Goal: Task Accomplishment & Management: Use online tool/utility

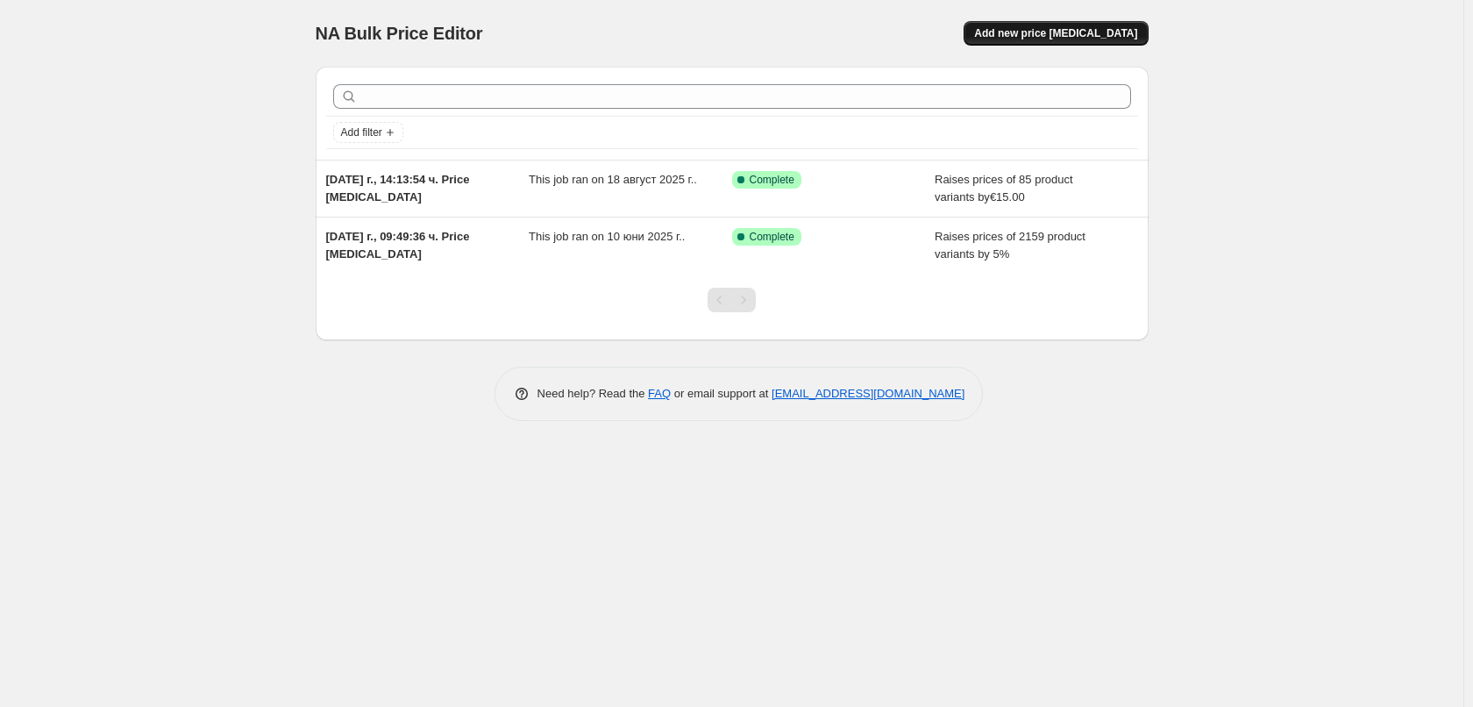
click at [1077, 25] on button "Add new price [MEDICAL_DATA]" at bounding box center [1055, 33] width 184 height 25
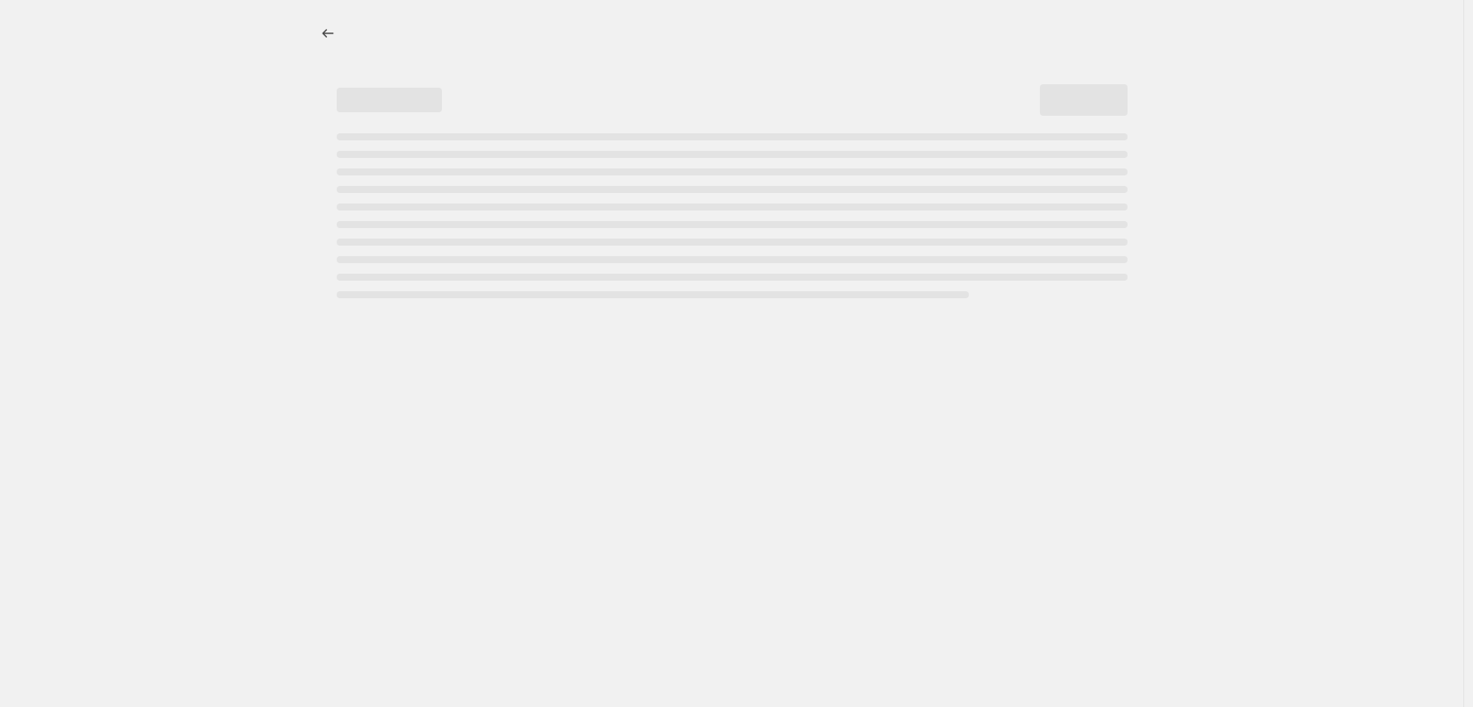
select select "percentage"
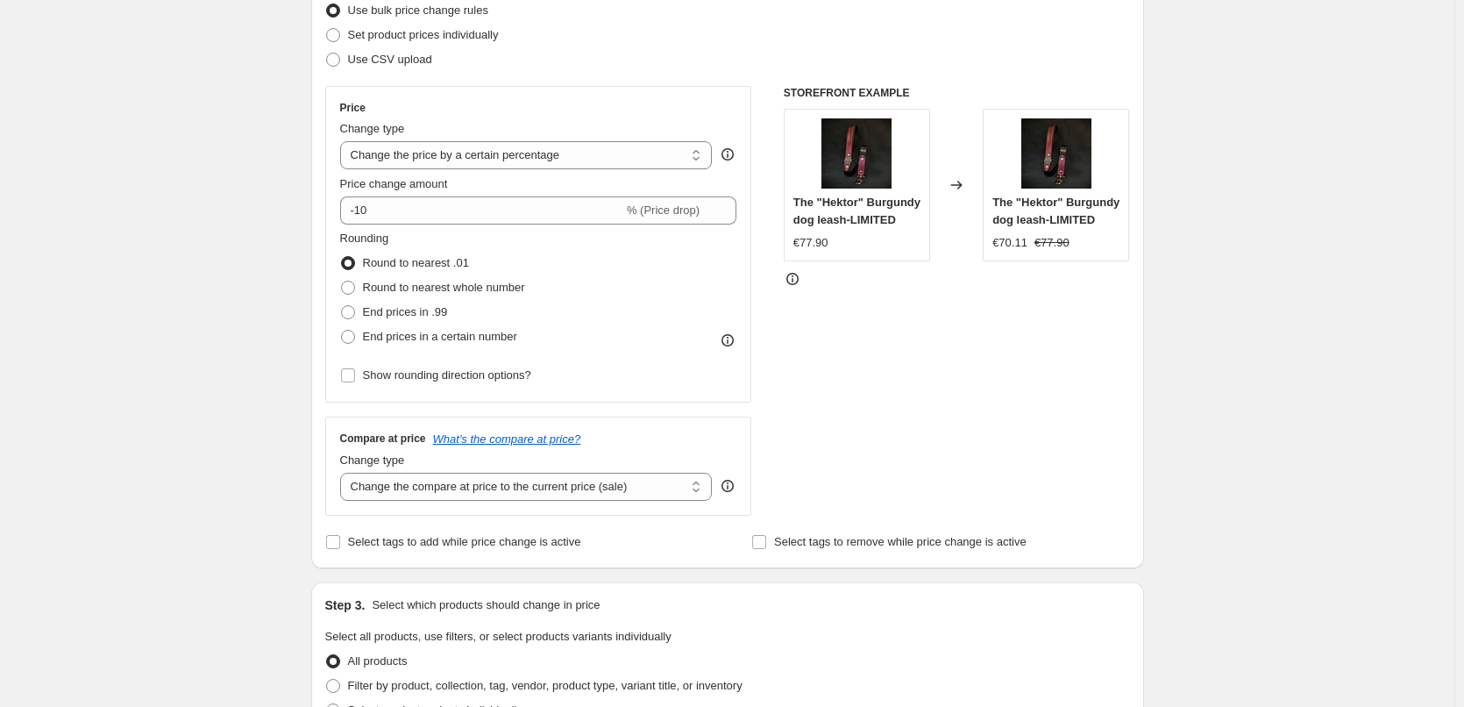
scroll to position [263, 0]
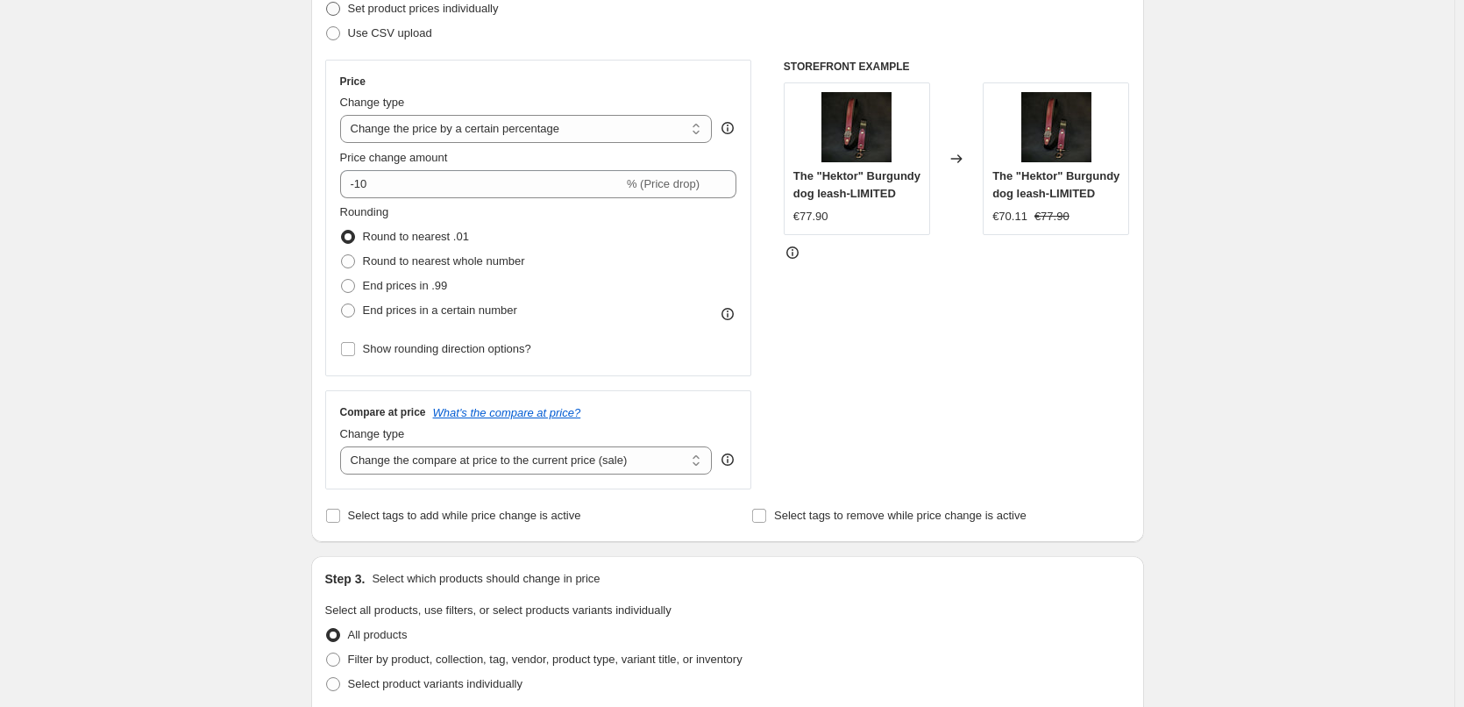
click at [390, 11] on span "Set product prices individually" at bounding box center [423, 8] width 151 height 13
click at [327, 3] on input "Set product prices individually" at bounding box center [326, 2] width 1 height 1
radio input "true"
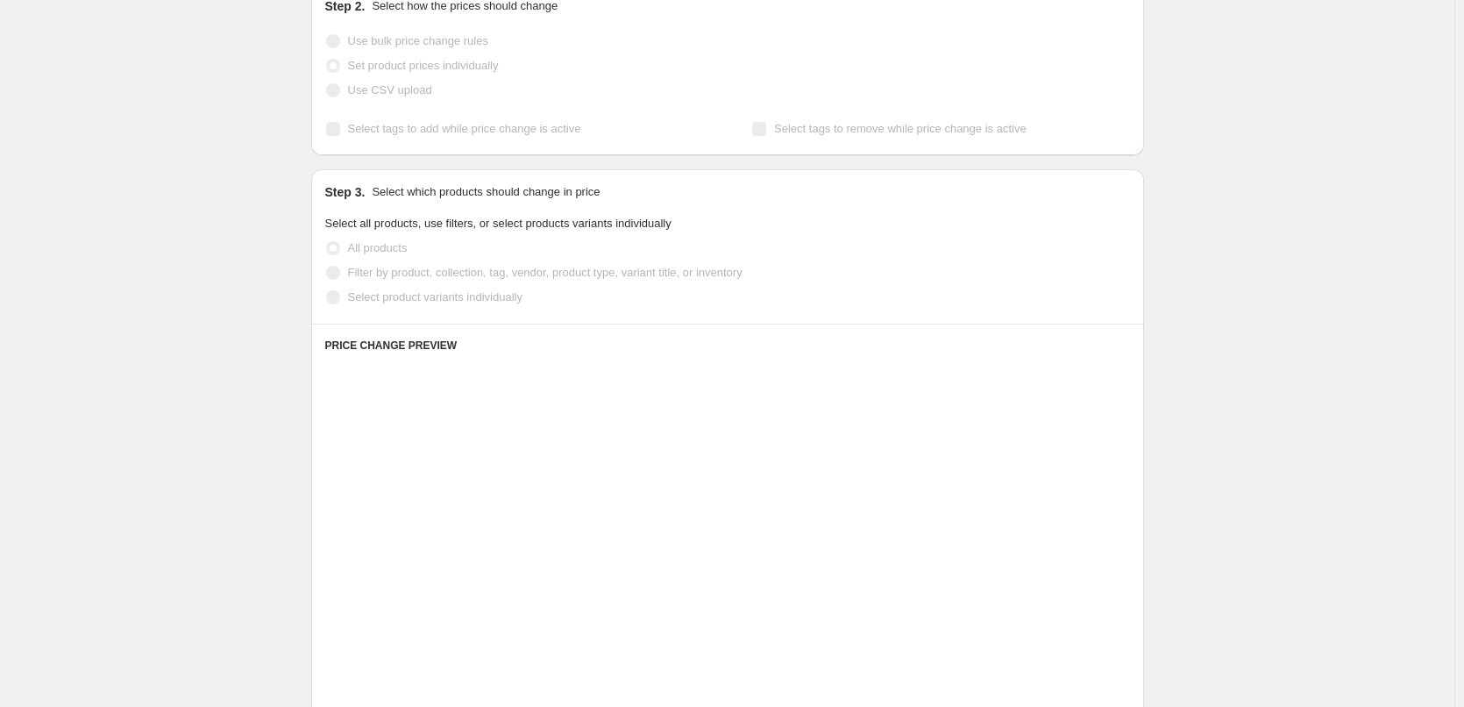
scroll to position [175, 0]
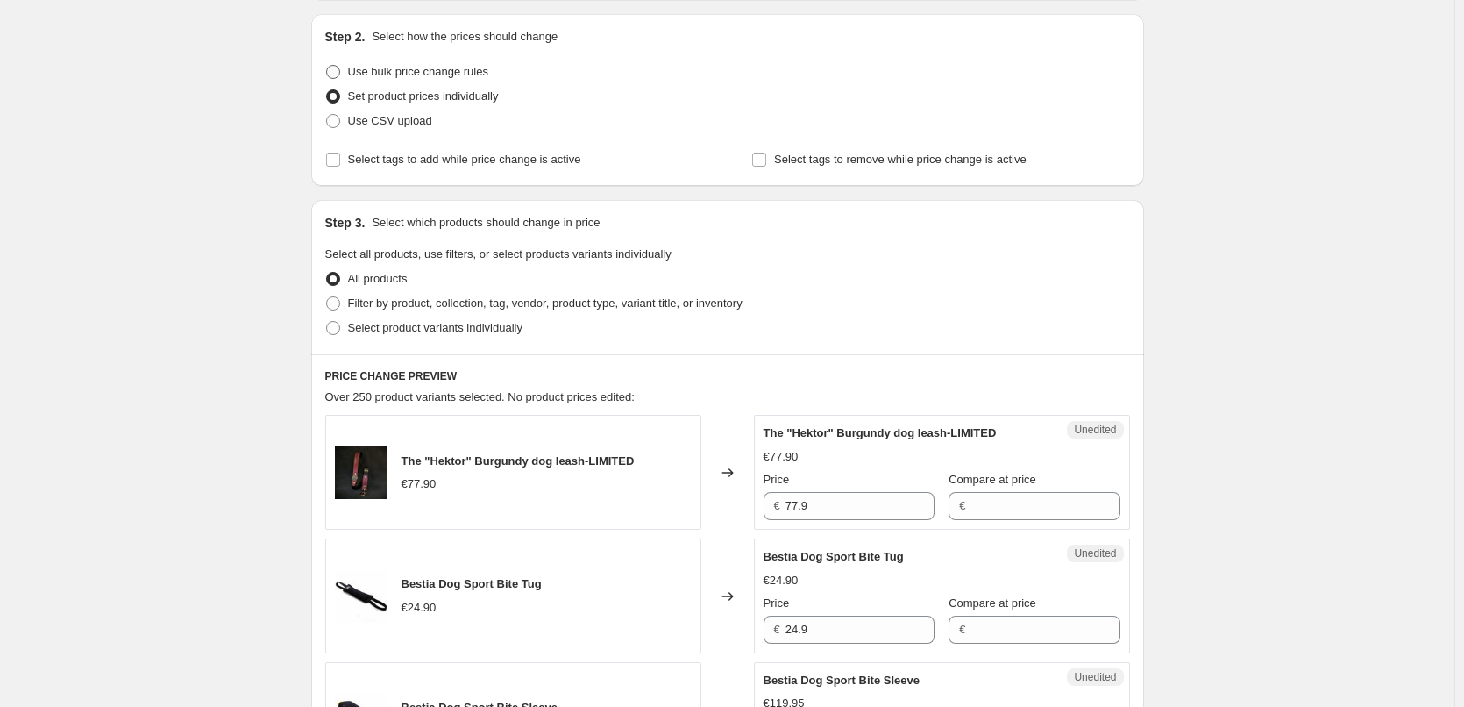
click at [346, 79] on label "Use bulk price change rules" at bounding box center [406, 72] width 163 height 25
click at [327, 66] on input "Use bulk price change rules" at bounding box center [326, 65] width 1 height 1
radio input "true"
select select "percentage"
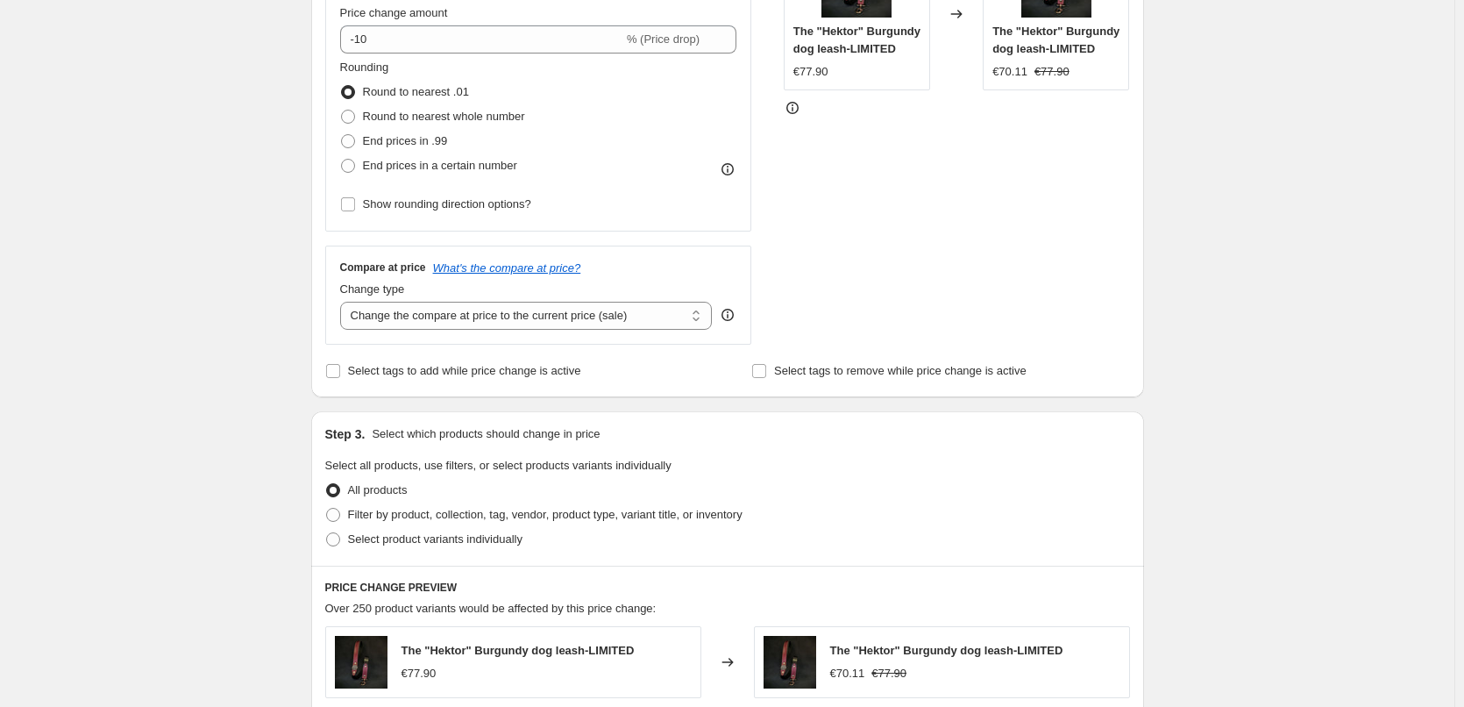
scroll to position [438, 0]
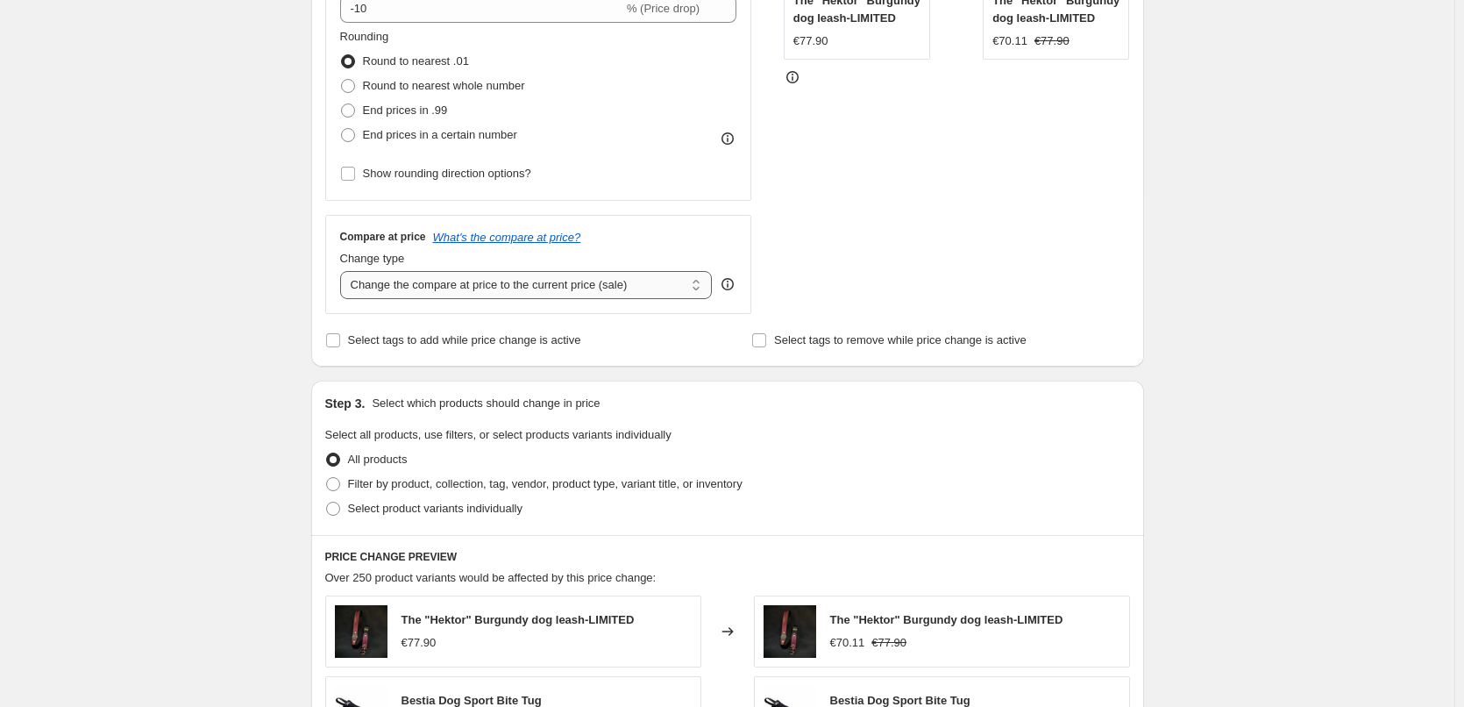
click at [369, 291] on select "Change the compare at price to the current price (sale) Change the compare at p…" at bounding box center [526, 285] width 373 height 28
drag, startPoint x: 369, startPoint y: 291, endPoint x: 361, endPoint y: 296, distance: 9.5
click at [369, 291] on select "Change the compare at price to the current price (sale) Change the compare at p…" at bounding box center [526, 285] width 373 height 28
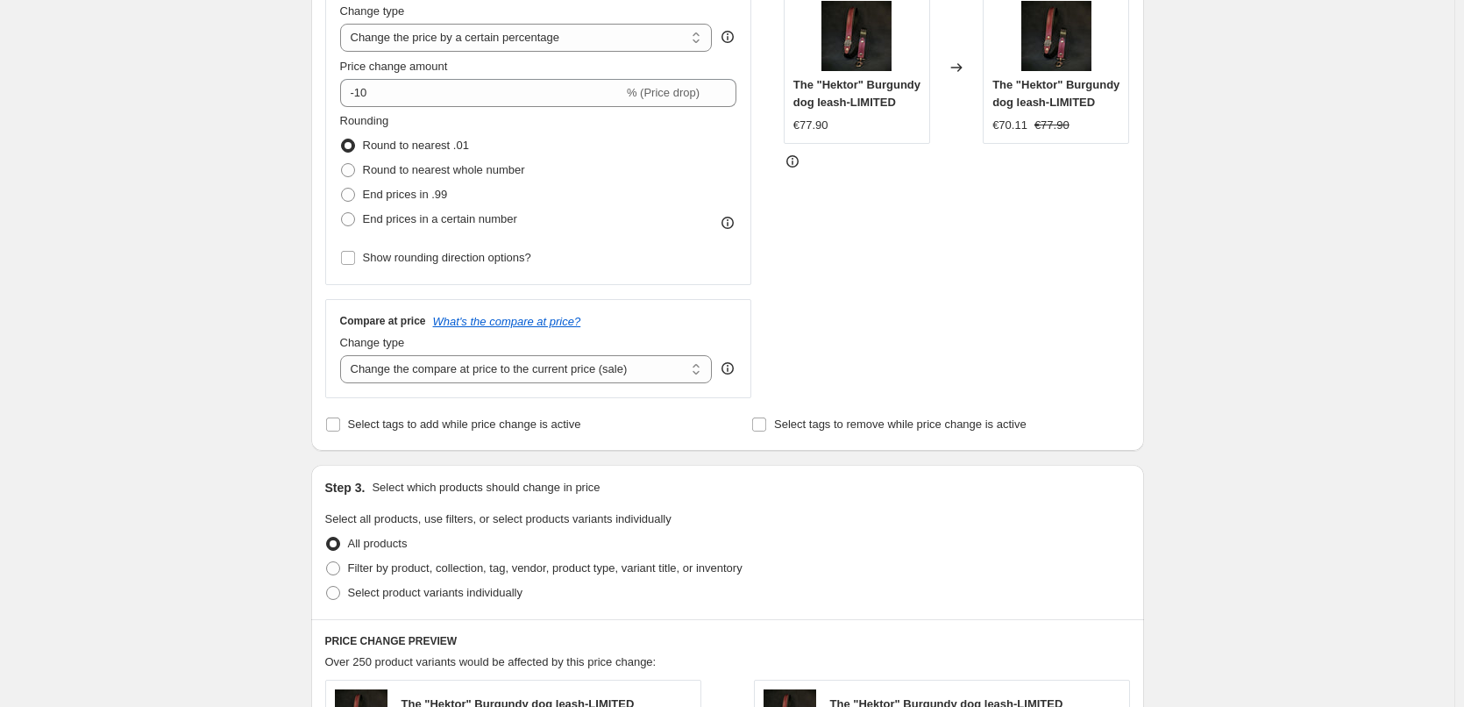
scroll to position [175, 0]
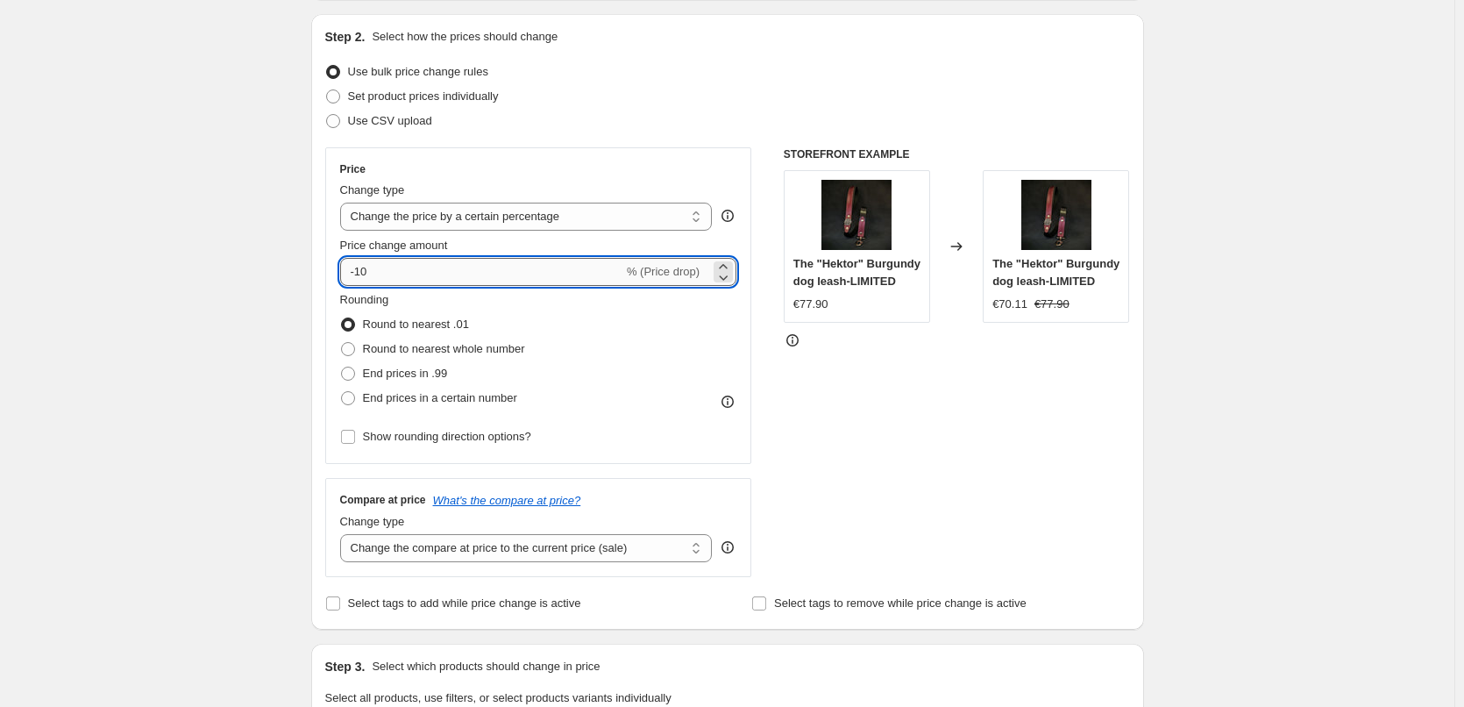
drag, startPoint x: 626, startPoint y: 281, endPoint x: 536, endPoint y: 276, distance: 90.4
click at [579, 276] on input "-10" at bounding box center [481, 272] width 283 height 28
drag, startPoint x: 403, startPoint y: 276, endPoint x: 157, endPoint y: 278, distance: 246.4
click at [158, 276] on div "Create new price [MEDICAL_DATA]. This page is ready Create new price [MEDICAL_D…" at bounding box center [727, 701] width 1454 height 1752
type input "0"
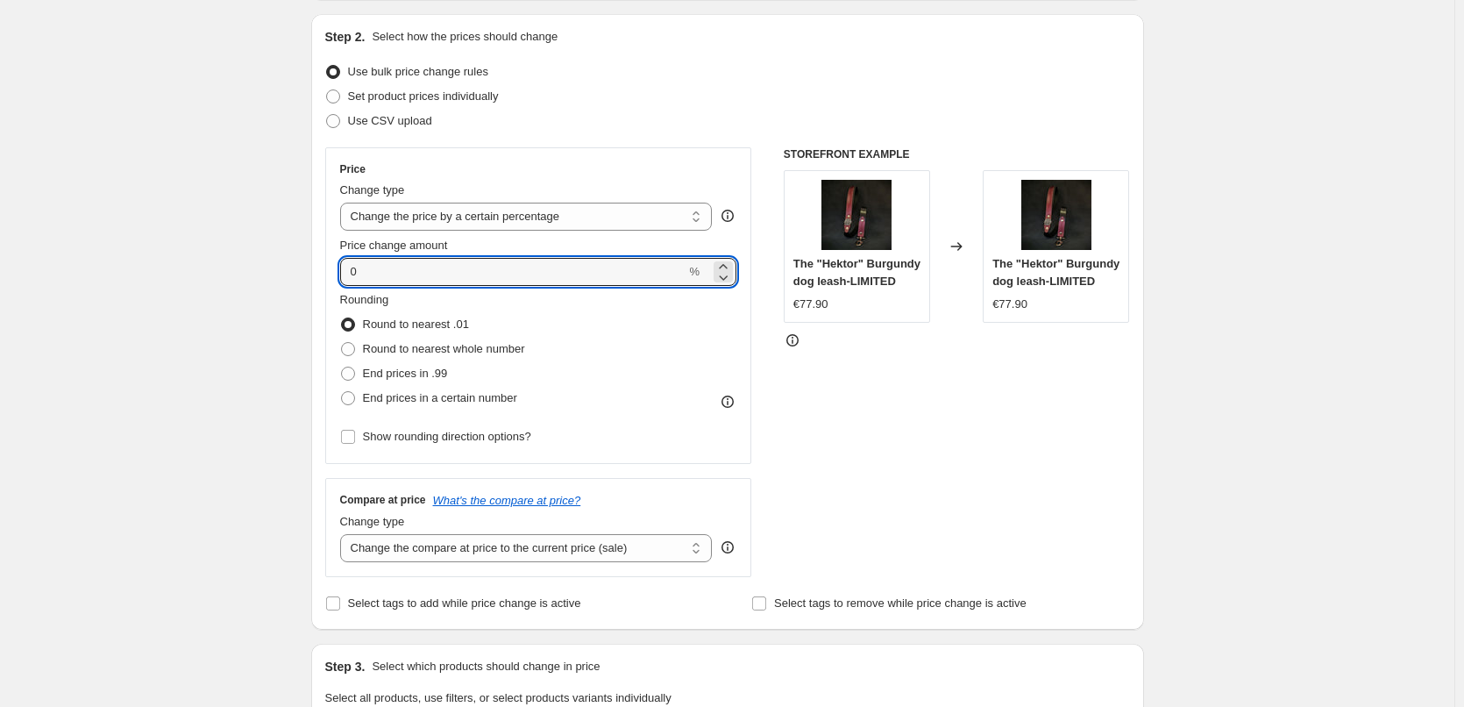
drag, startPoint x: 401, startPoint y: 267, endPoint x: 293, endPoint y: 288, distance: 109.9
click at [297, 288] on div "Create new price [MEDICAL_DATA]. This page is ready Create new price [MEDICAL_D…" at bounding box center [727, 701] width 875 height 1752
click at [404, 210] on select "Change the price to a certain amount Change the price by a certain amount Chang…" at bounding box center [526, 217] width 373 height 28
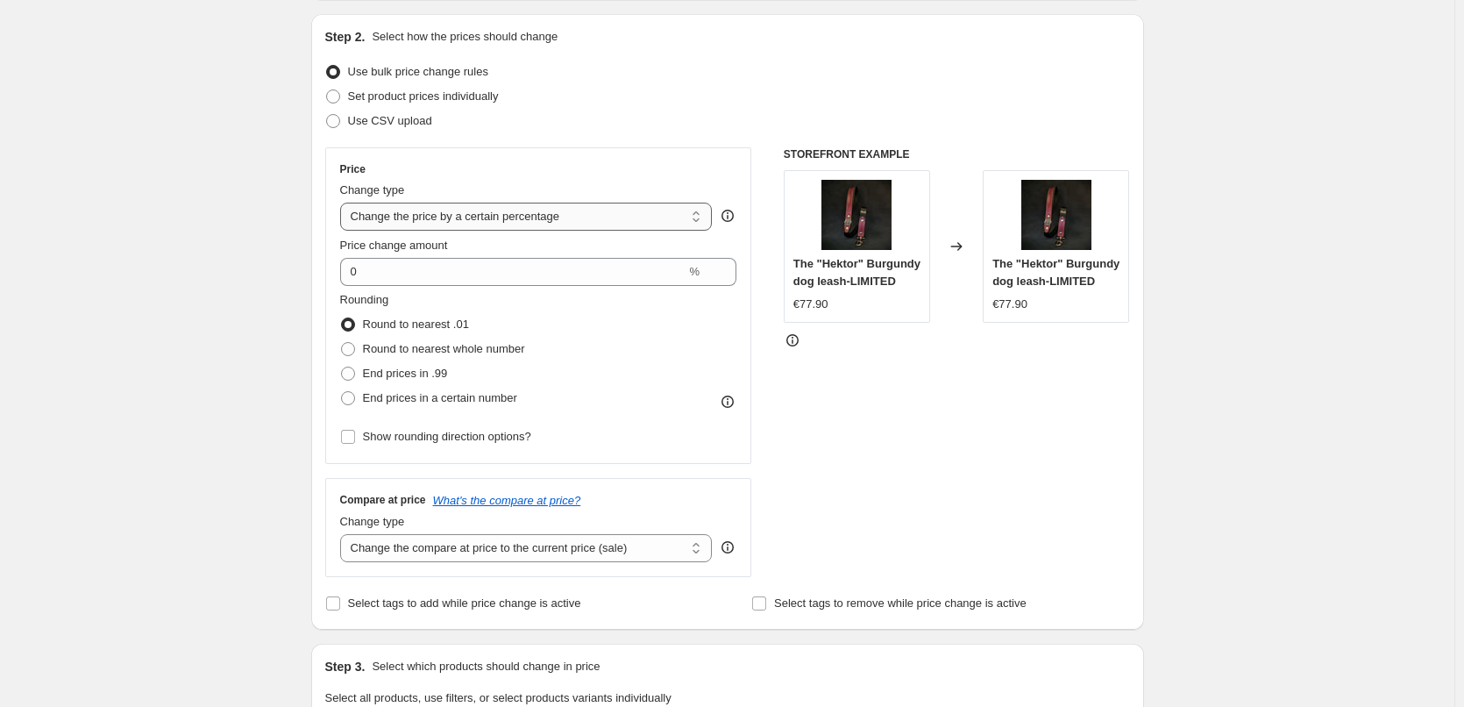
select select "by"
click at [344, 203] on select "Change the price to a certain amount Change the price by a certain amount Chang…" at bounding box center [526, 217] width 373 height 28
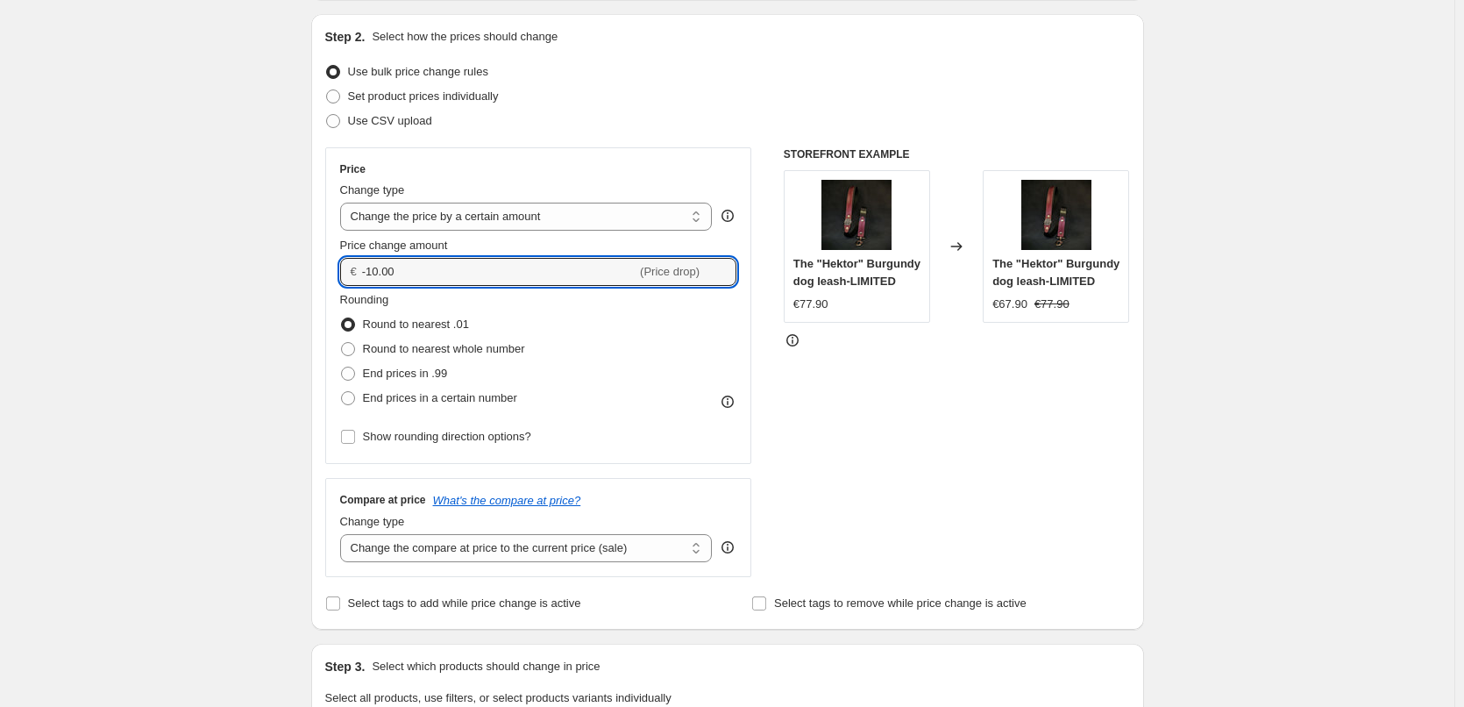
click at [272, 276] on div "Create new price [MEDICAL_DATA]. This page is ready Create new price [MEDICAL_D…" at bounding box center [727, 701] width 1454 height 1752
type input "20.00"
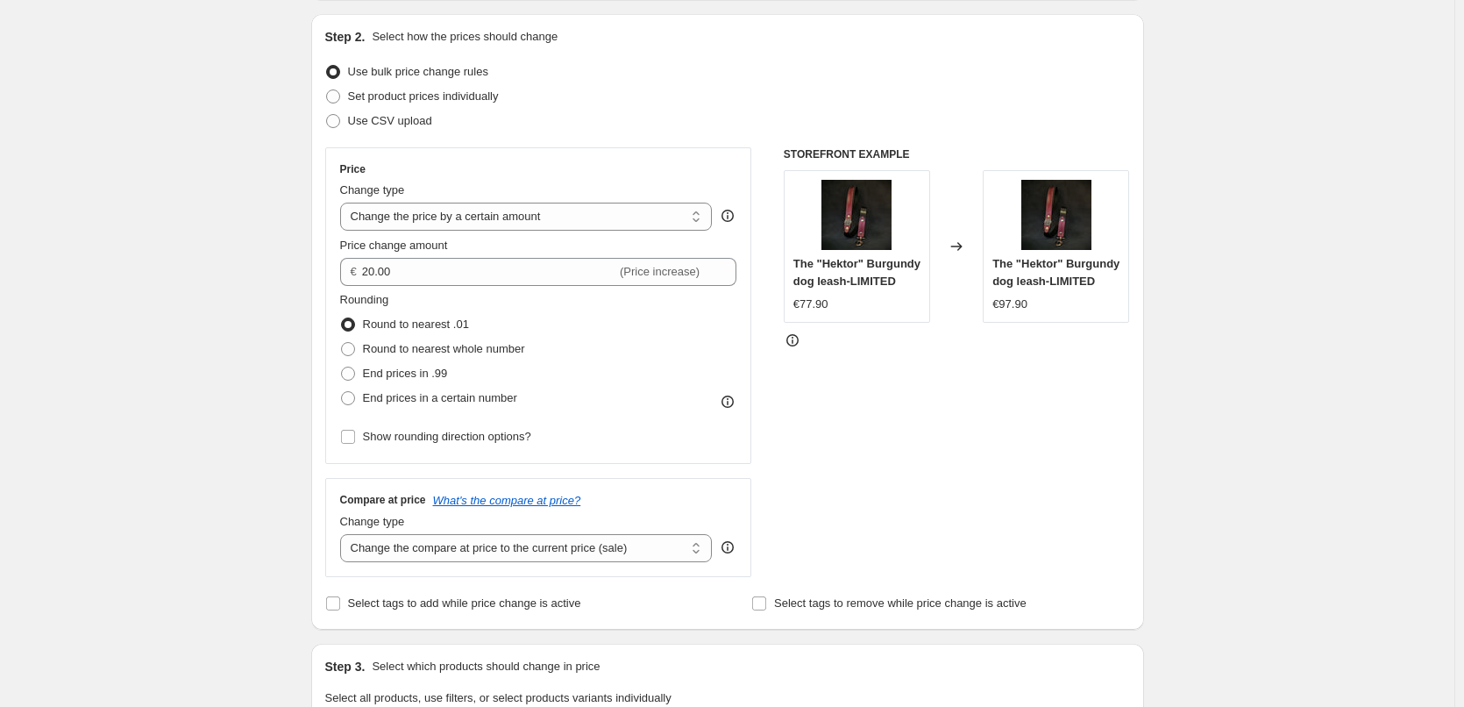
click at [266, 276] on div "Create new price [MEDICAL_DATA]. This page is ready Create new price [MEDICAL_D…" at bounding box center [727, 701] width 1454 height 1752
click at [1304, 284] on div "Create new price [MEDICAL_DATA]. This page is ready Create new price [MEDICAL_D…" at bounding box center [727, 701] width 1454 height 1752
click at [267, 356] on div "Create new price [MEDICAL_DATA]. This page is ready Create new price [MEDICAL_D…" at bounding box center [727, 701] width 1454 height 1752
click at [195, 301] on div "Create new price [MEDICAL_DATA]. This page is ready Create new price [MEDICAL_D…" at bounding box center [727, 701] width 1454 height 1752
click at [378, 281] on input "20.00" at bounding box center [489, 272] width 254 height 28
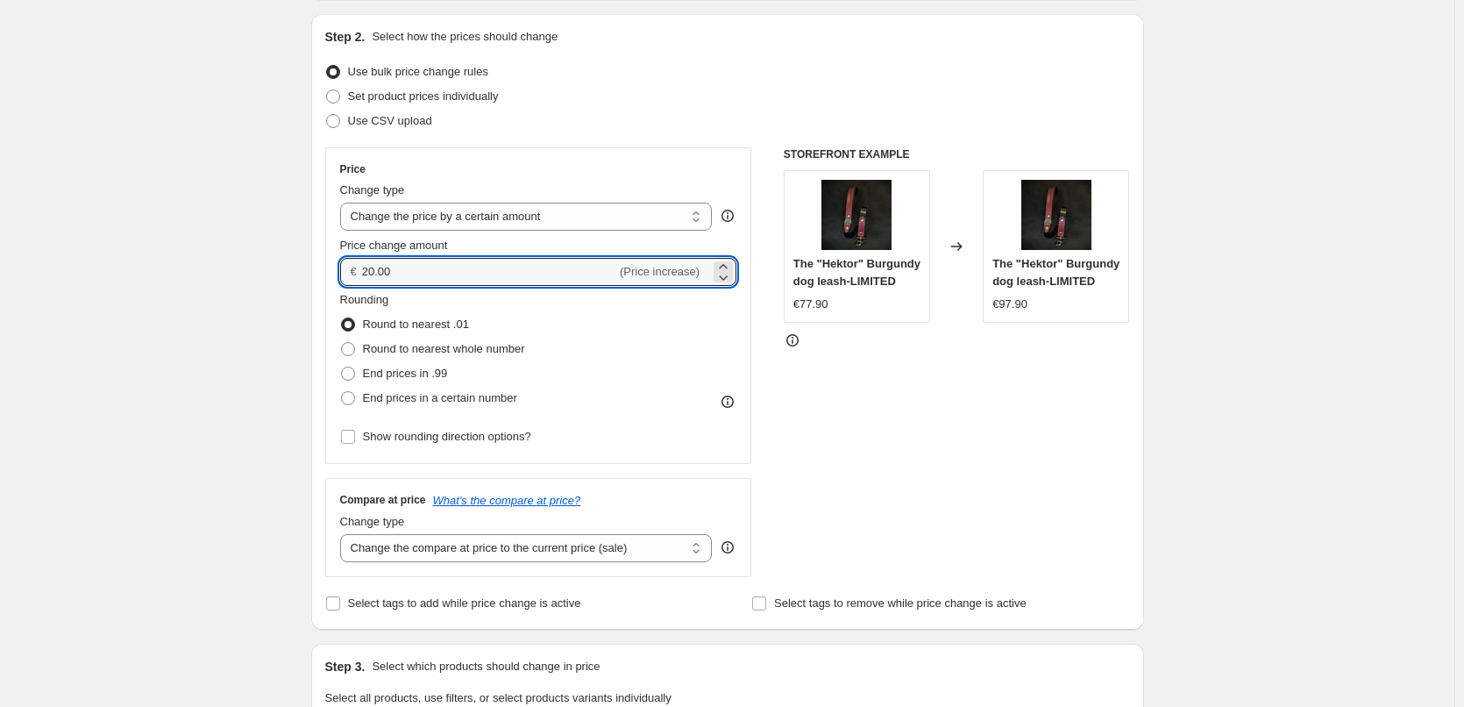
drag, startPoint x: 408, startPoint y: 273, endPoint x: 421, endPoint y: 302, distance: 31.8
click at [560, 272] on input "20.00" at bounding box center [489, 272] width 254 height 28
click at [286, 361] on div "Create new price [MEDICAL_DATA]. This page is ready Create new price [MEDICAL_D…" at bounding box center [727, 701] width 1454 height 1752
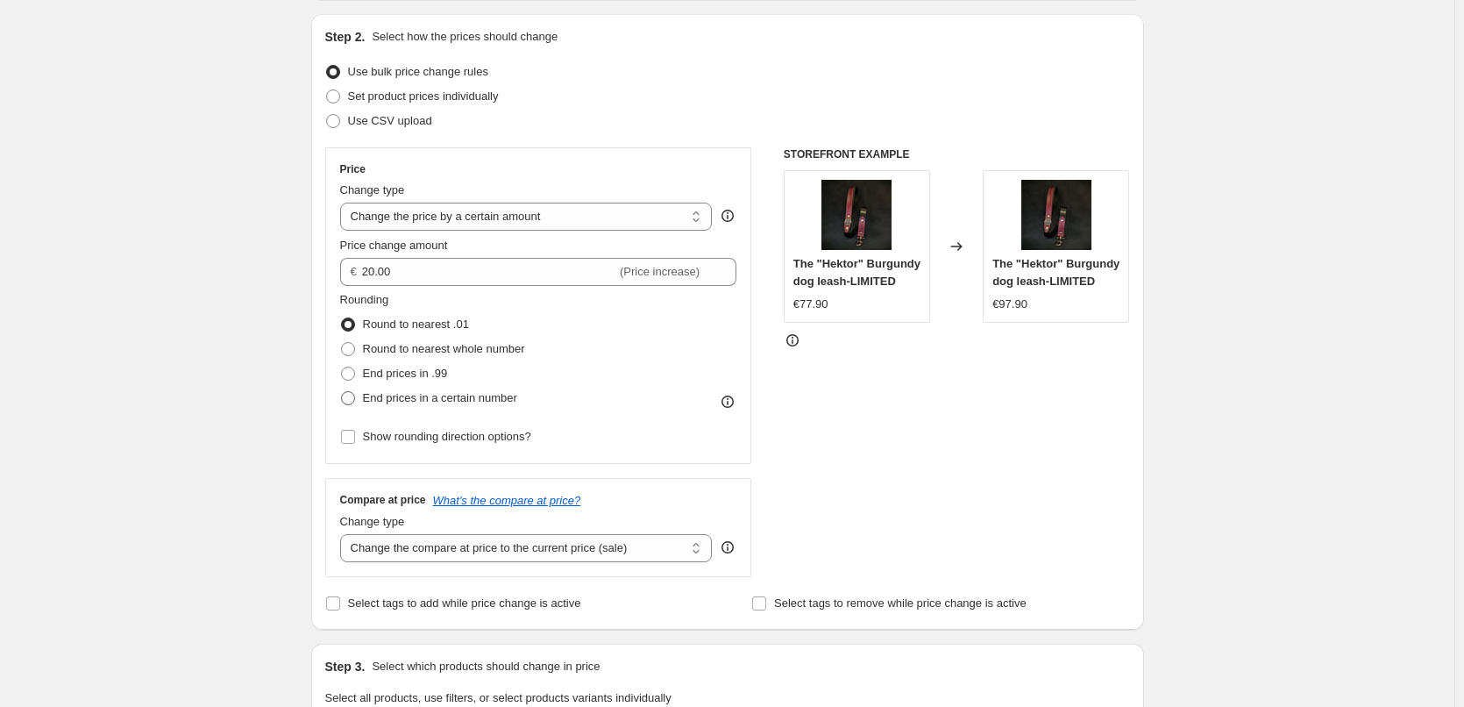
click at [403, 398] on span "End prices in a certain number" at bounding box center [440, 397] width 154 height 13
click at [342, 392] on input "End prices in a certain number" at bounding box center [341, 391] width 1 height 1
radio input "true"
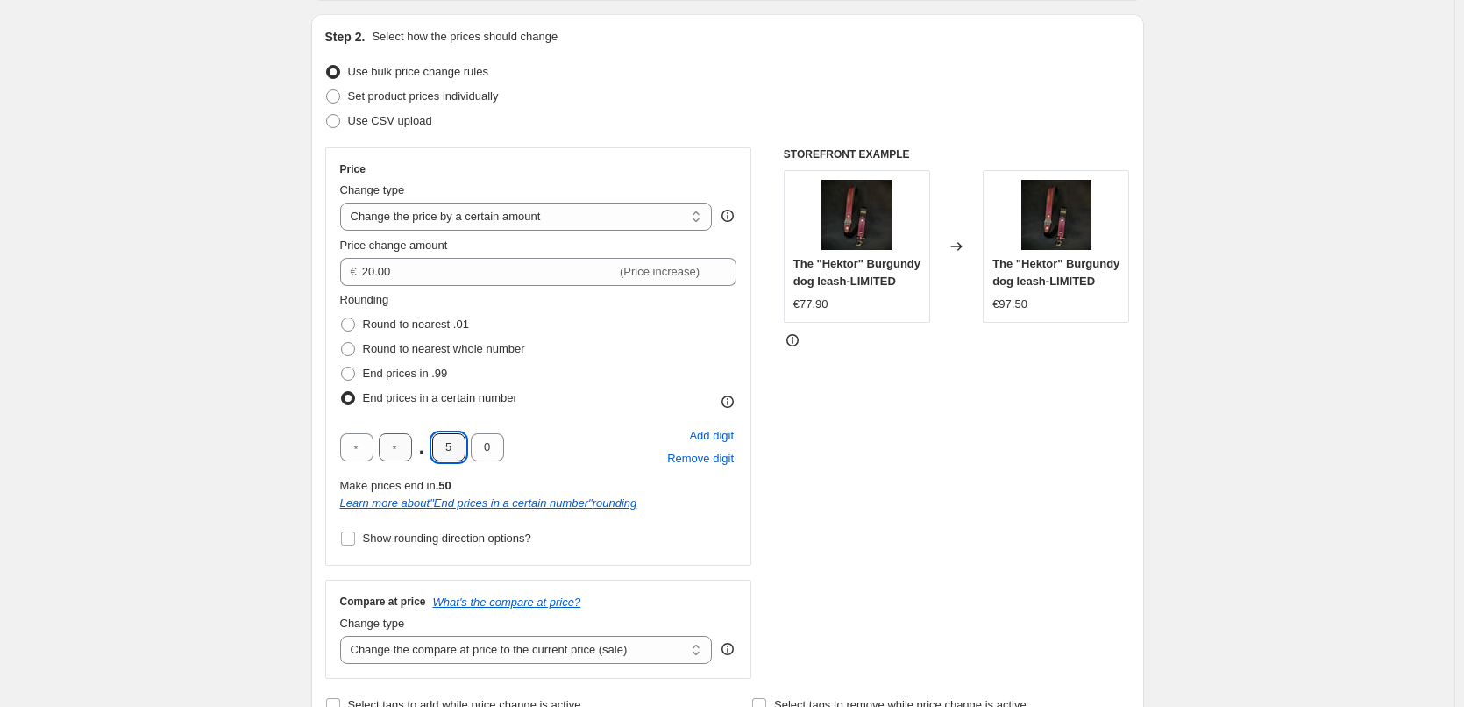
drag, startPoint x: 463, startPoint y: 450, endPoint x: 412, endPoint y: 458, distance: 51.5
click at [412, 458] on div ". 5 0" at bounding box center [422, 447] width 164 height 28
type input "9"
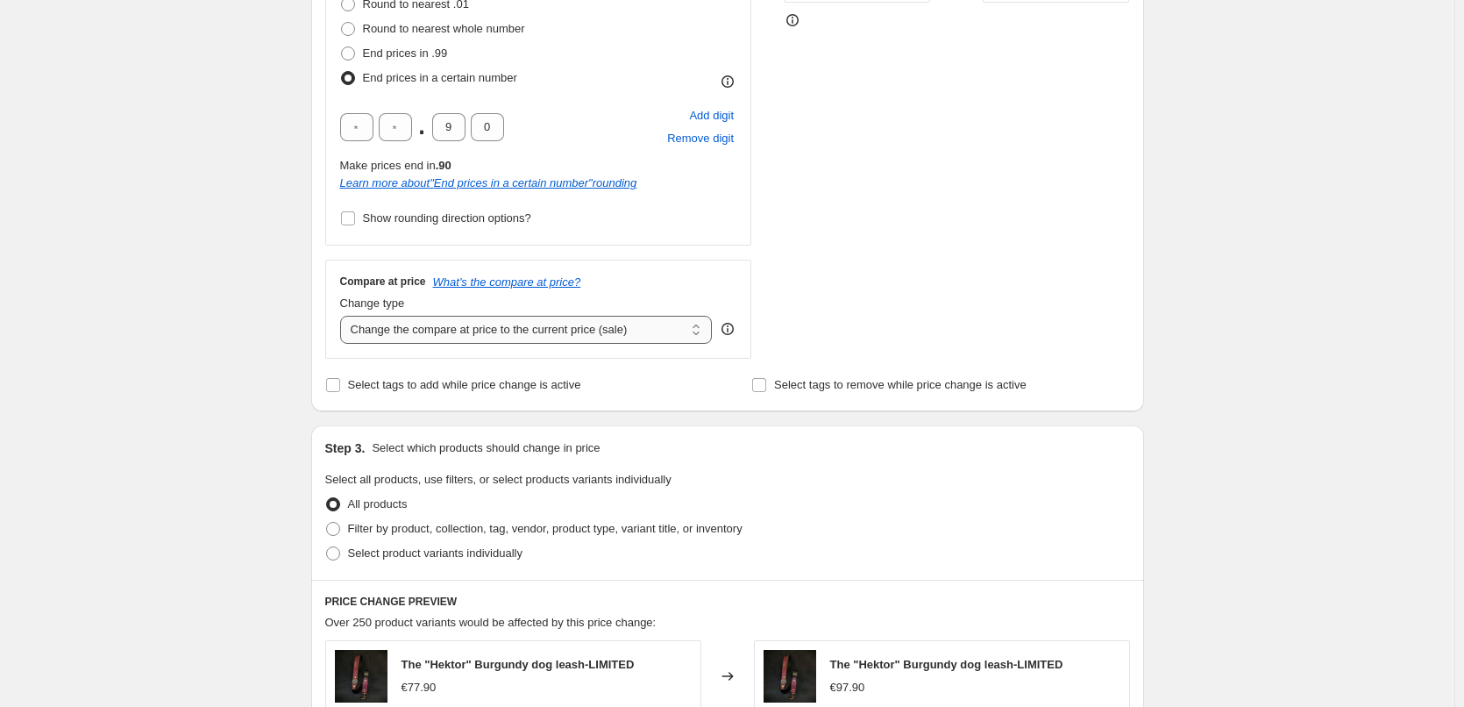
scroll to position [526, 0]
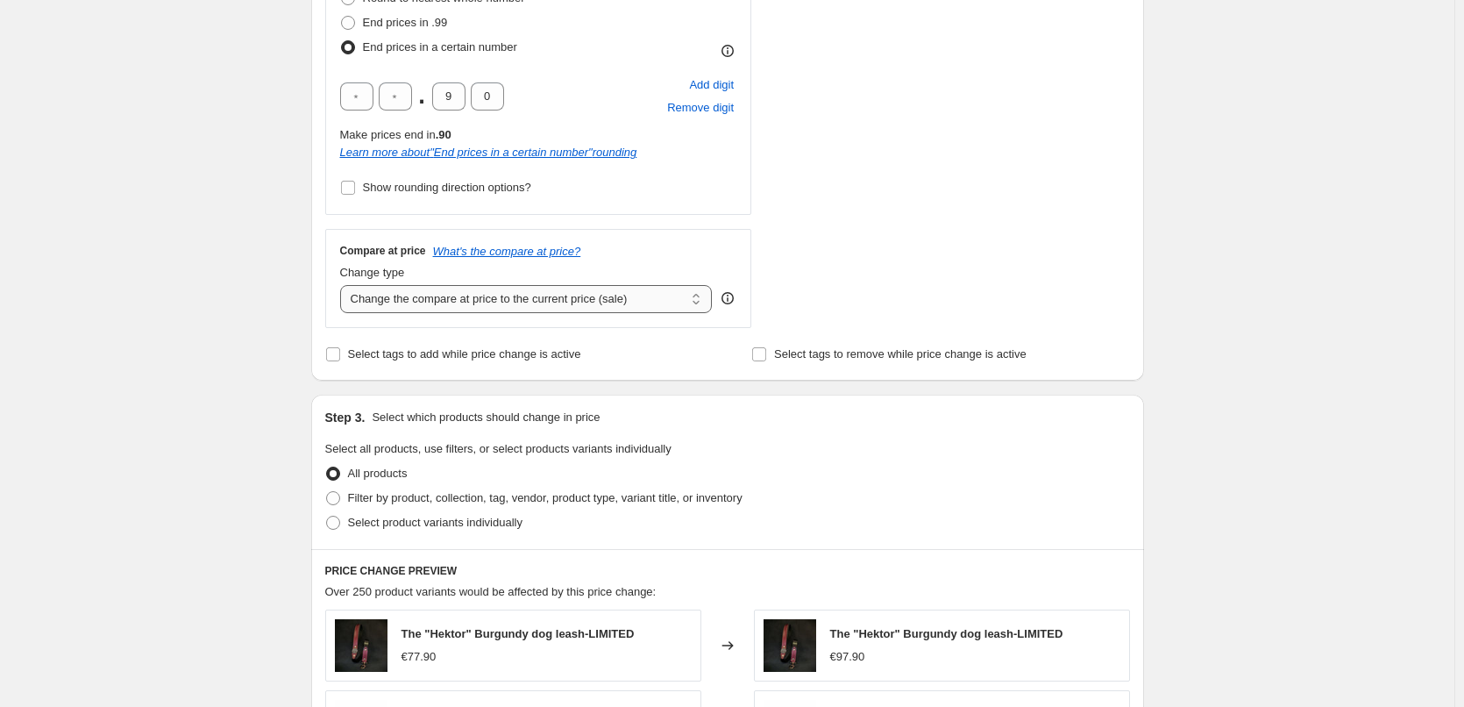
click at [421, 297] on select "Change the compare at price to the current price (sale) Change the compare at p…" at bounding box center [526, 299] width 373 height 28
select select "remove"
click at [344, 285] on select "Change the compare at price to the current price (sale) Change the compare at p…" at bounding box center [526, 299] width 373 height 28
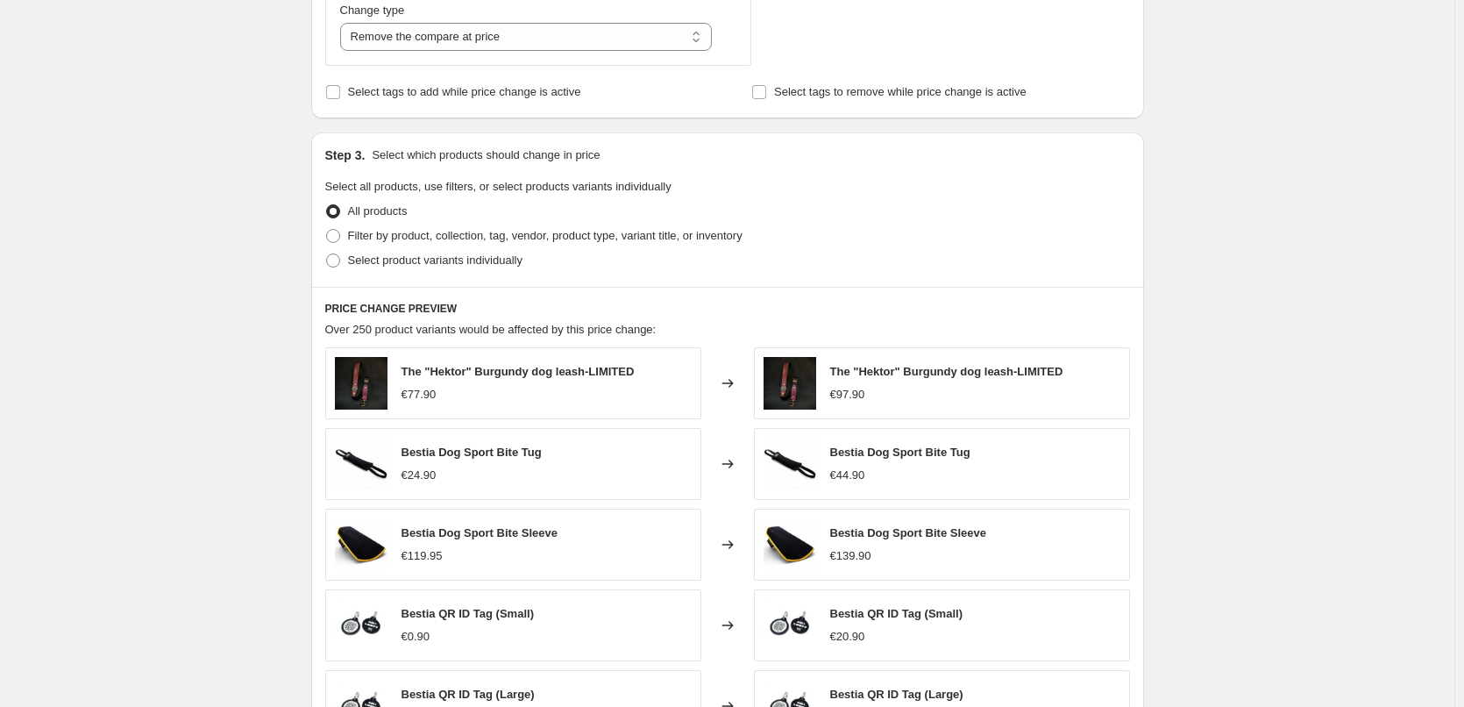
scroll to position [789, 0]
click at [339, 263] on span at bounding box center [333, 259] width 14 height 14
click at [327, 253] on input "Select product variants individually" at bounding box center [326, 252] width 1 height 1
radio input "true"
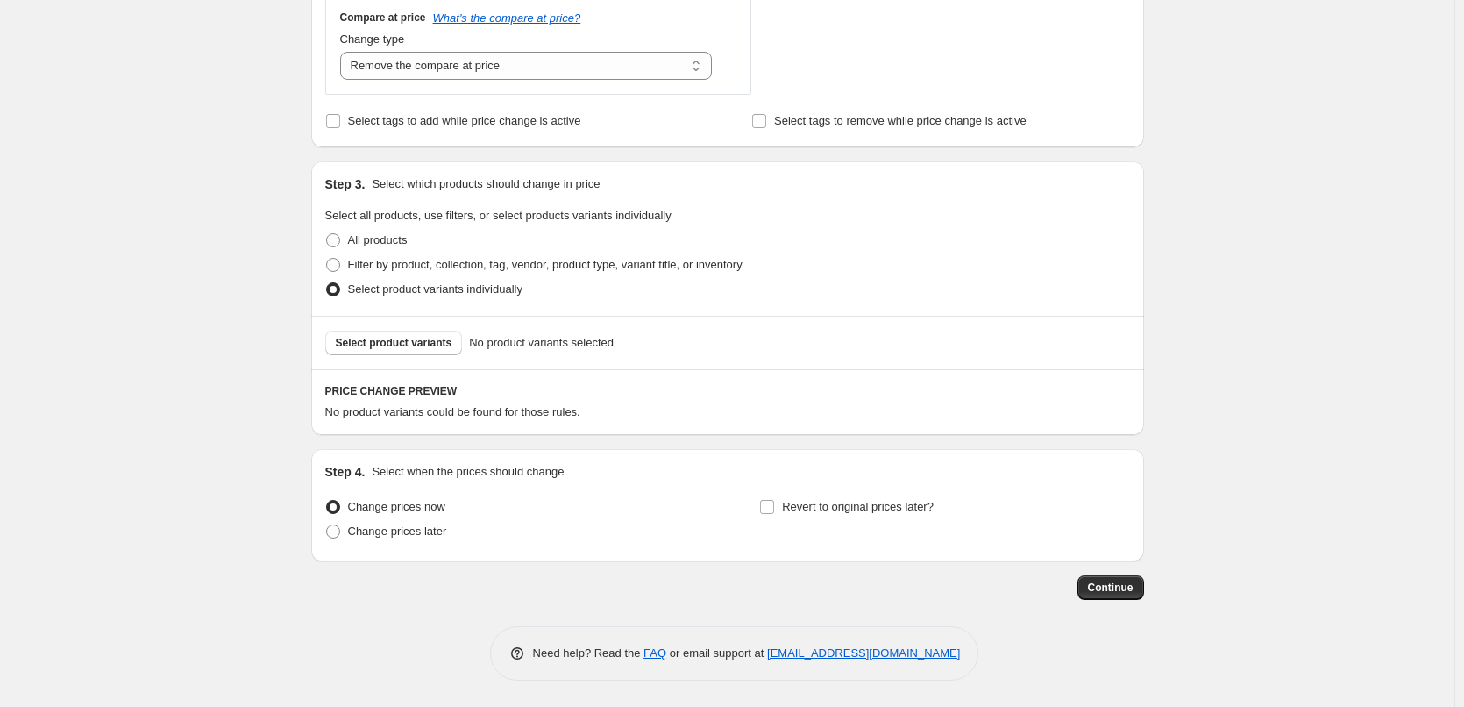
scroll to position [760, 0]
click at [373, 348] on span "Select product variants" at bounding box center [394, 343] width 117 height 14
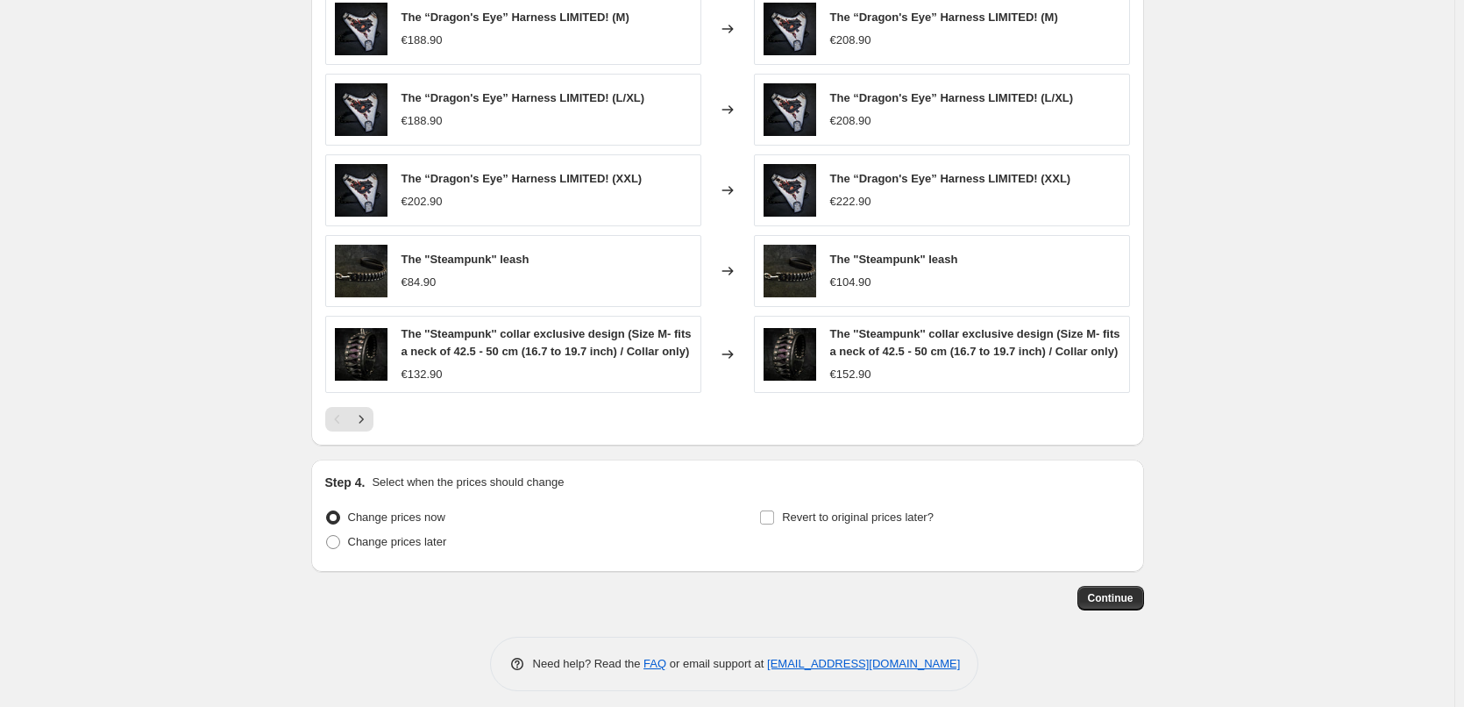
scroll to position [1225, 0]
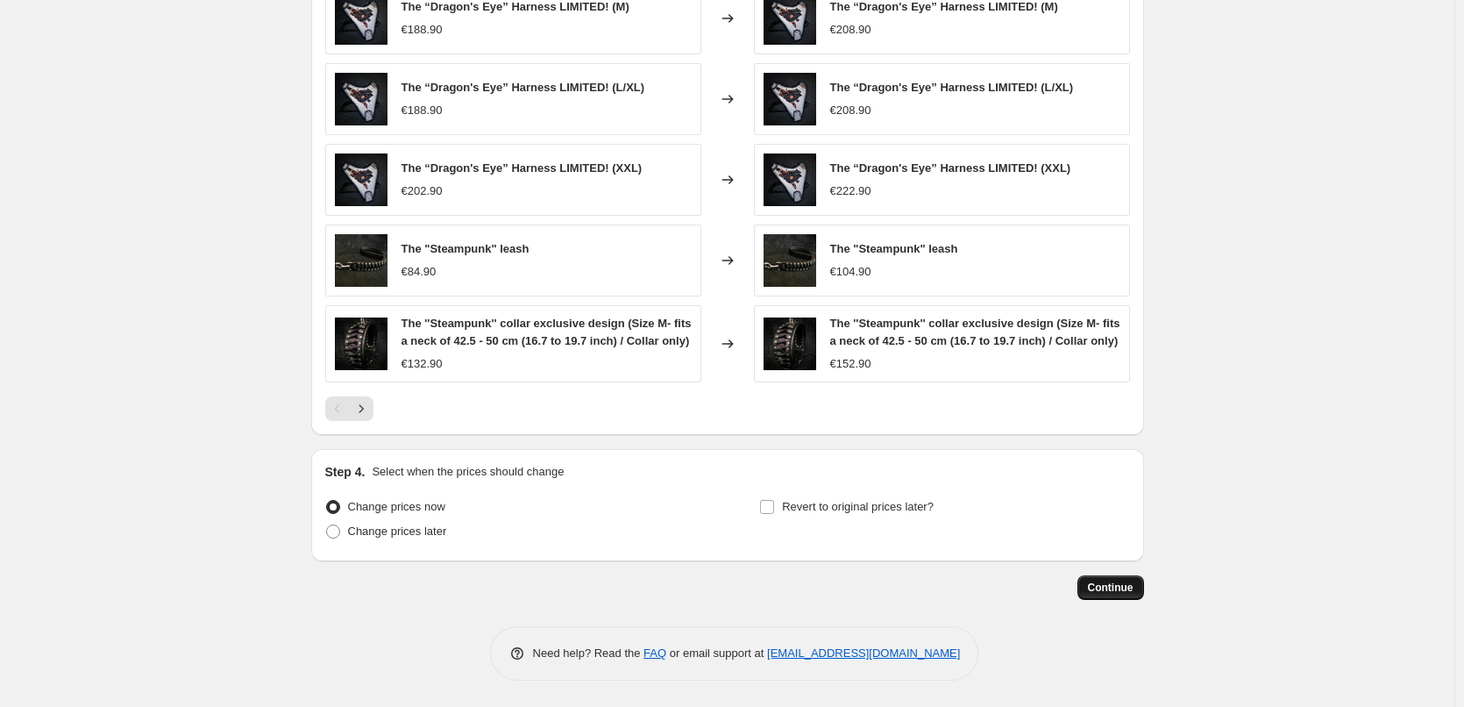
click at [1124, 590] on span "Continue" at bounding box center [1111, 587] width 46 height 14
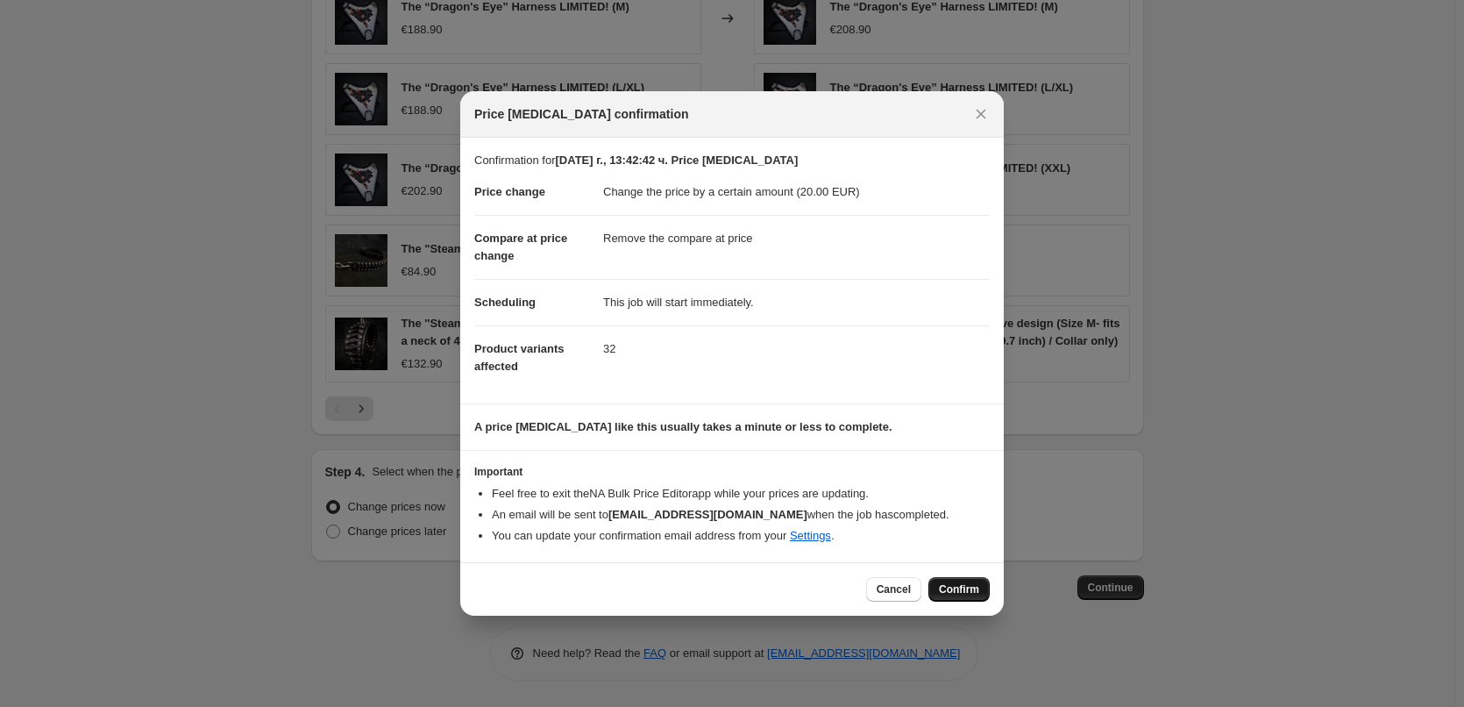
click at [956, 595] on span "Confirm" at bounding box center [959, 589] width 40 height 14
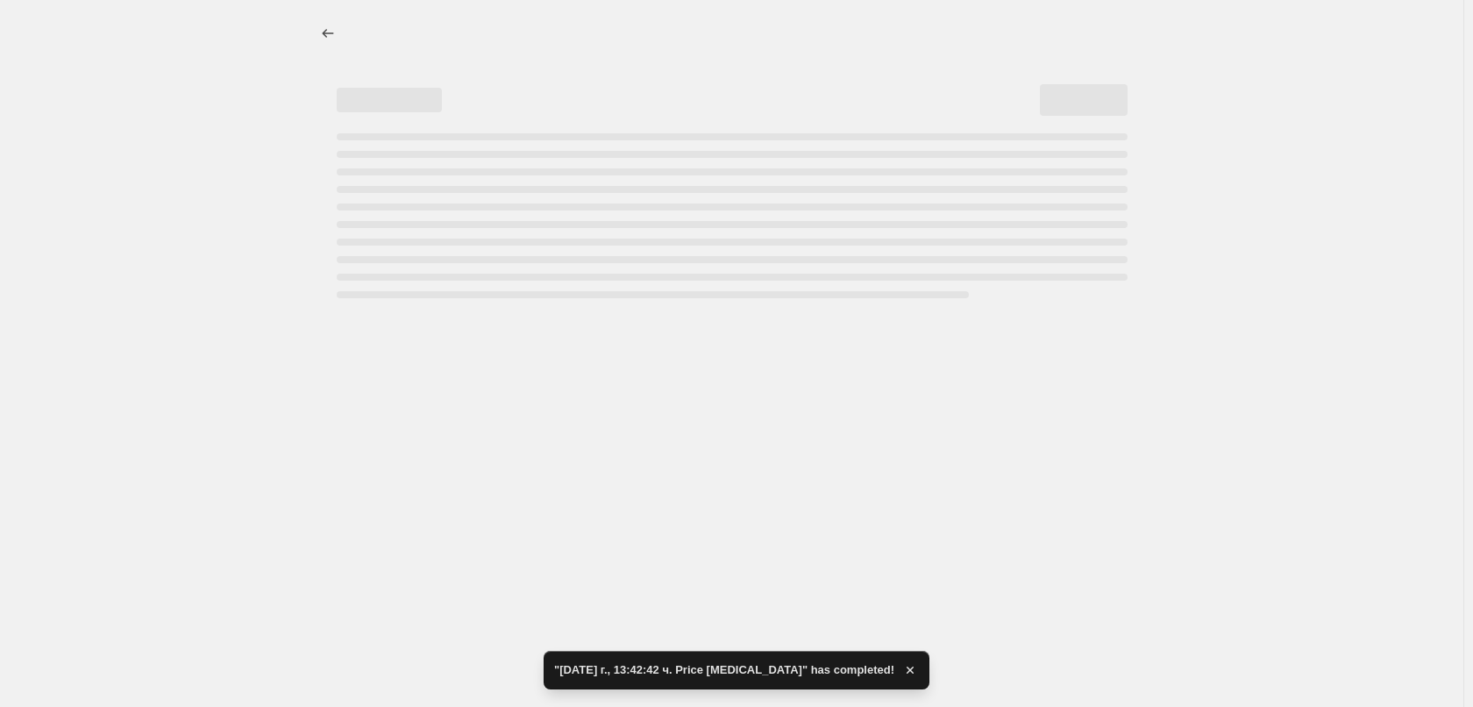
select select "by"
select select "remove"
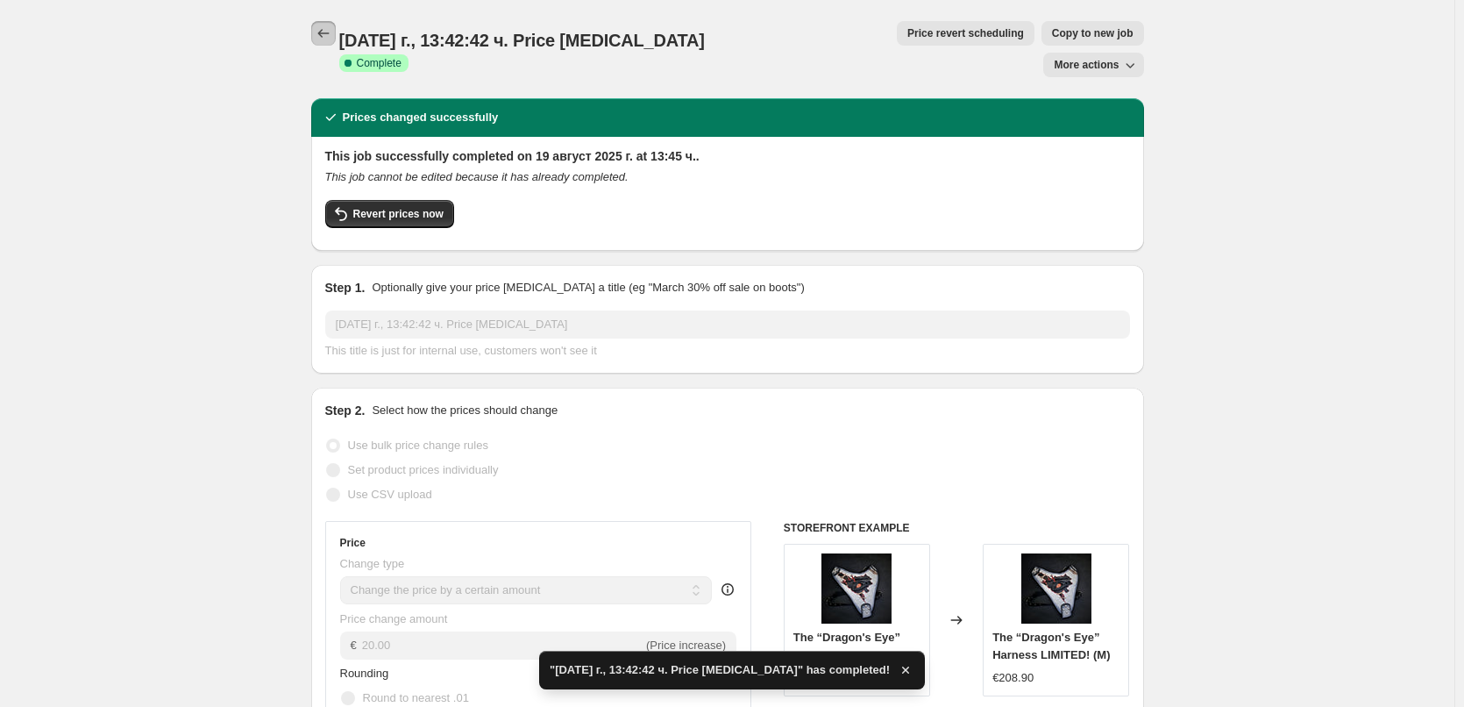
click at [332, 34] on icon "Price change jobs" at bounding box center [324, 34] width 18 height 18
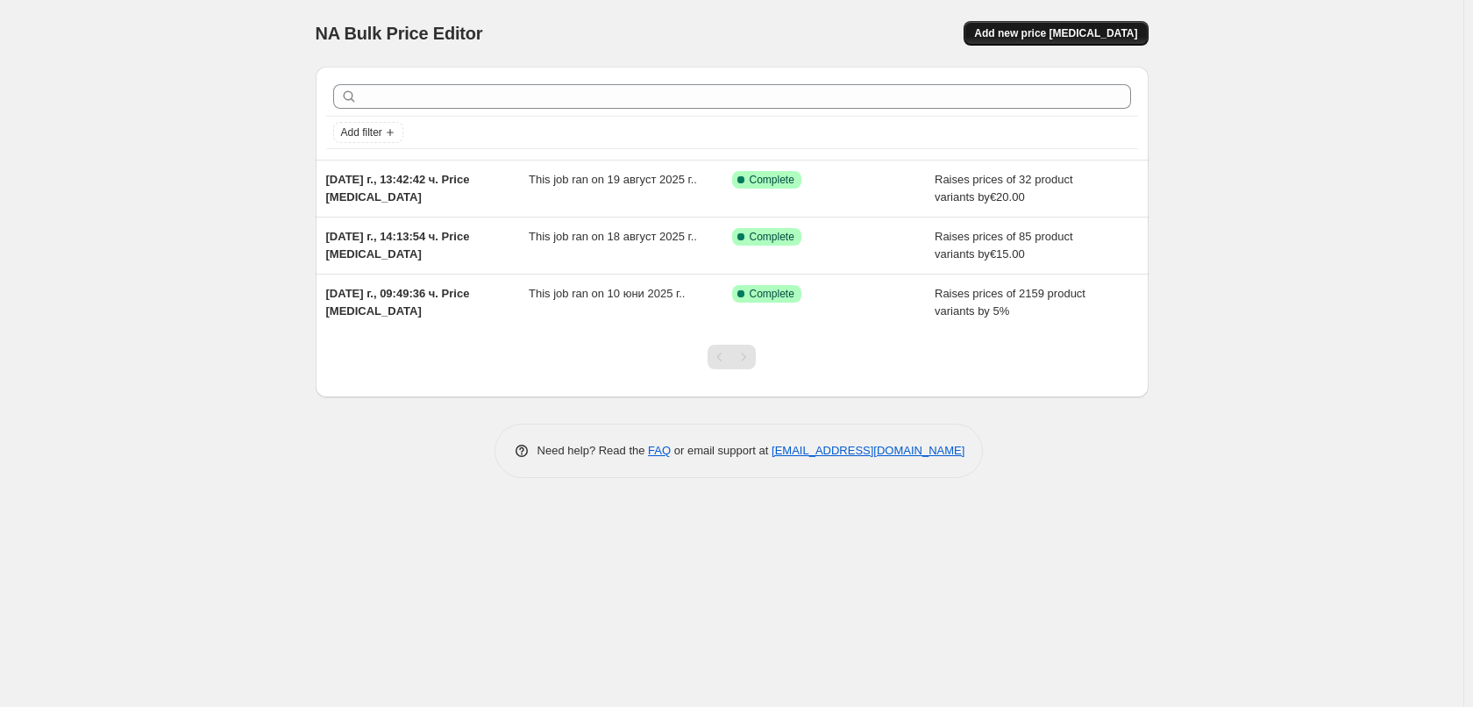
click at [1040, 37] on span "Add new price [MEDICAL_DATA]" at bounding box center [1055, 33] width 163 height 14
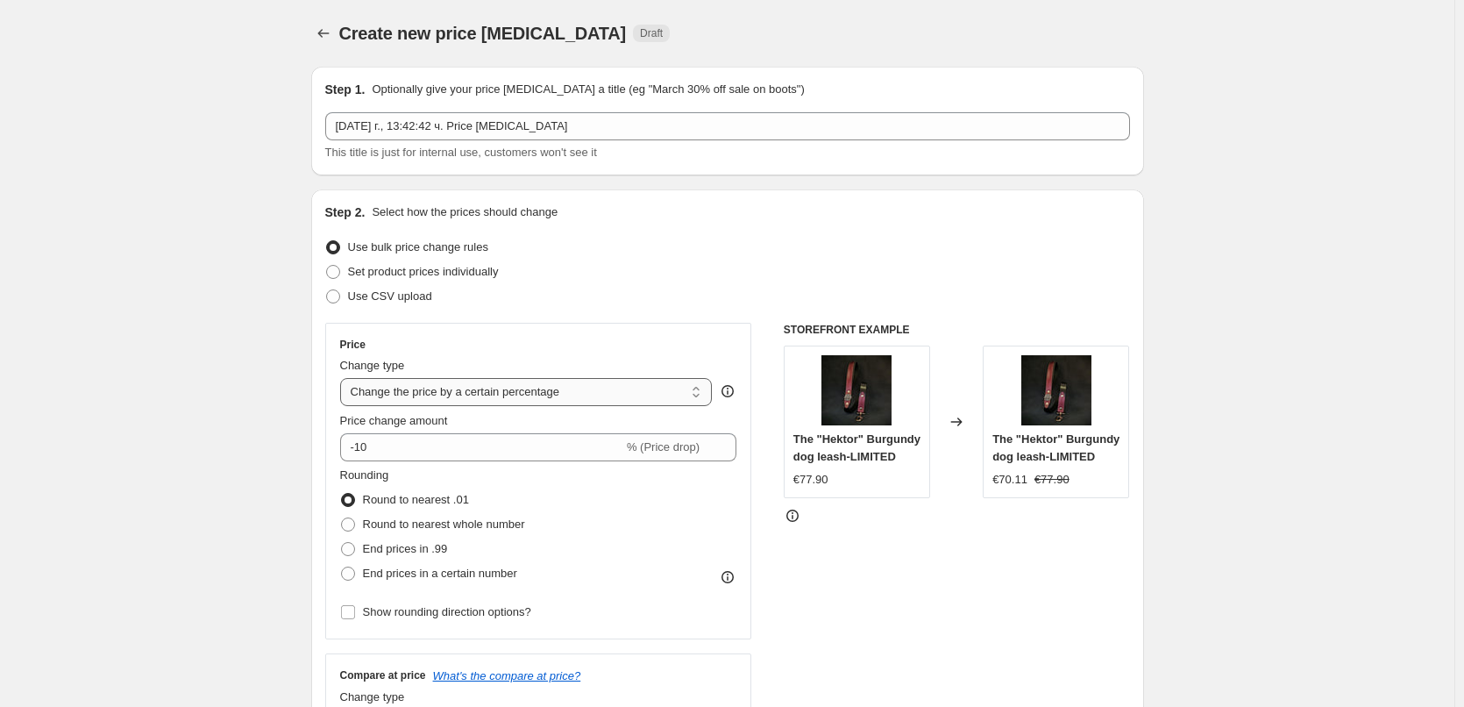
click at [378, 395] on select "Change the price to a certain amount Change the price by a certain amount Chang…" at bounding box center [526, 392] width 373 height 28
select select "by"
click at [344, 378] on select "Change the price to a certain amount Change the price by a certain amount Chang…" at bounding box center [526, 392] width 373 height 28
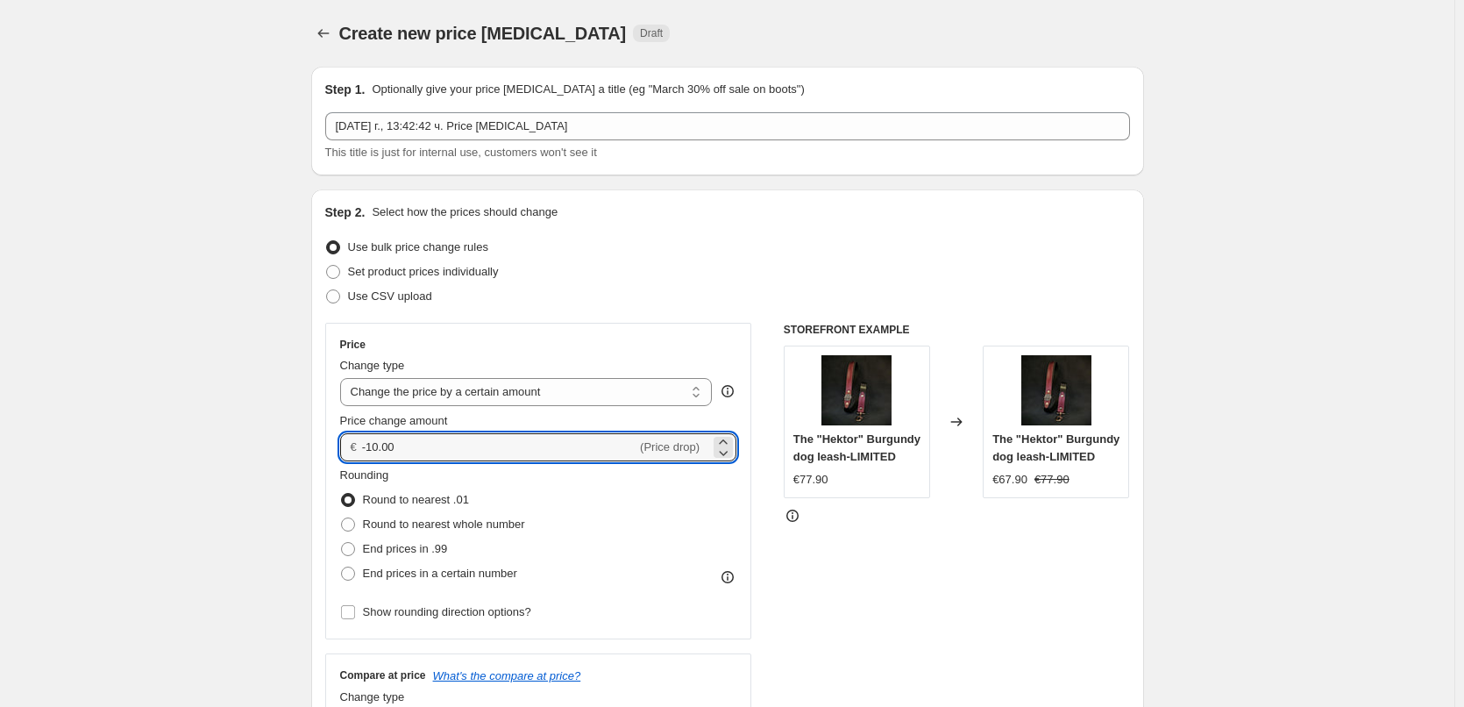
drag, startPoint x: 413, startPoint y: 443, endPoint x: 362, endPoint y: 444, distance: 50.9
click at [378, 444] on input "-10.00" at bounding box center [499, 447] width 274 height 28
type input "-1"
type input "25.00"
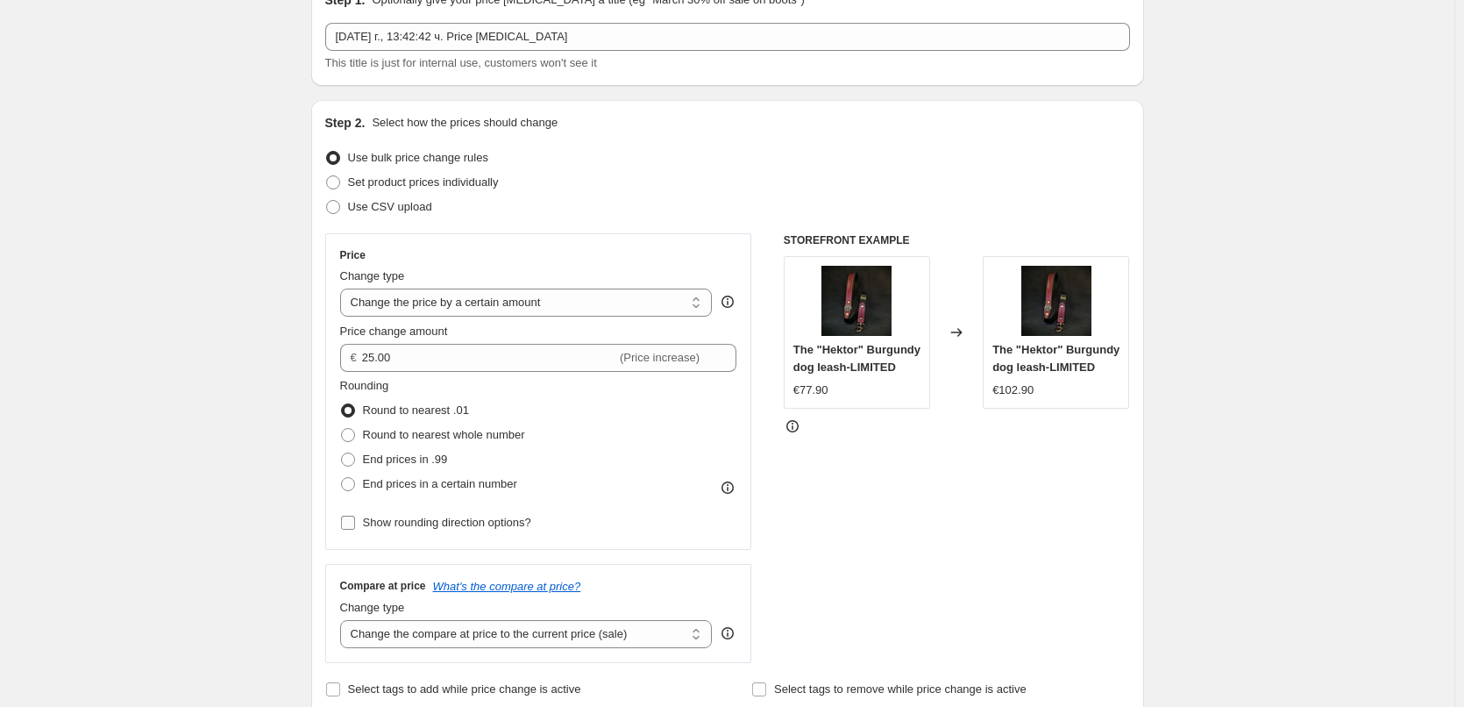
scroll to position [175, 0]
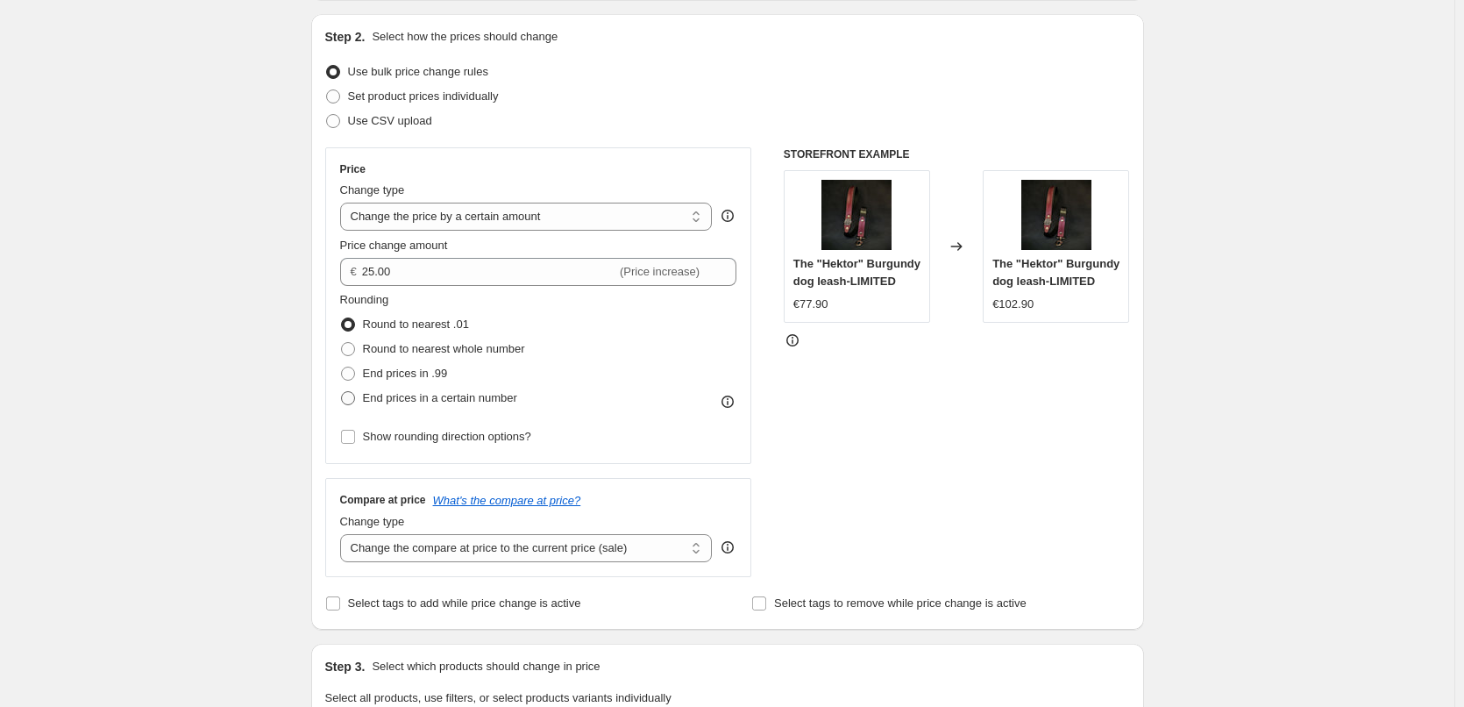
click at [379, 395] on span "End prices in a certain number" at bounding box center [440, 397] width 154 height 13
click at [342, 392] on input "End prices in a certain number" at bounding box center [341, 391] width 1 height 1
radio input "true"
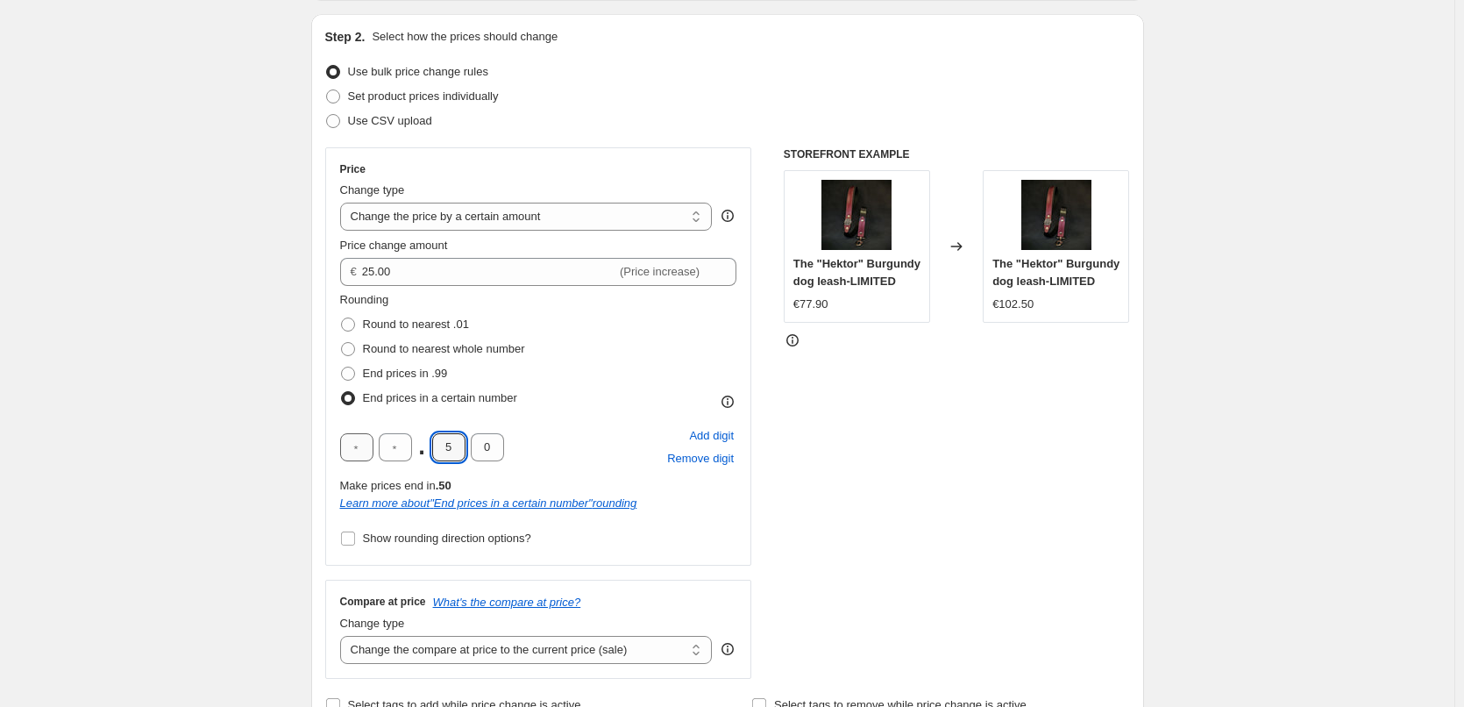
drag, startPoint x: 463, startPoint y: 452, endPoint x: 373, endPoint y: 452, distance: 89.4
click at [373, 452] on div ". 5 0" at bounding box center [422, 447] width 164 height 28
type input "9"
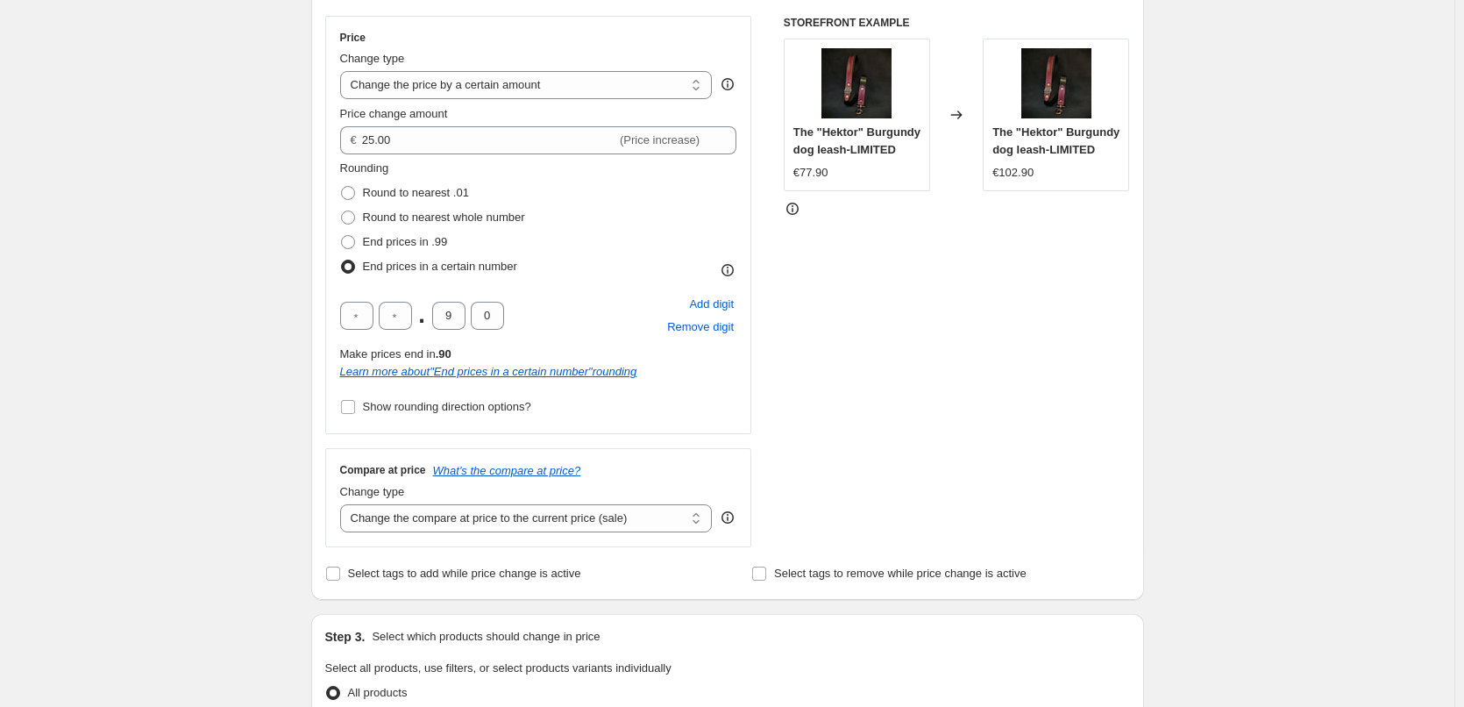
scroll to position [438, 0]
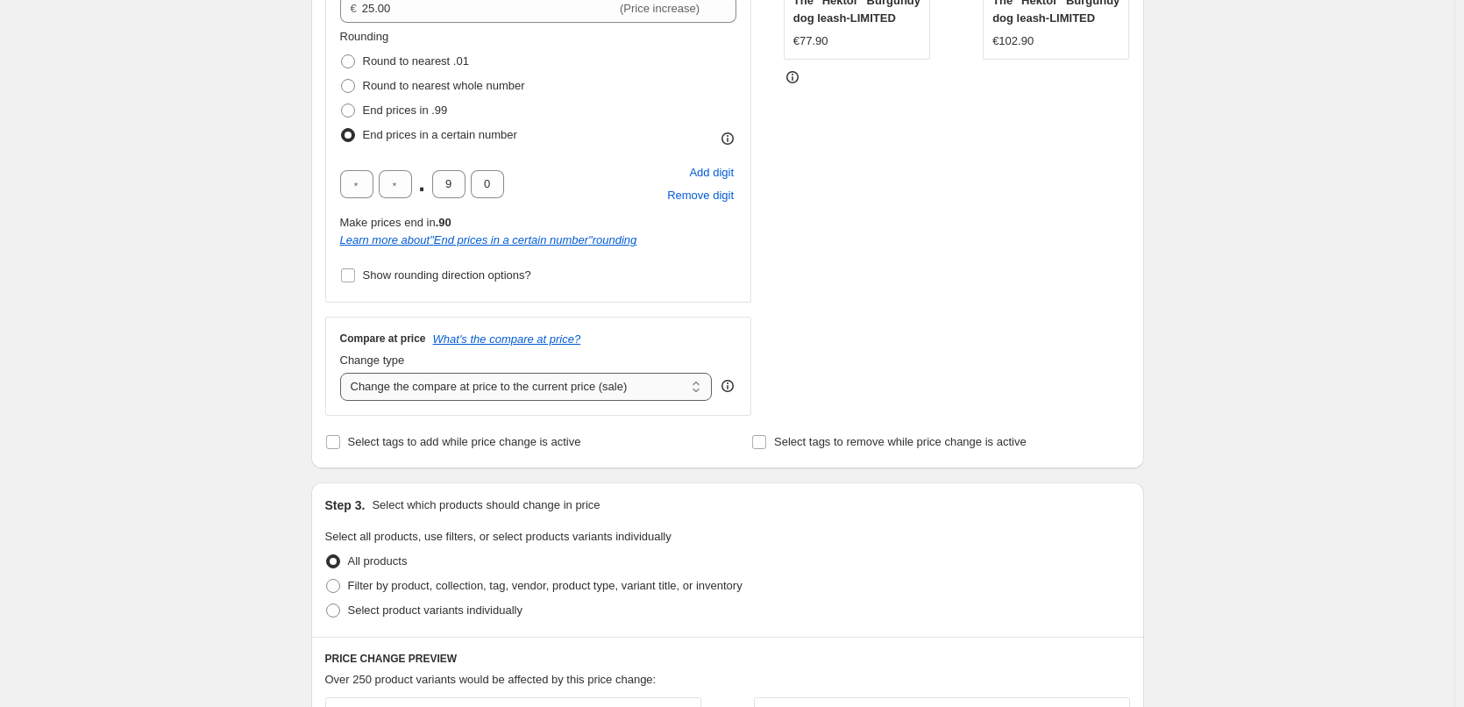
click at [394, 383] on select "Change the compare at price to the current price (sale) Change the compare at p…" at bounding box center [526, 387] width 373 height 28
select select "remove"
click at [344, 373] on select "Change the compare at price to the current price (sale) Change the compare at p…" at bounding box center [526, 387] width 373 height 28
click at [245, 486] on div "Create new price [MEDICAL_DATA]. This page is ready Create new price [MEDICAL_D…" at bounding box center [727, 489] width 1454 height 1854
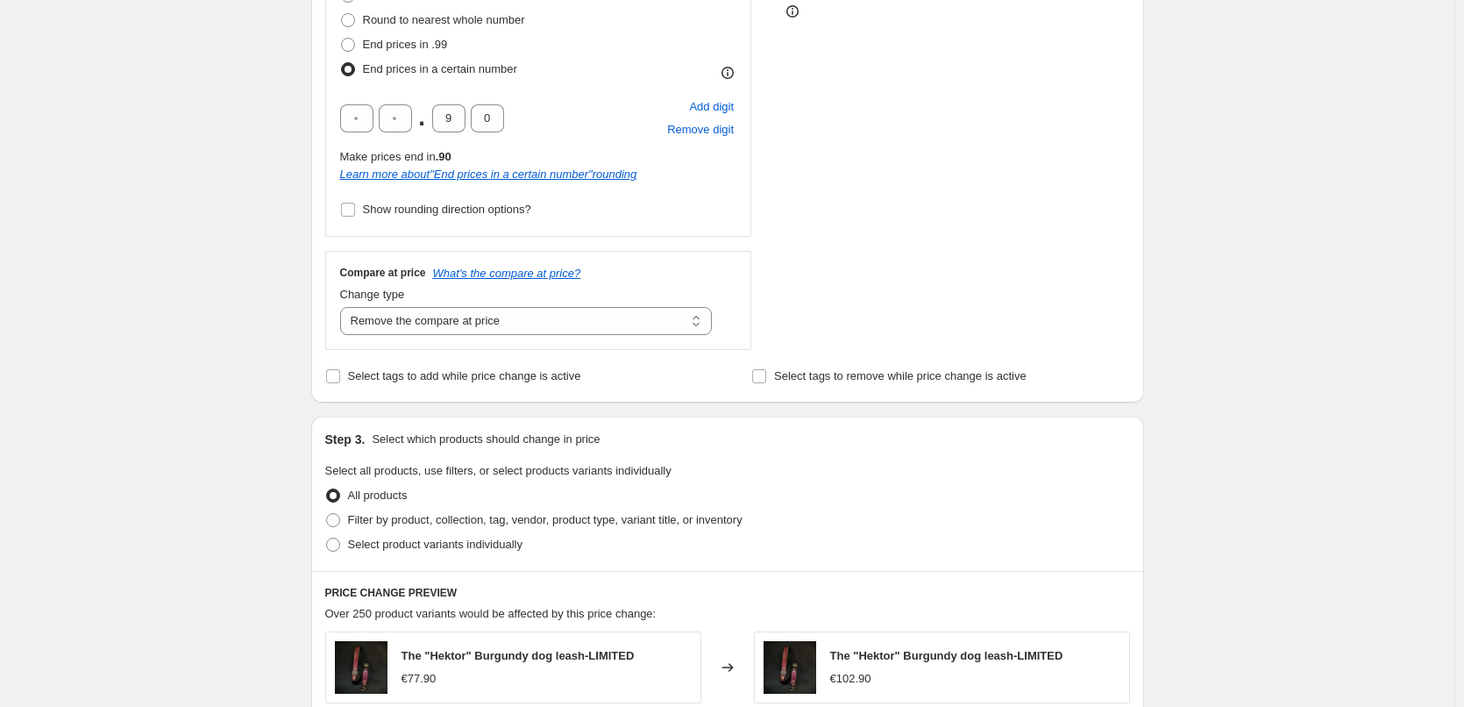
scroll to position [614, 0]
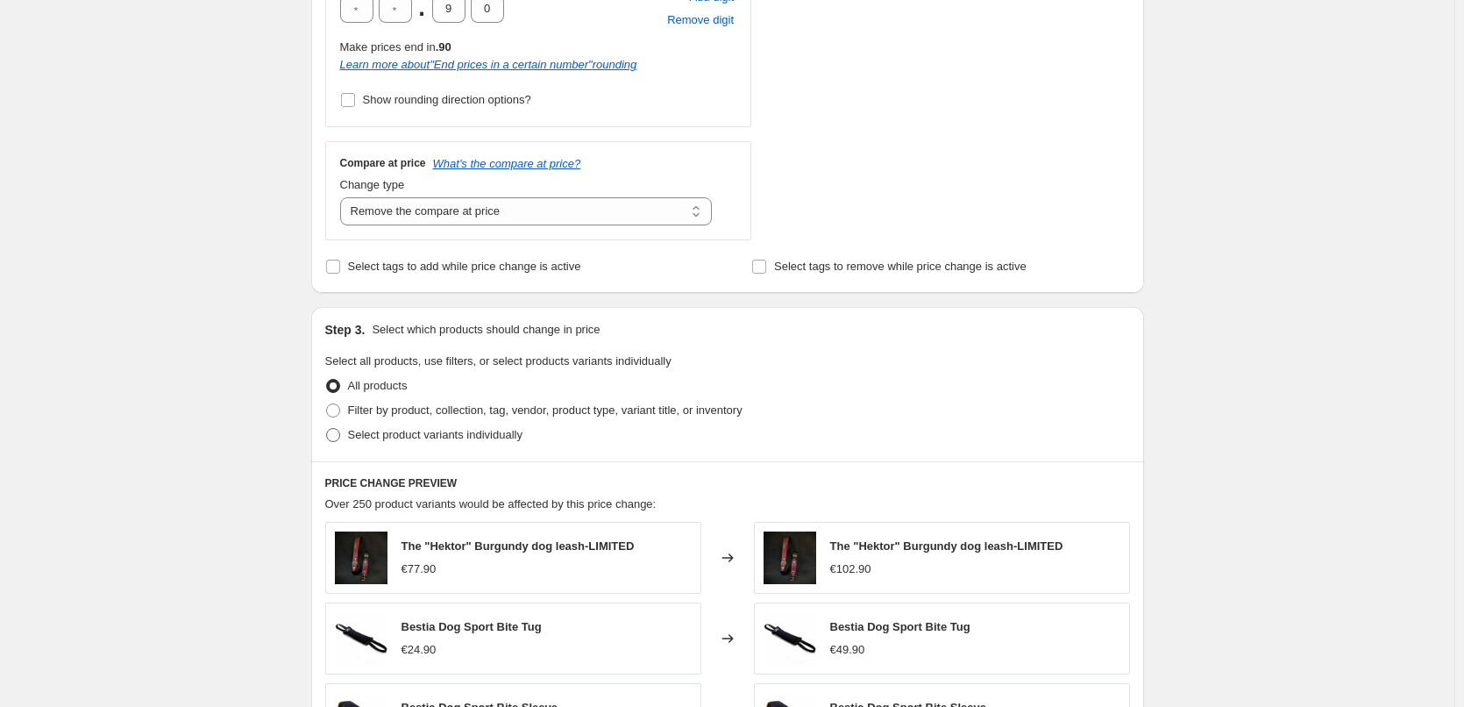
click at [347, 430] on label "Select product variants individually" at bounding box center [423, 435] width 197 height 25
click at [327, 429] on input "Select product variants individually" at bounding box center [326, 428] width 1 height 1
radio input "true"
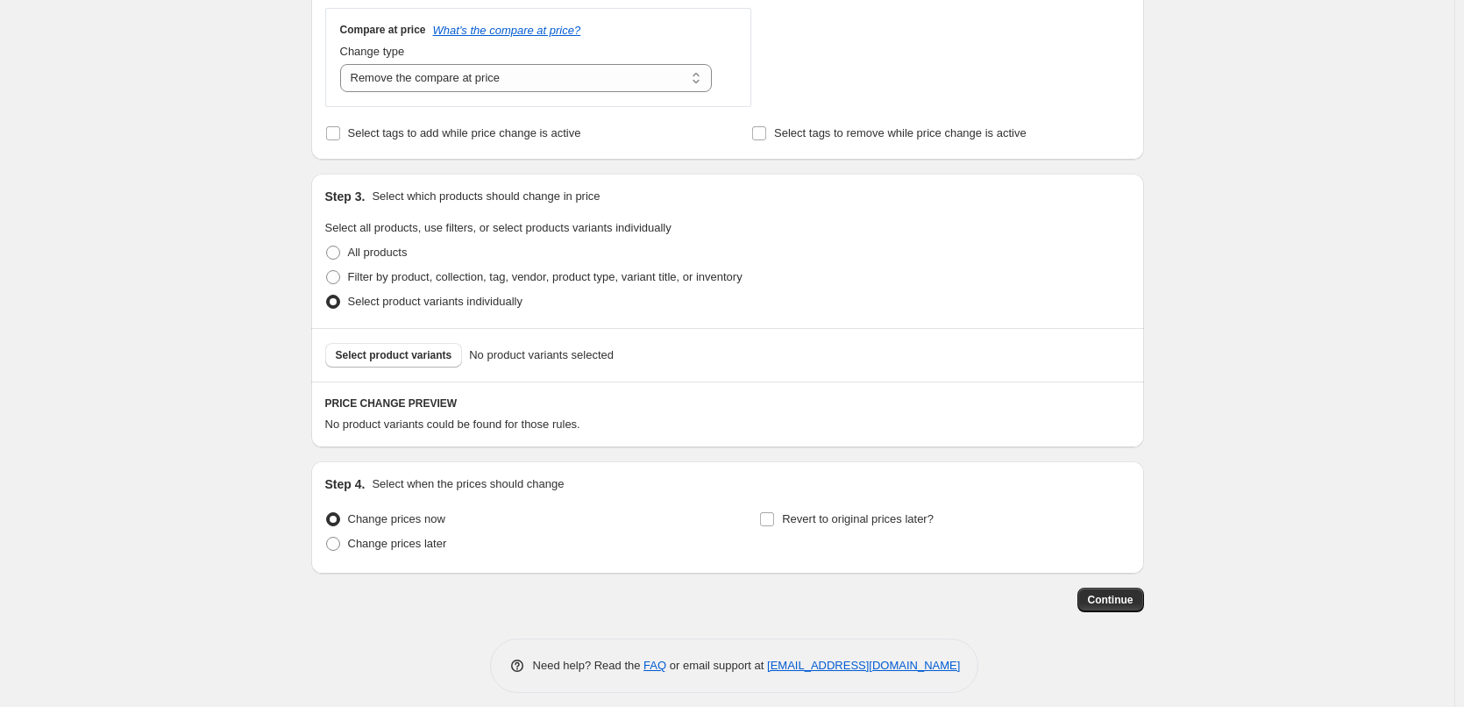
scroll to position [760, 0]
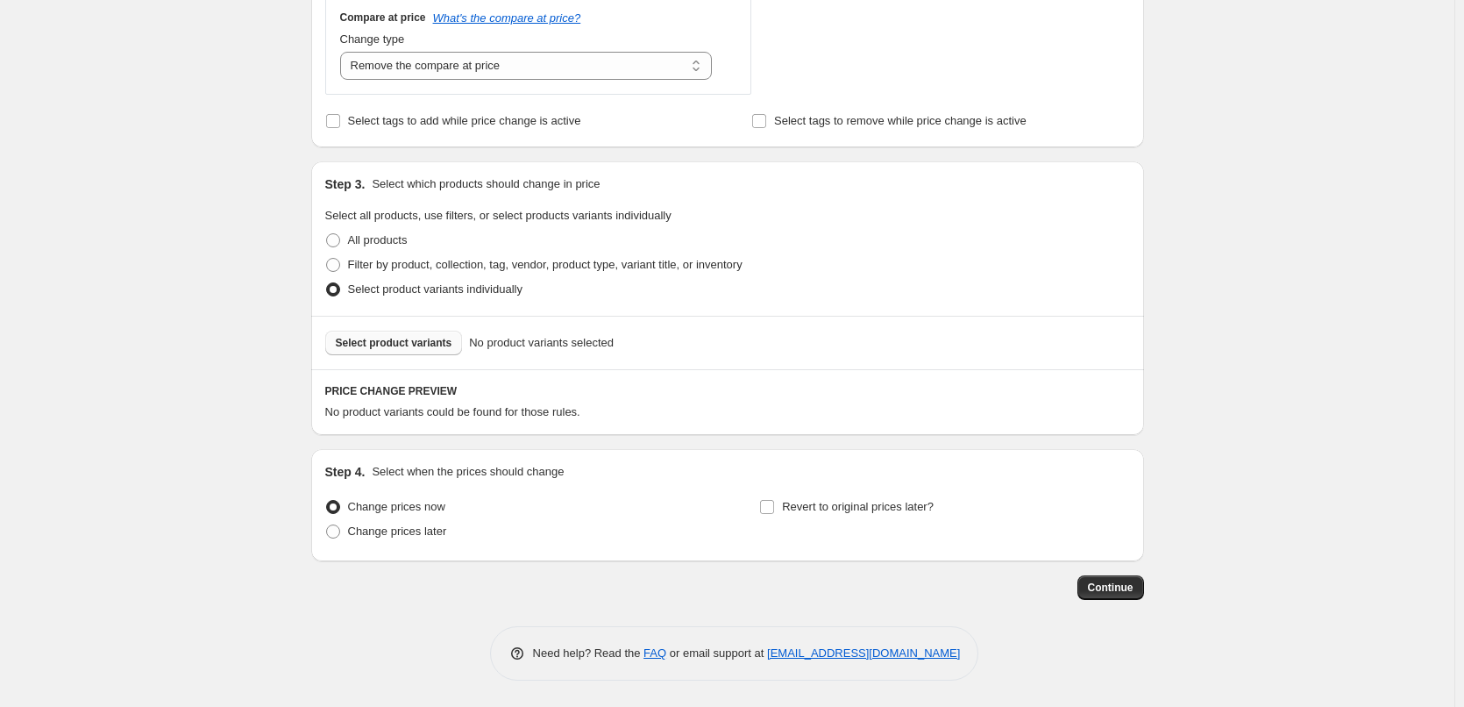
click at [383, 345] on span "Select product variants" at bounding box center [394, 343] width 117 height 14
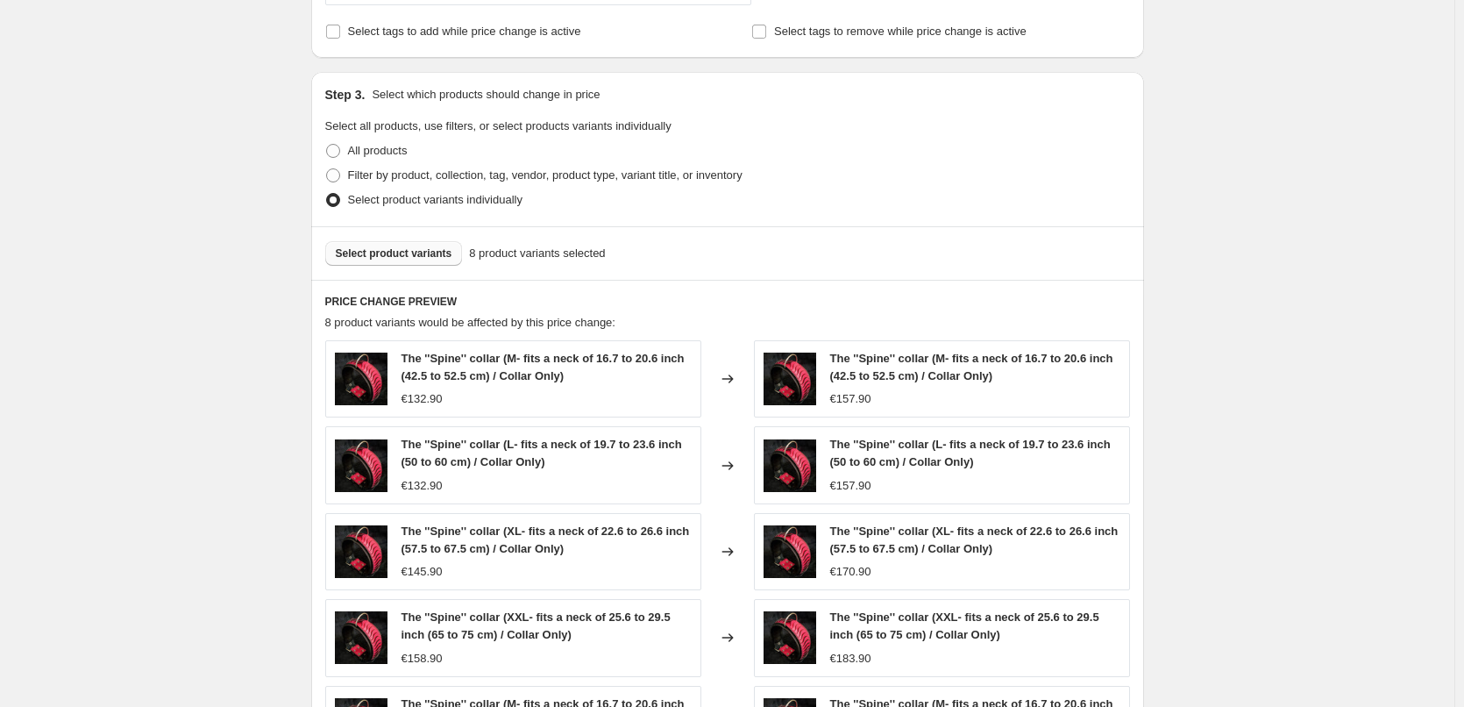
scroll to position [848, 0]
click at [386, 245] on button "Select product variants" at bounding box center [394, 254] width 138 height 25
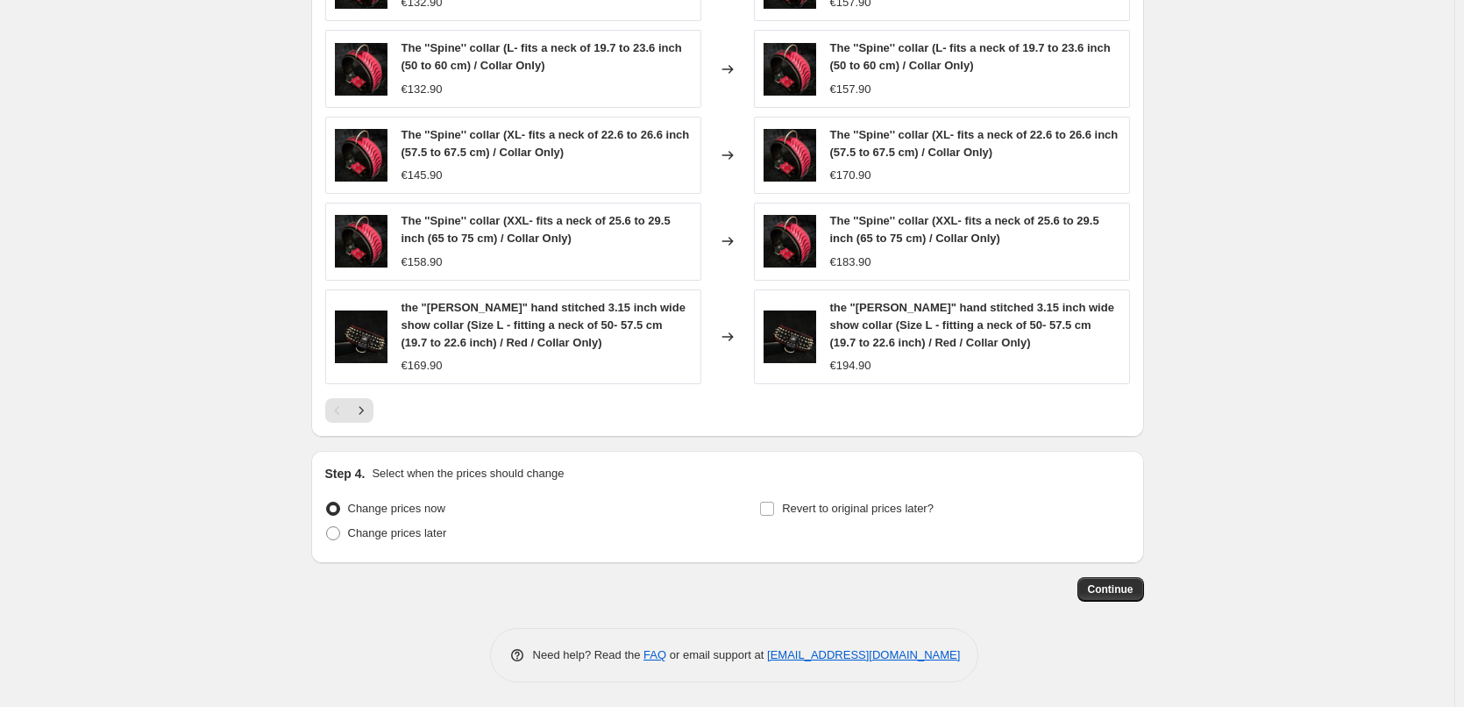
scroll to position [1248, 0]
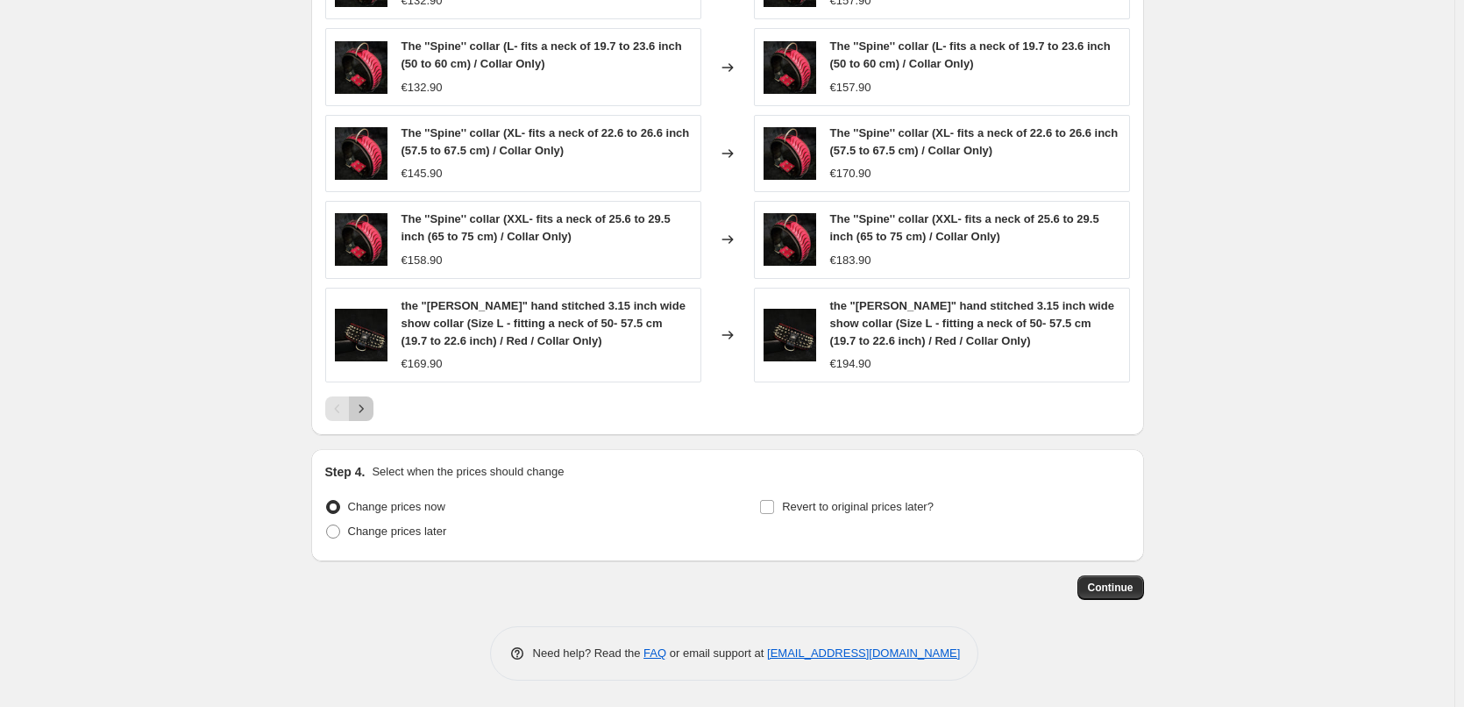
click at [366, 410] on icon "Next" at bounding box center [361, 409] width 18 height 18
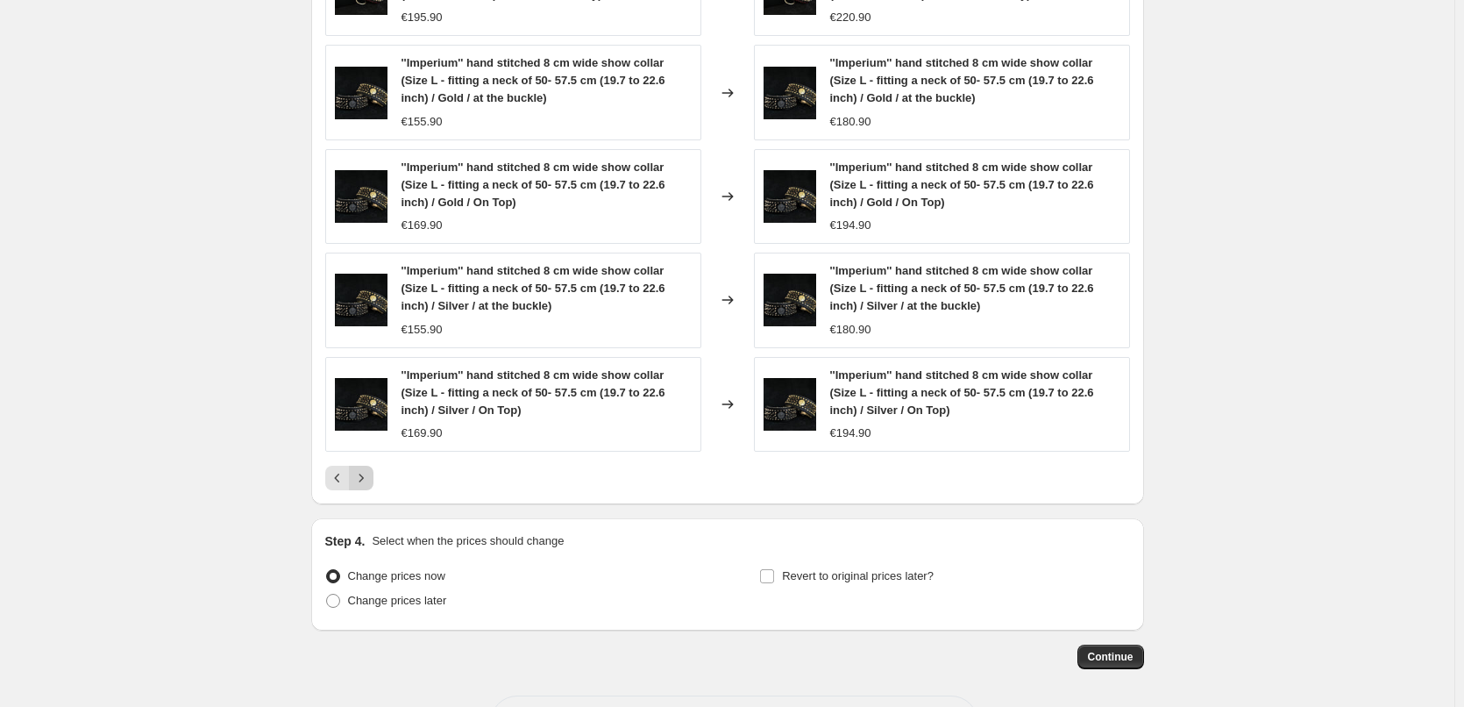
click at [373, 487] on button "Next" at bounding box center [361, 478] width 25 height 25
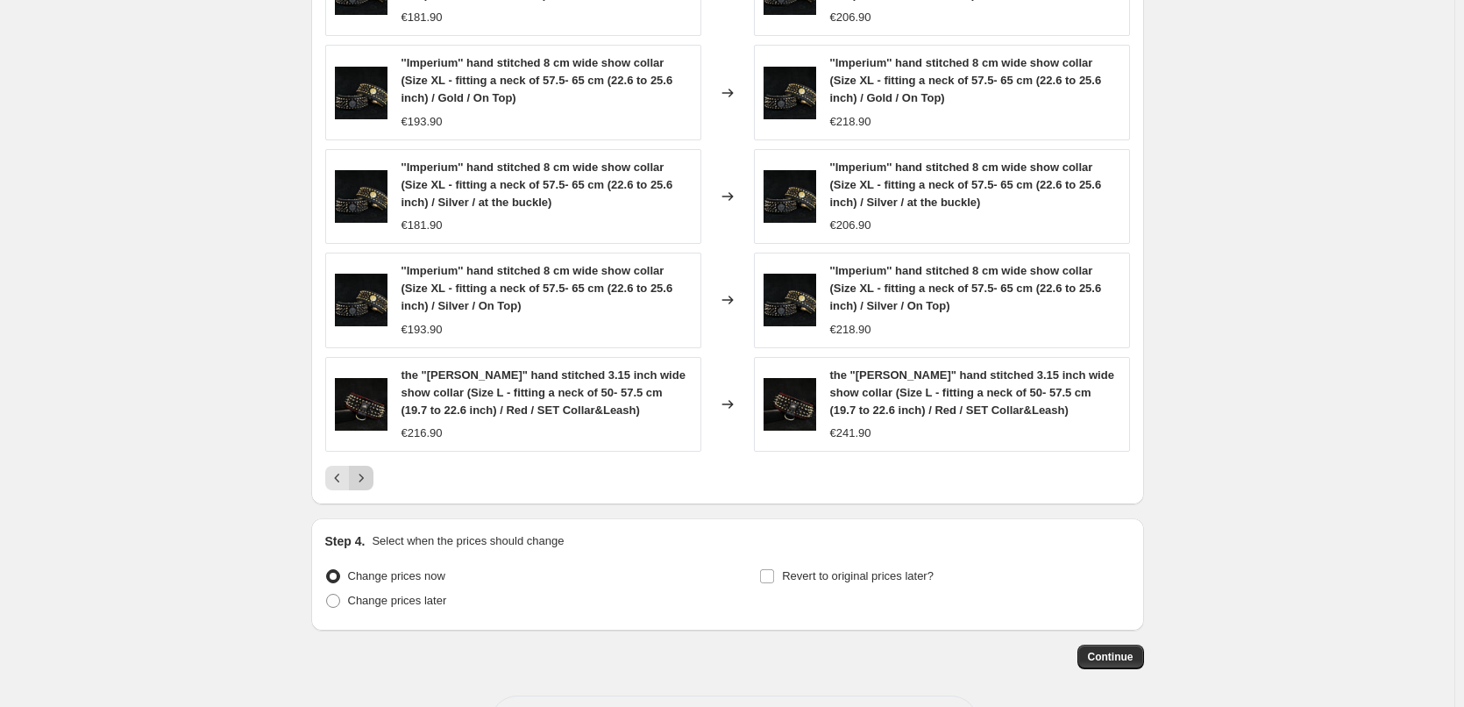
click at [363, 475] on icon "Next" at bounding box center [361, 478] width 18 height 18
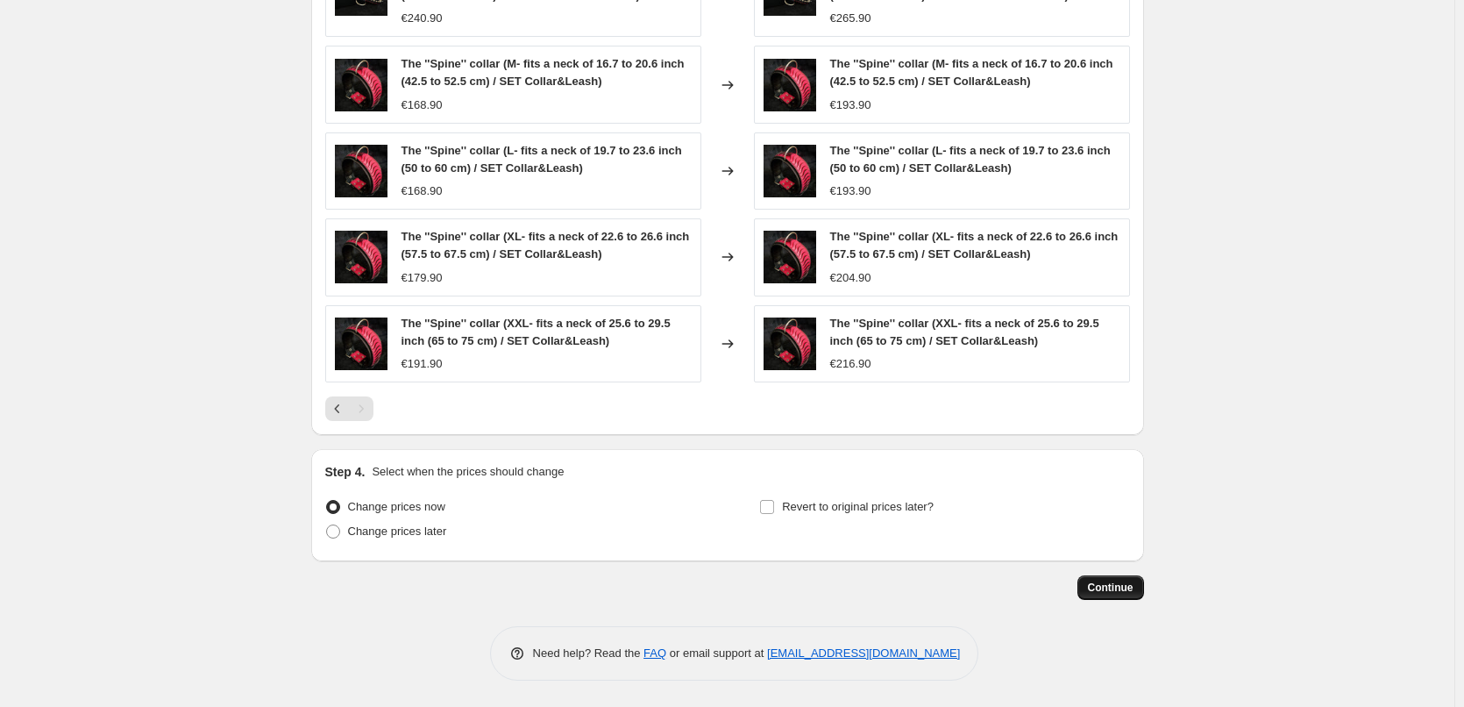
click at [1124, 597] on button "Continue" at bounding box center [1110, 587] width 67 height 25
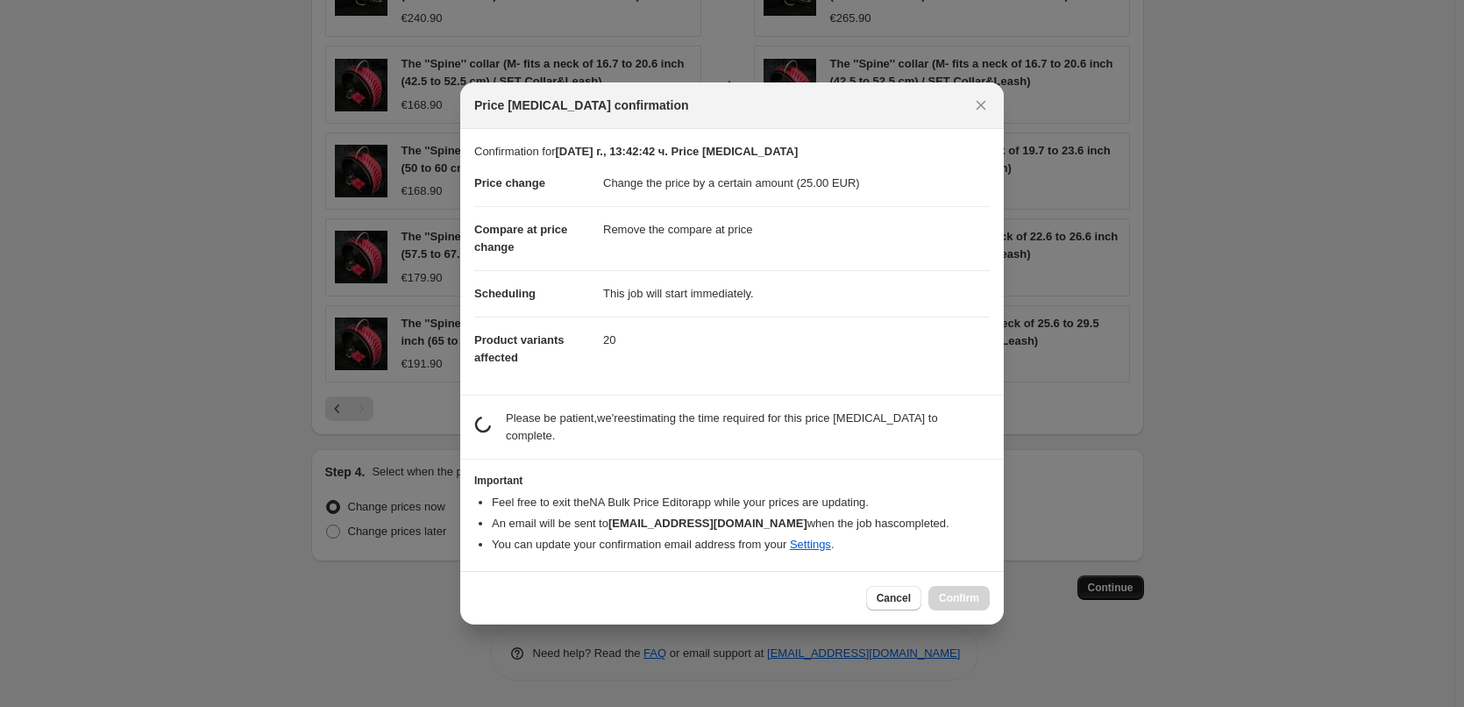
scroll to position [0, 0]
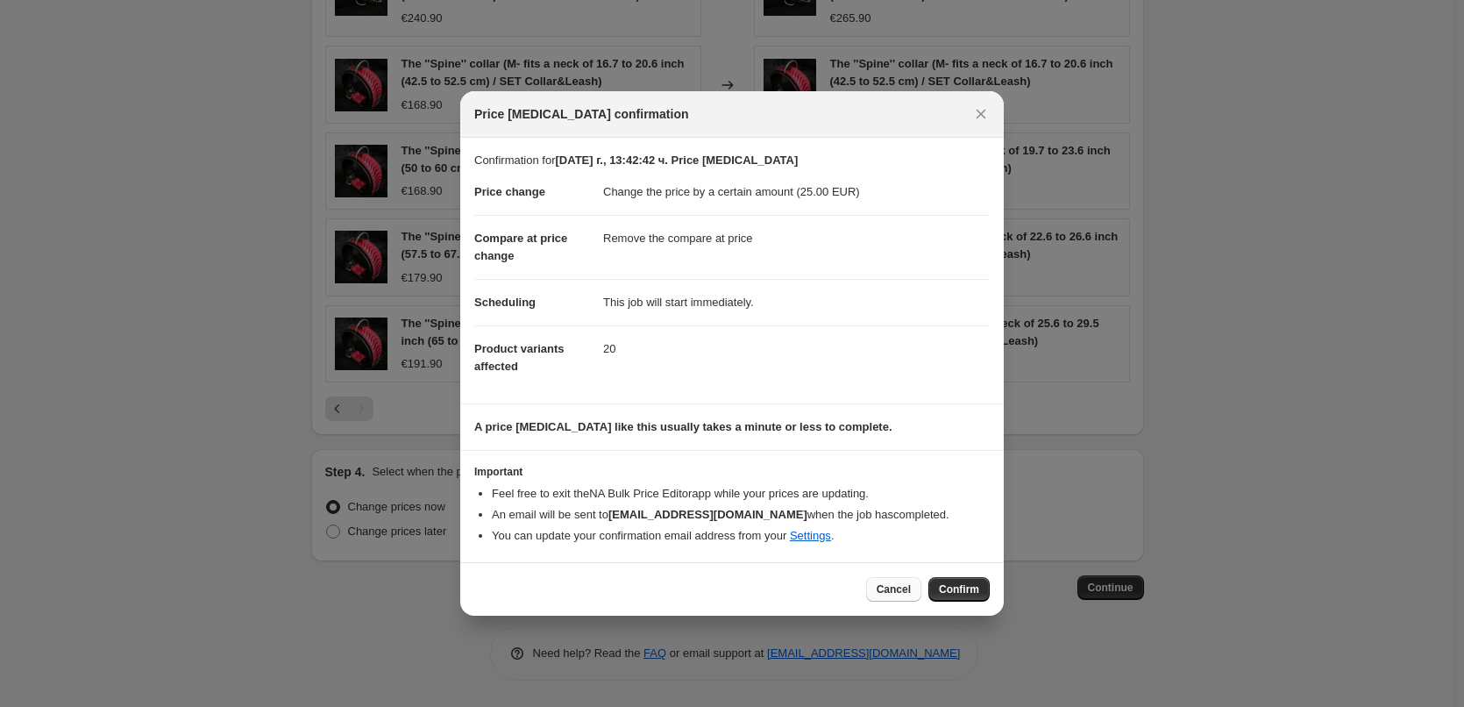
click at [888, 594] on span "Cancel" at bounding box center [894, 589] width 34 height 14
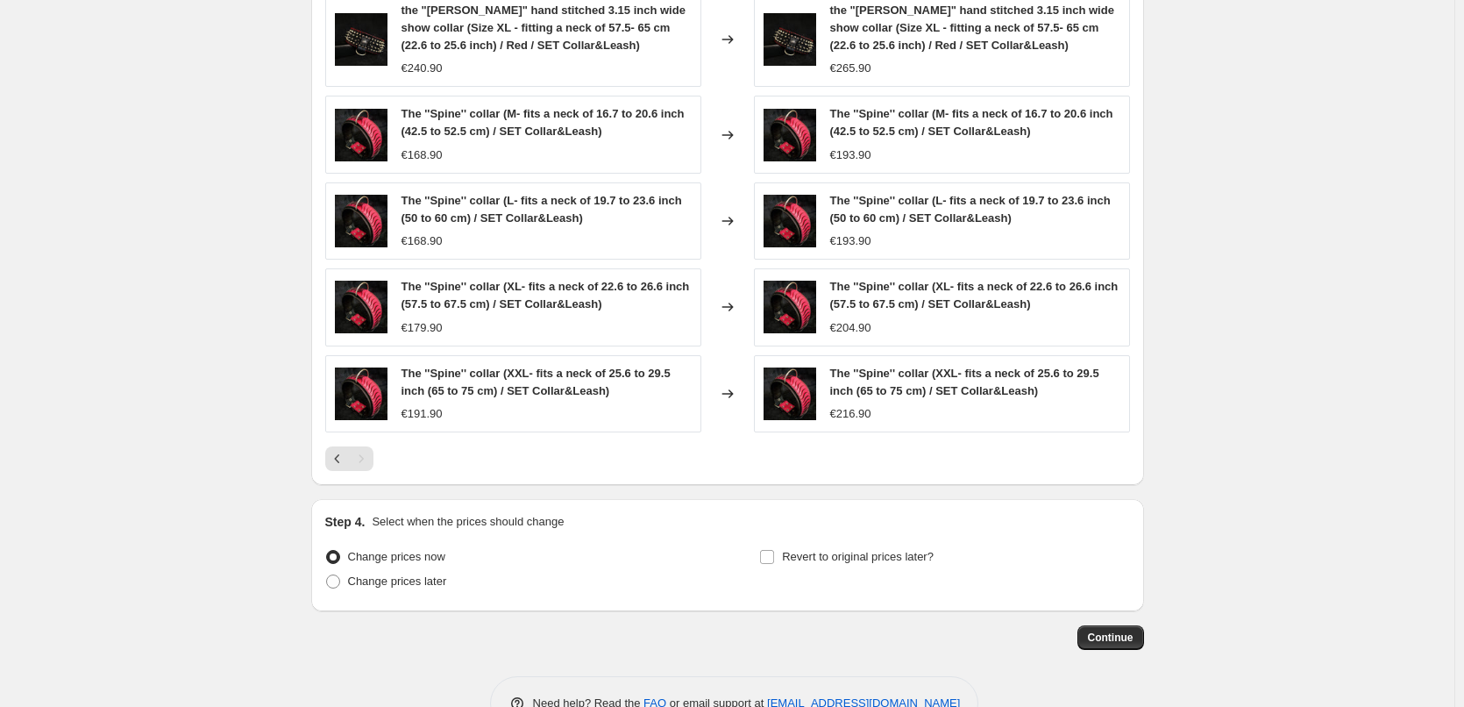
scroll to position [1248, 0]
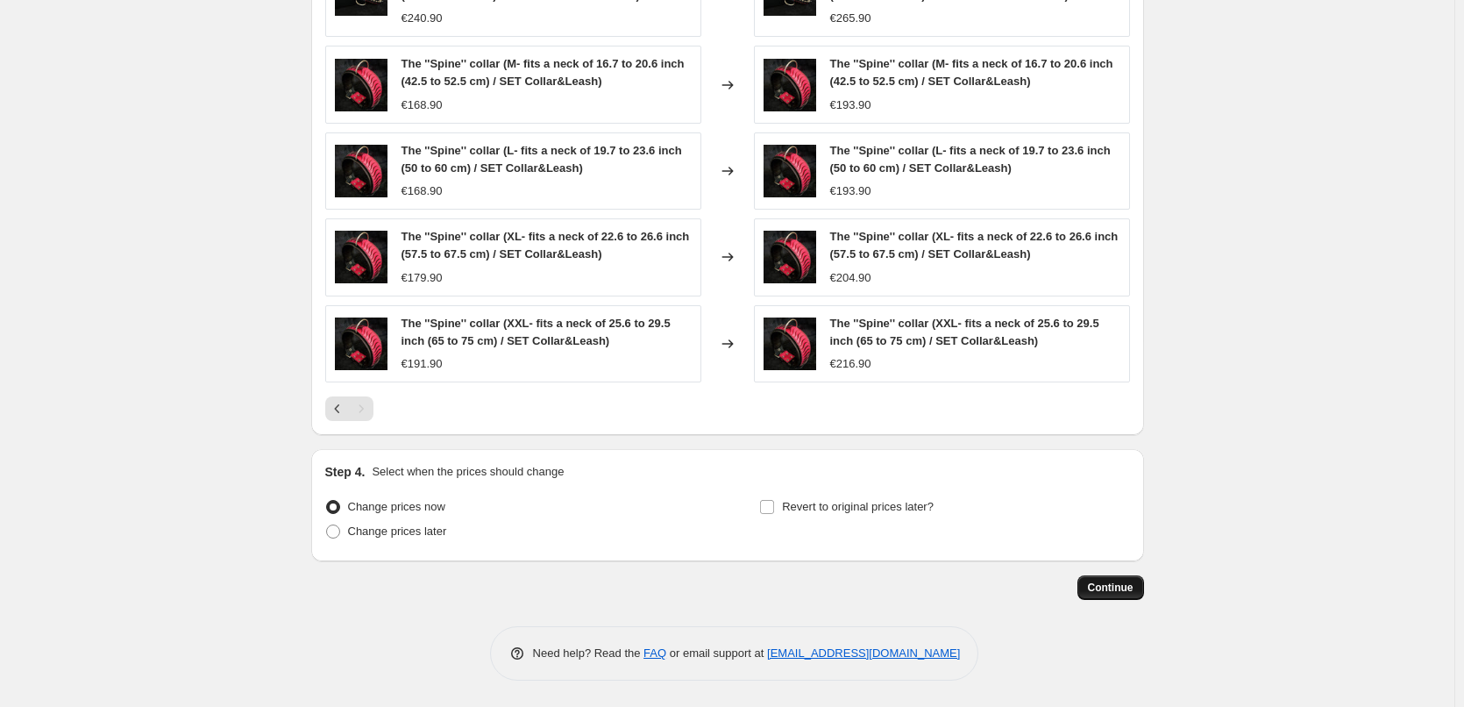
click at [1112, 590] on span "Continue" at bounding box center [1111, 587] width 46 height 14
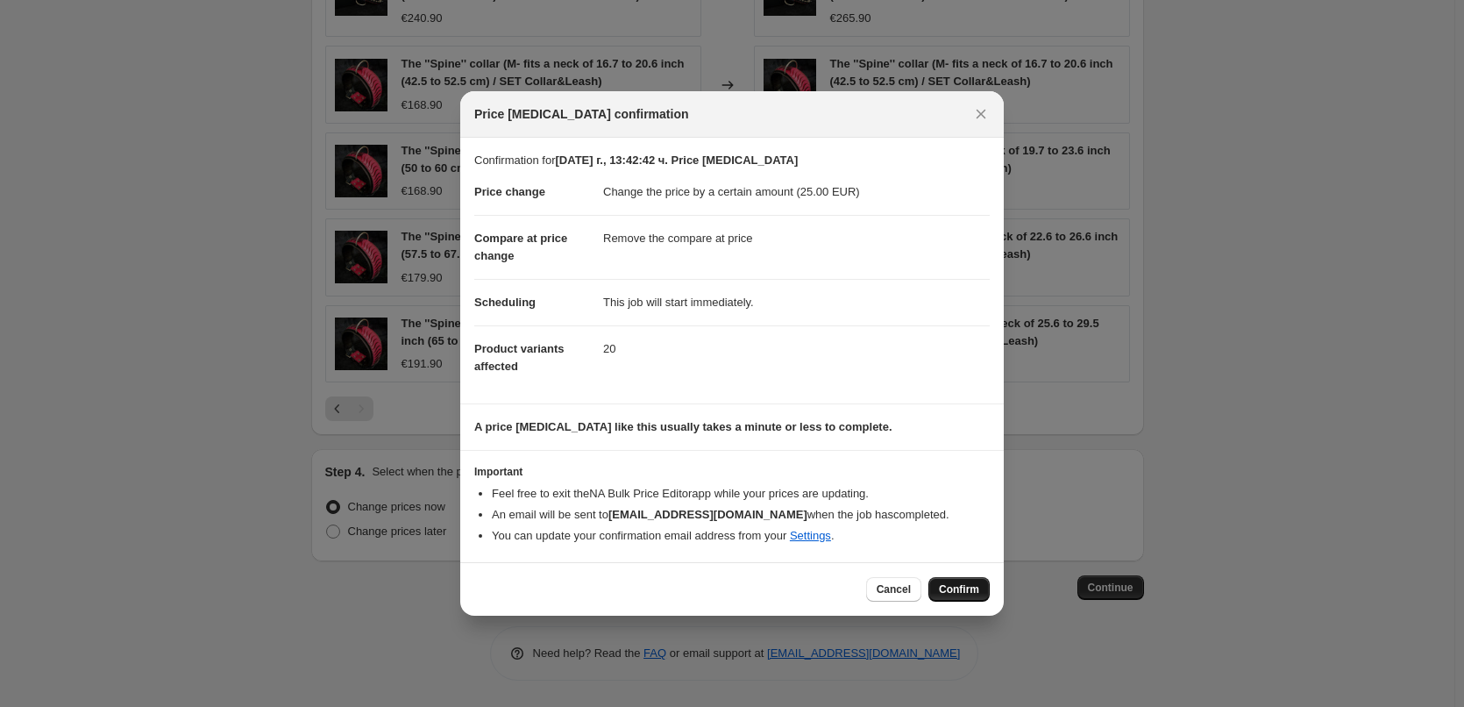
click at [970, 586] on span "Confirm" at bounding box center [959, 589] width 40 height 14
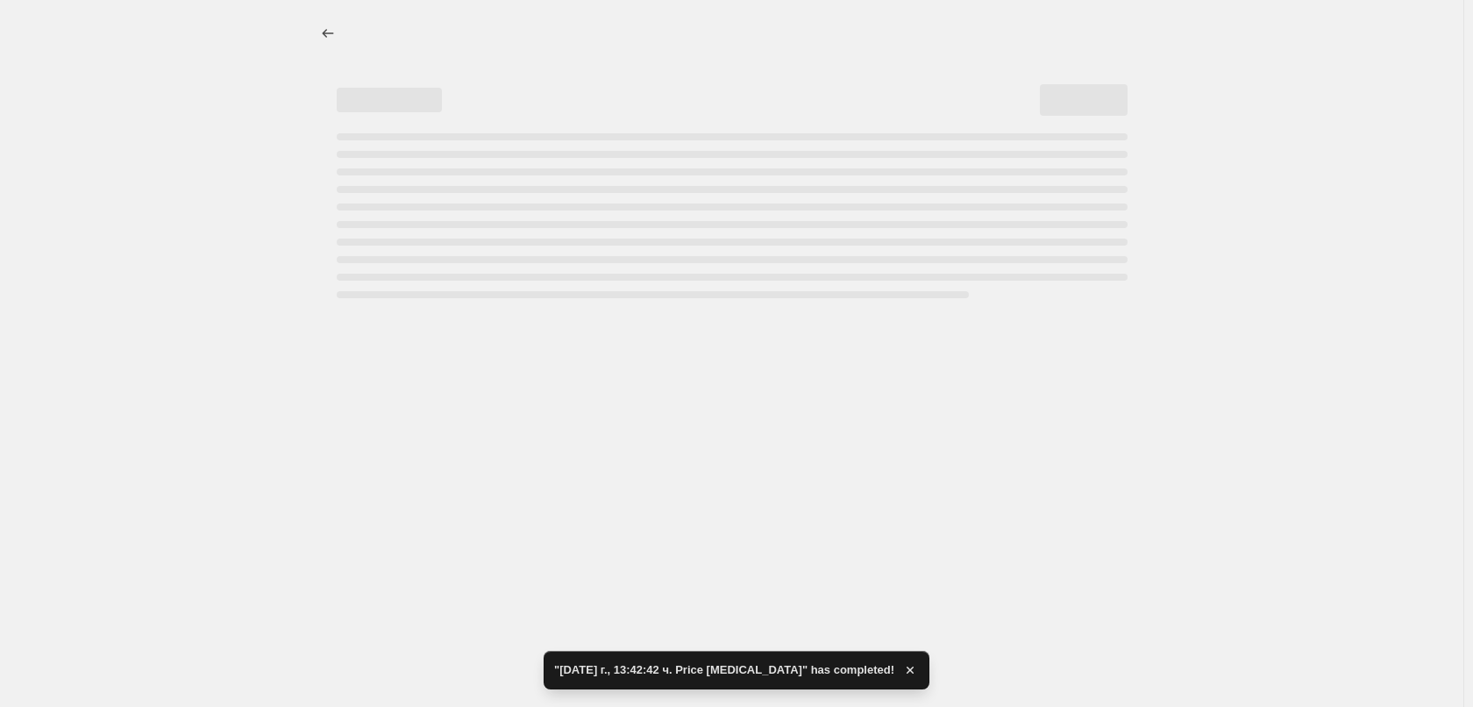
select select "by"
select select "remove"
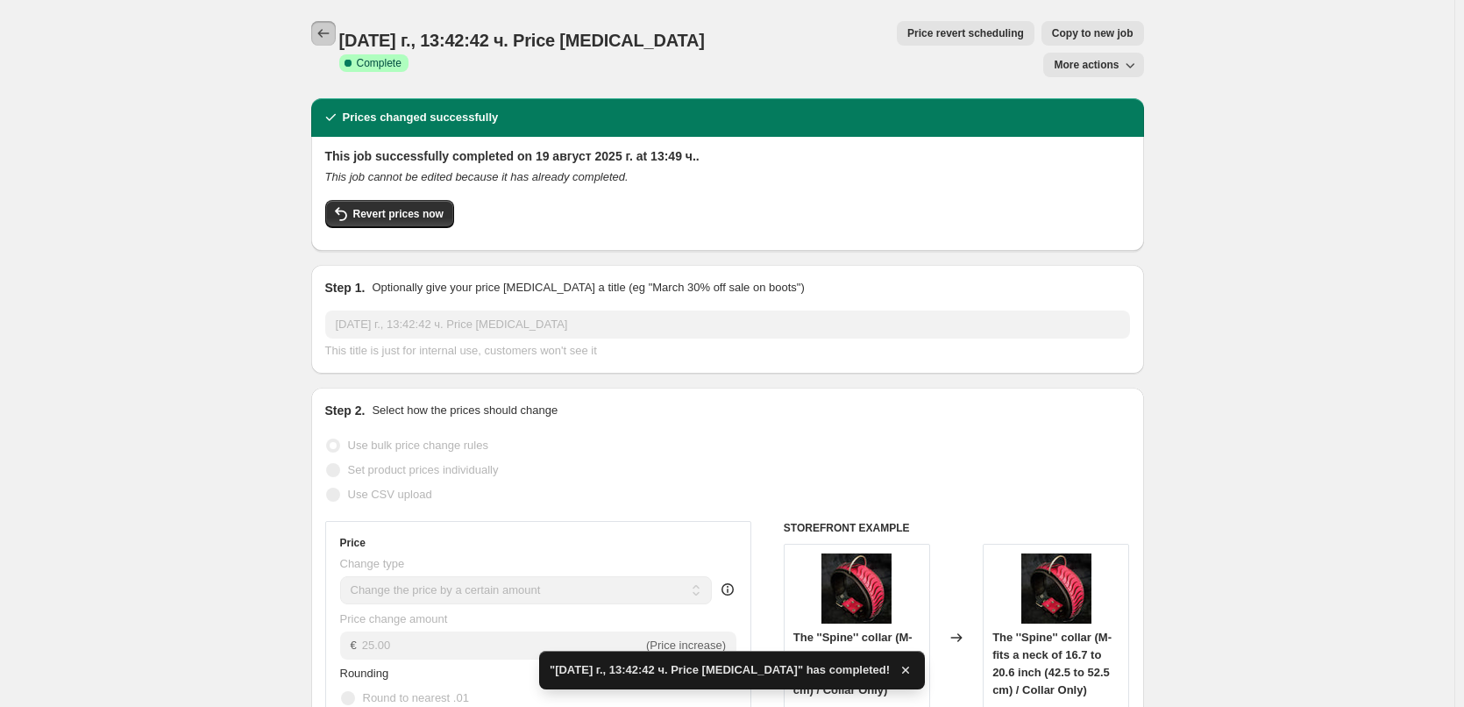
click at [325, 39] on icon "Price change jobs" at bounding box center [324, 34] width 18 height 18
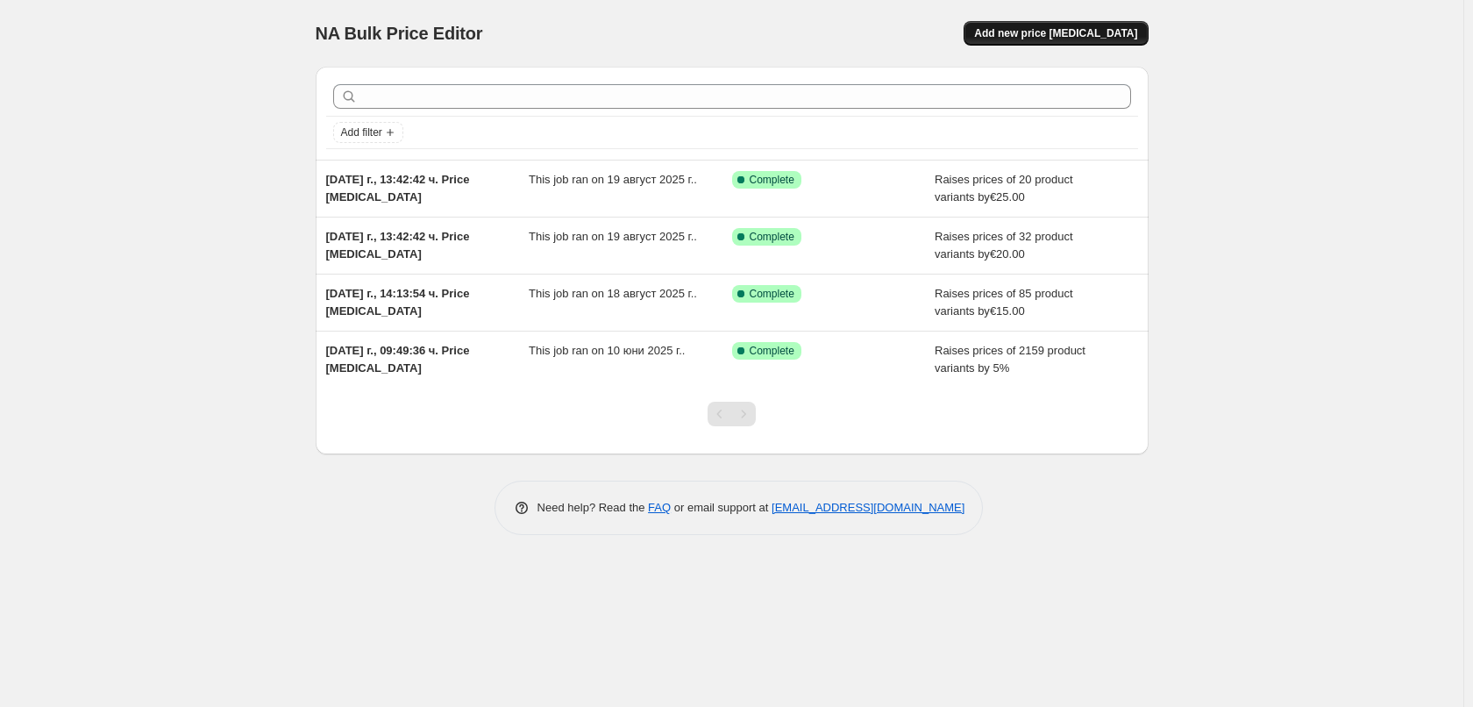
click at [1034, 37] on span "Add new price [MEDICAL_DATA]" at bounding box center [1055, 33] width 163 height 14
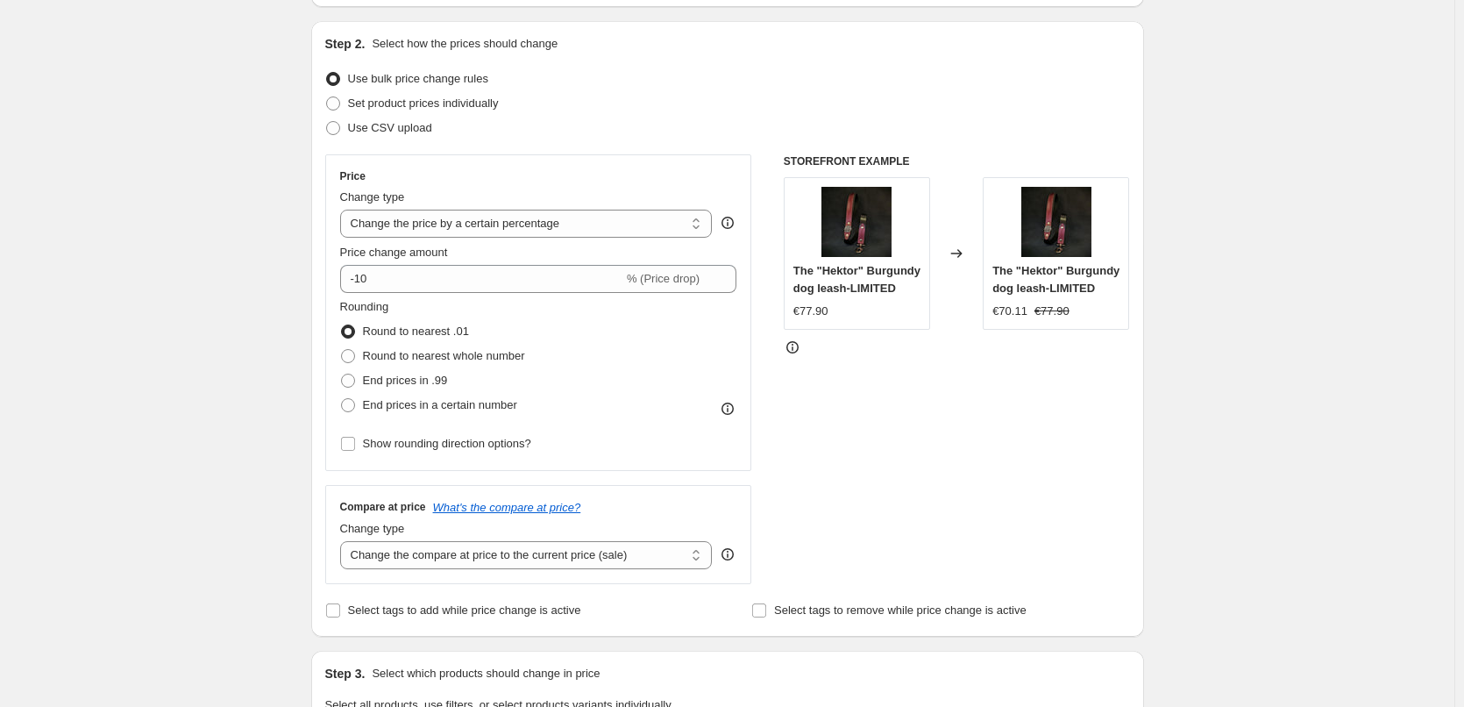
scroll to position [175, 0]
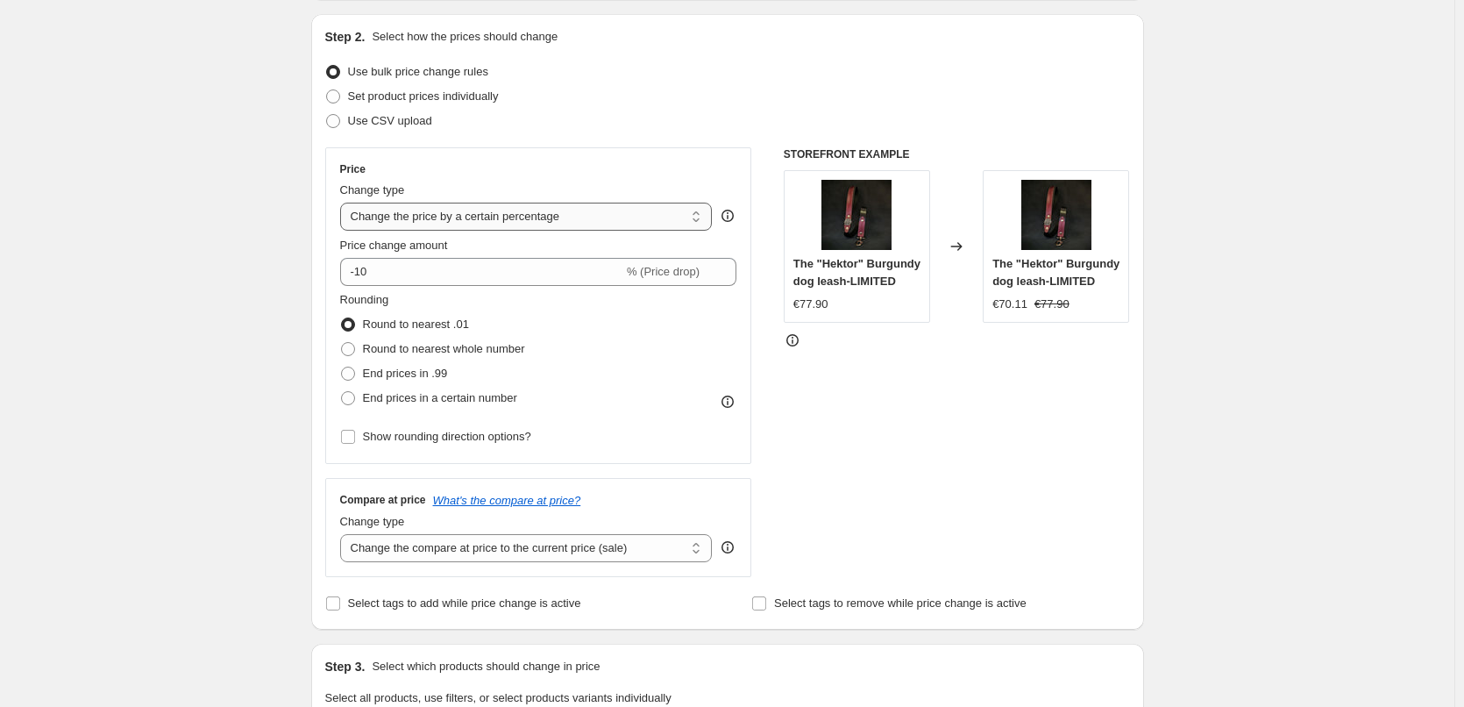
click at [442, 217] on select "Change the price to a certain amount Change the price by a certain amount Chang…" at bounding box center [526, 217] width 373 height 28
select select "by"
click at [344, 203] on select "Change the price to a certain amount Change the price by a certain amount Chang…" at bounding box center [526, 217] width 373 height 28
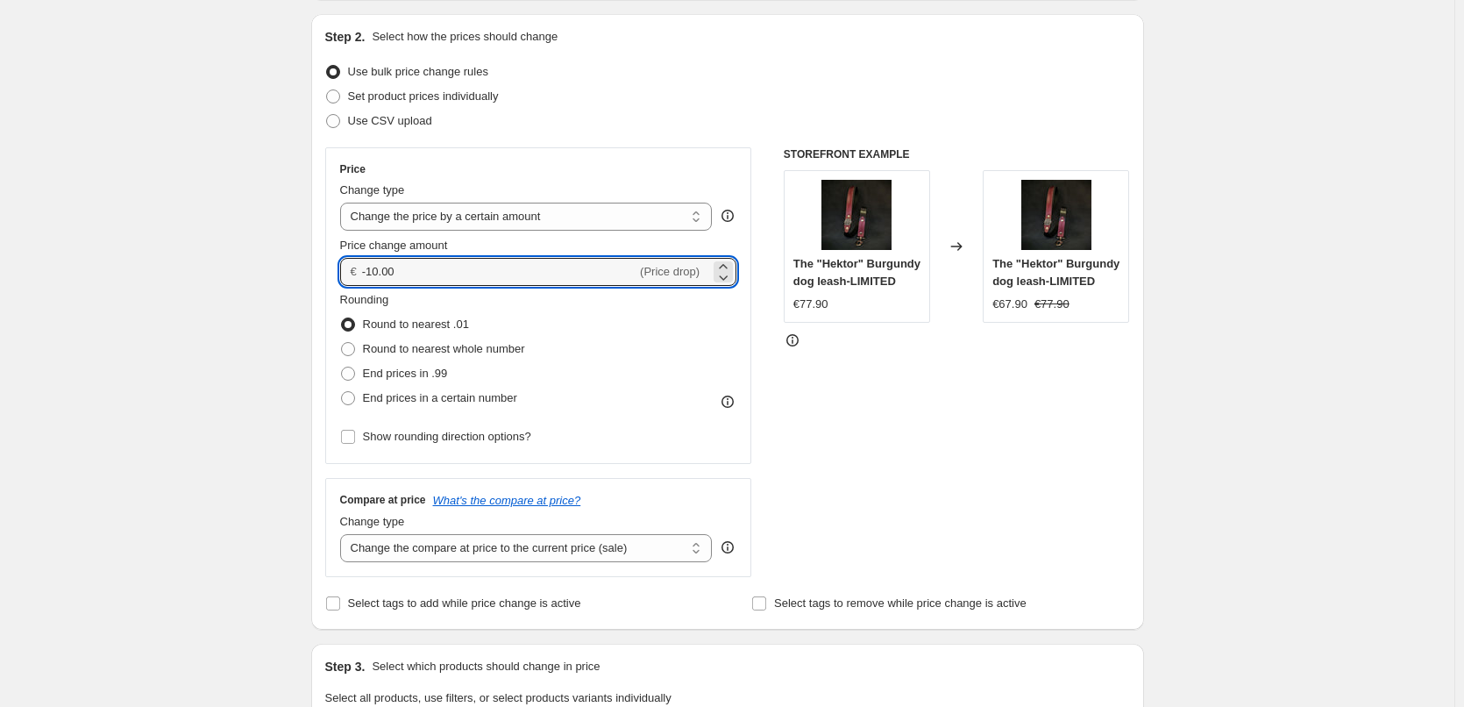
drag, startPoint x: 425, startPoint y: 271, endPoint x: 248, endPoint y: 277, distance: 177.2
click at [274, 270] on div "Create new price [MEDICAL_DATA]. This page is ready Create new price [MEDICAL_D…" at bounding box center [727, 701] width 1454 height 1752
type input "10.00"
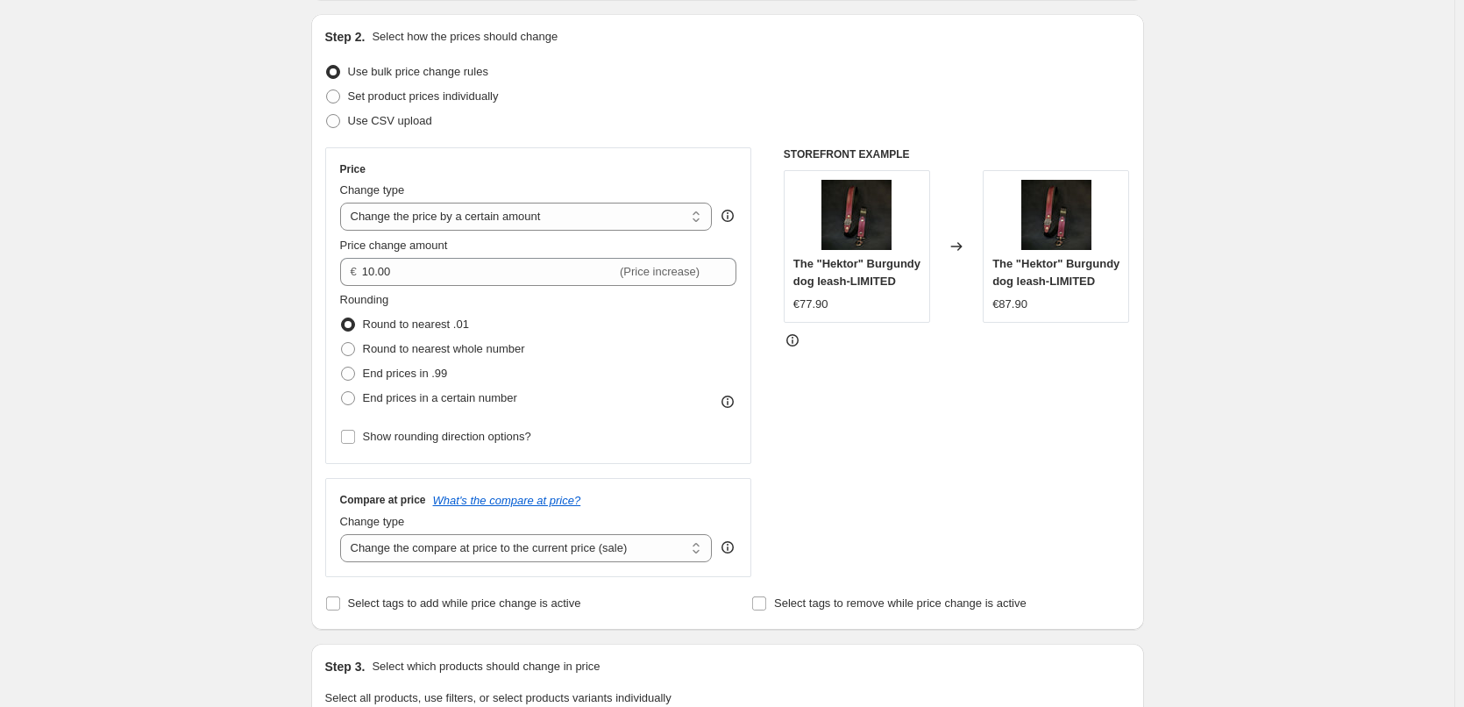
click at [286, 314] on div "Create new price [MEDICAL_DATA]. This page is ready Create new price [MEDICAL_D…" at bounding box center [727, 701] width 1454 height 1752
click at [402, 395] on span "End prices in a certain number" at bounding box center [440, 397] width 154 height 13
click at [342, 392] on input "End prices in a certain number" at bounding box center [341, 391] width 1 height 1
radio input "true"
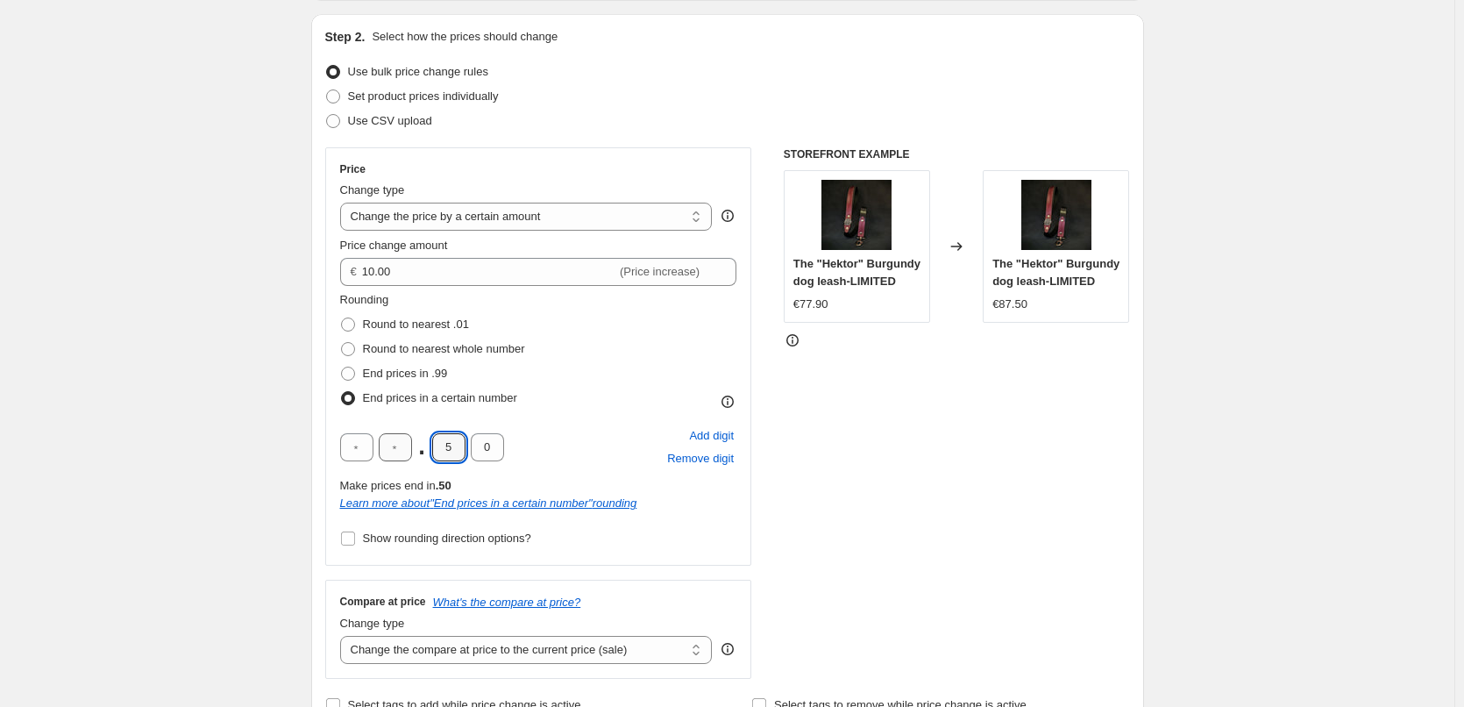
drag, startPoint x: 448, startPoint y: 451, endPoint x: 390, endPoint y: 442, distance: 58.7
click at [391, 442] on div ". 5 0" at bounding box center [422, 447] width 164 height 28
type input "9"
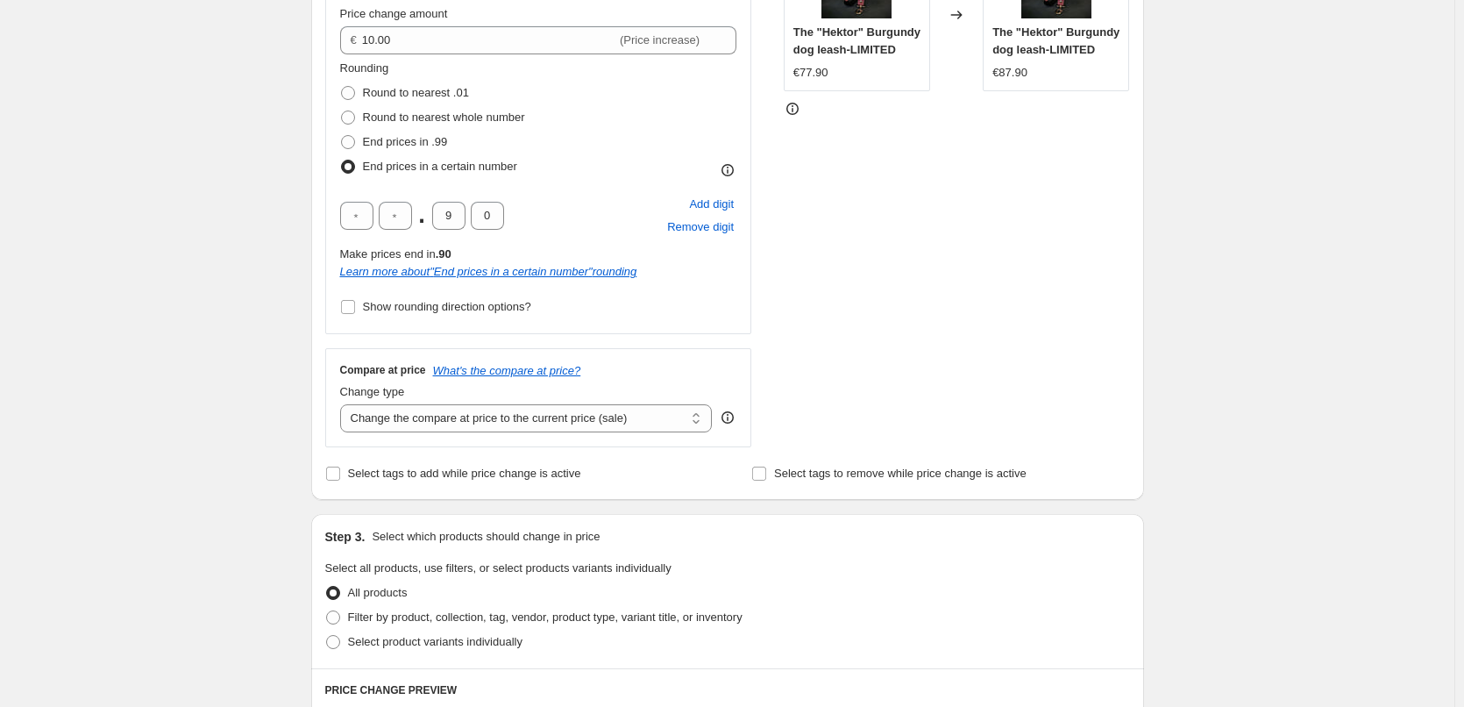
scroll to position [526, 0]
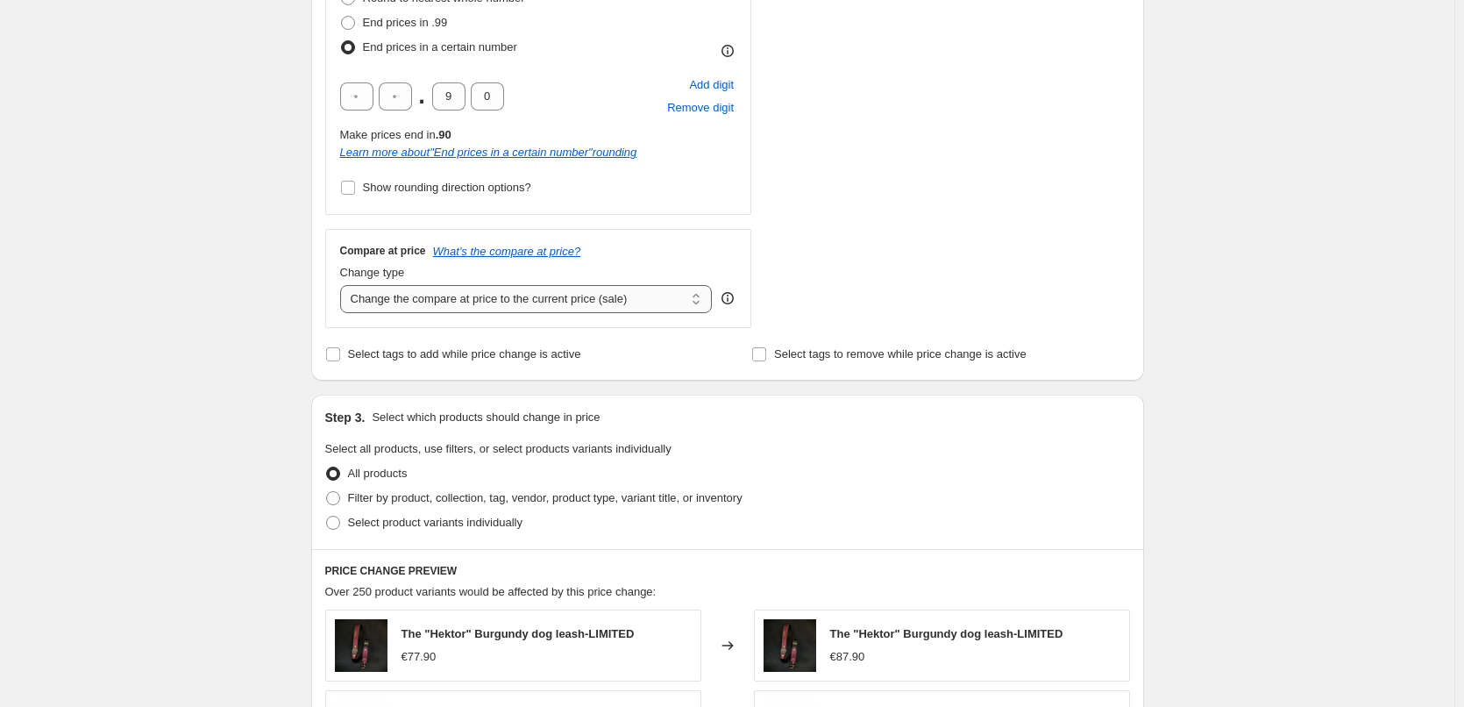
click at [437, 299] on select "Change the compare at price to the current price (sale) Change the compare at p…" at bounding box center [526, 299] width 373 height 28
select select "remove"
click at [344, 285] on select "Change the compare at price to the current price (sale) Change the compare at p…" at bounding box center [526, 299] width 373 height 28
click at [276, 405] on div "Create new price [MEDICAL_DATA]. This page is ready Create new price [MEDICAL_D…" at bounding box center [727, 401] width 1454 height 1854
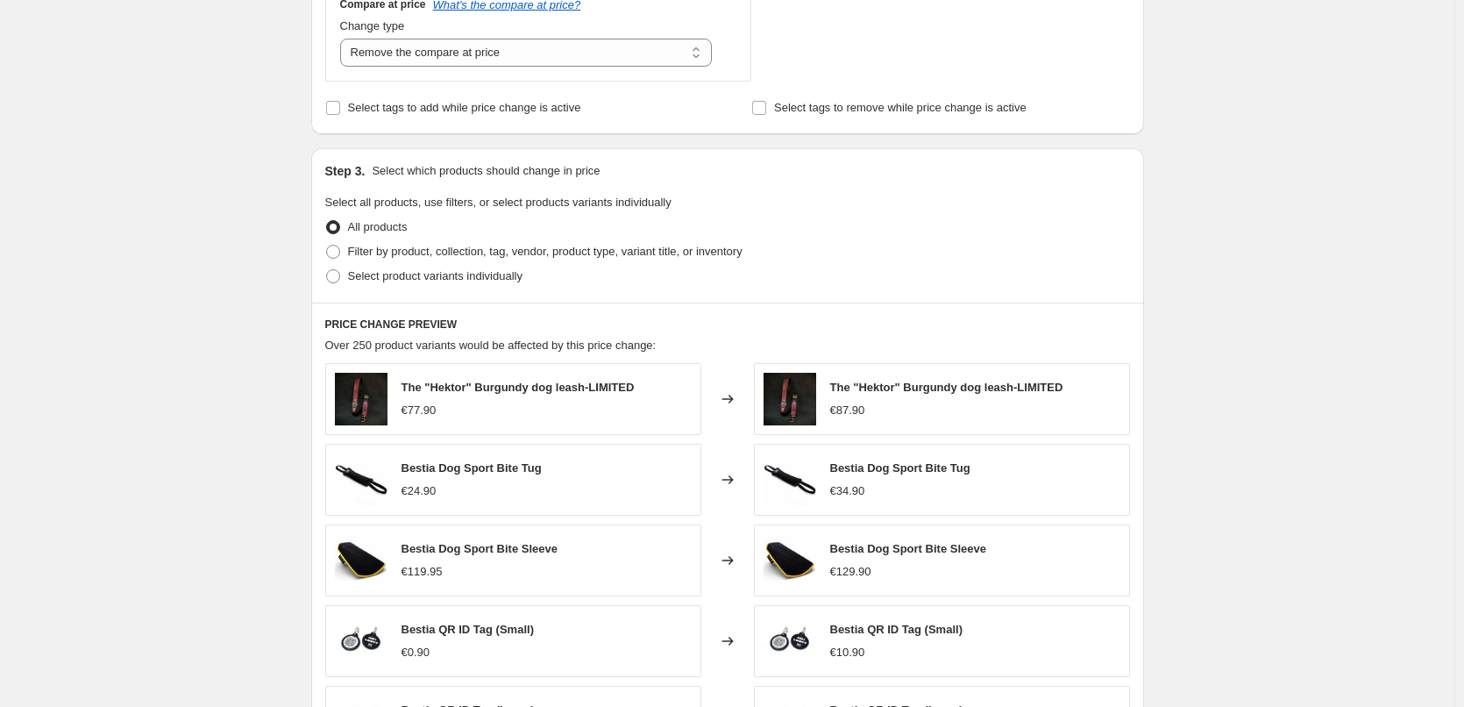
scroll to position [789, 0]
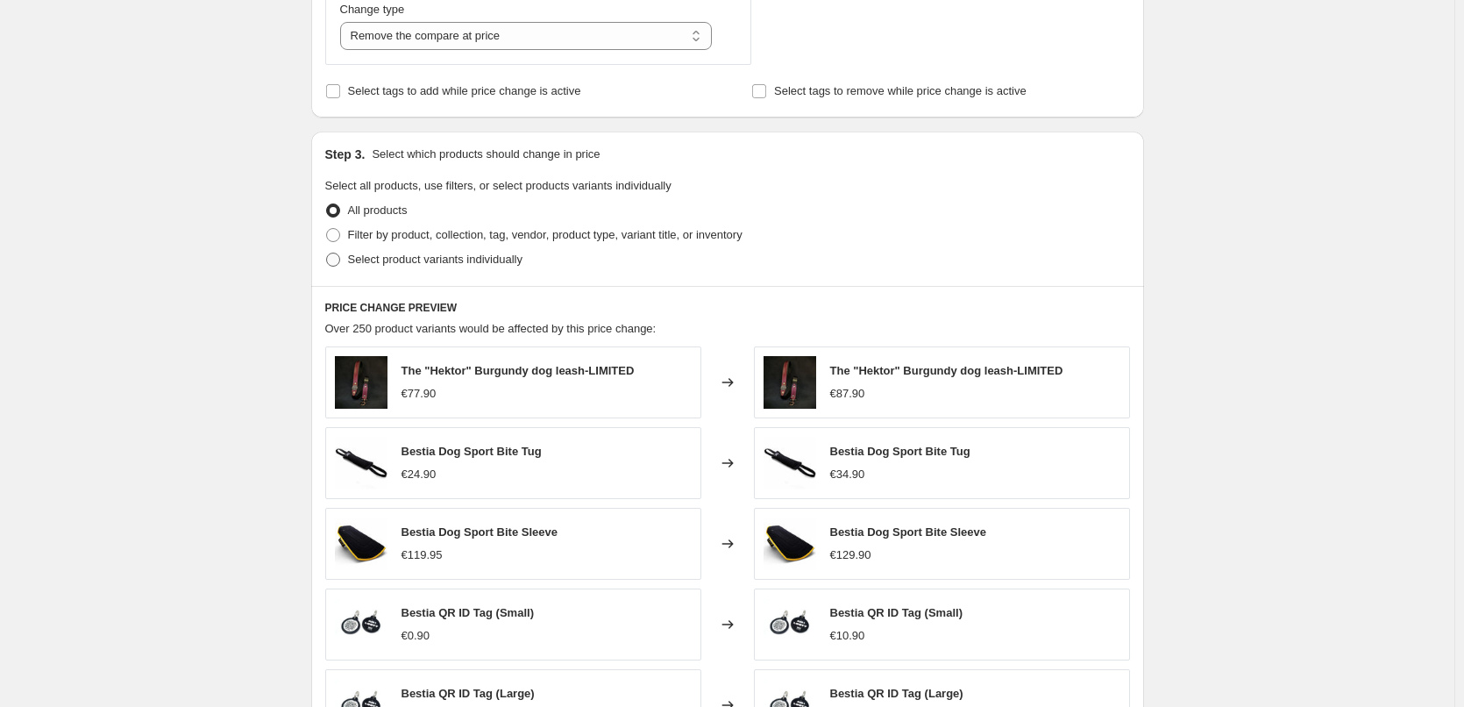
click at [334, 255] on span at bounding box center [333, 259] width 14 height 14
click at [327, 253] on input "Select product variants individually" at bounding box center [326, 252] width 1 height 1
radio input "true"
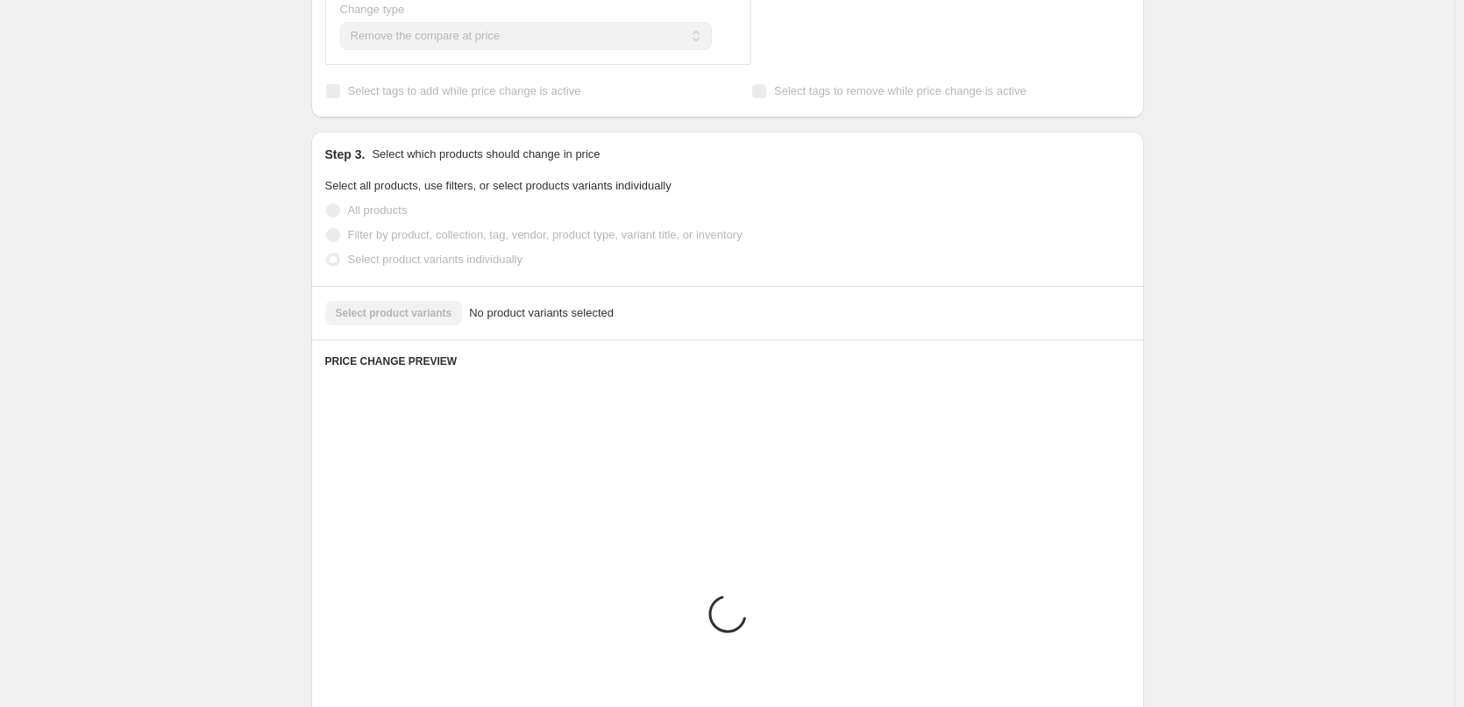
scroll to position [760, 0]
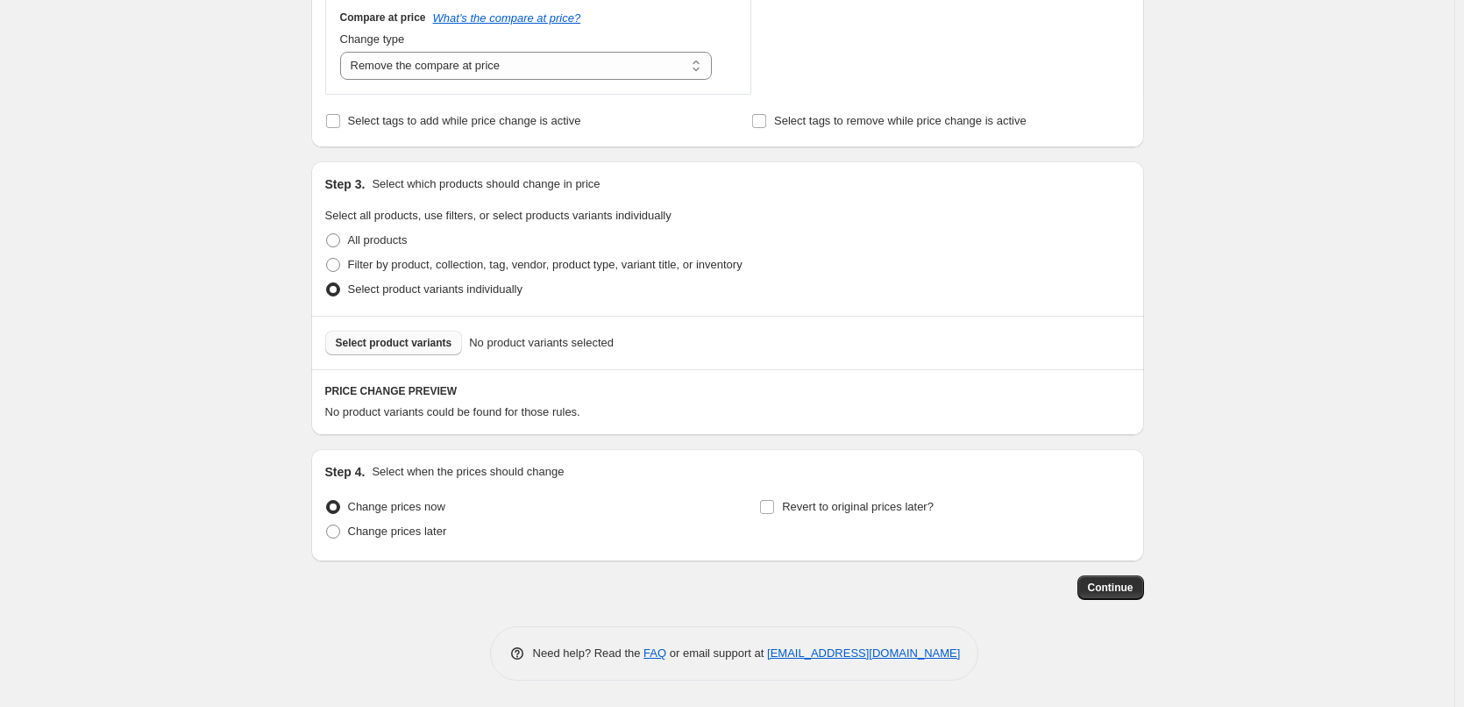
click at [371, 345] on span "Select product variants" at bounding box center [394, 343] width 117 height 14
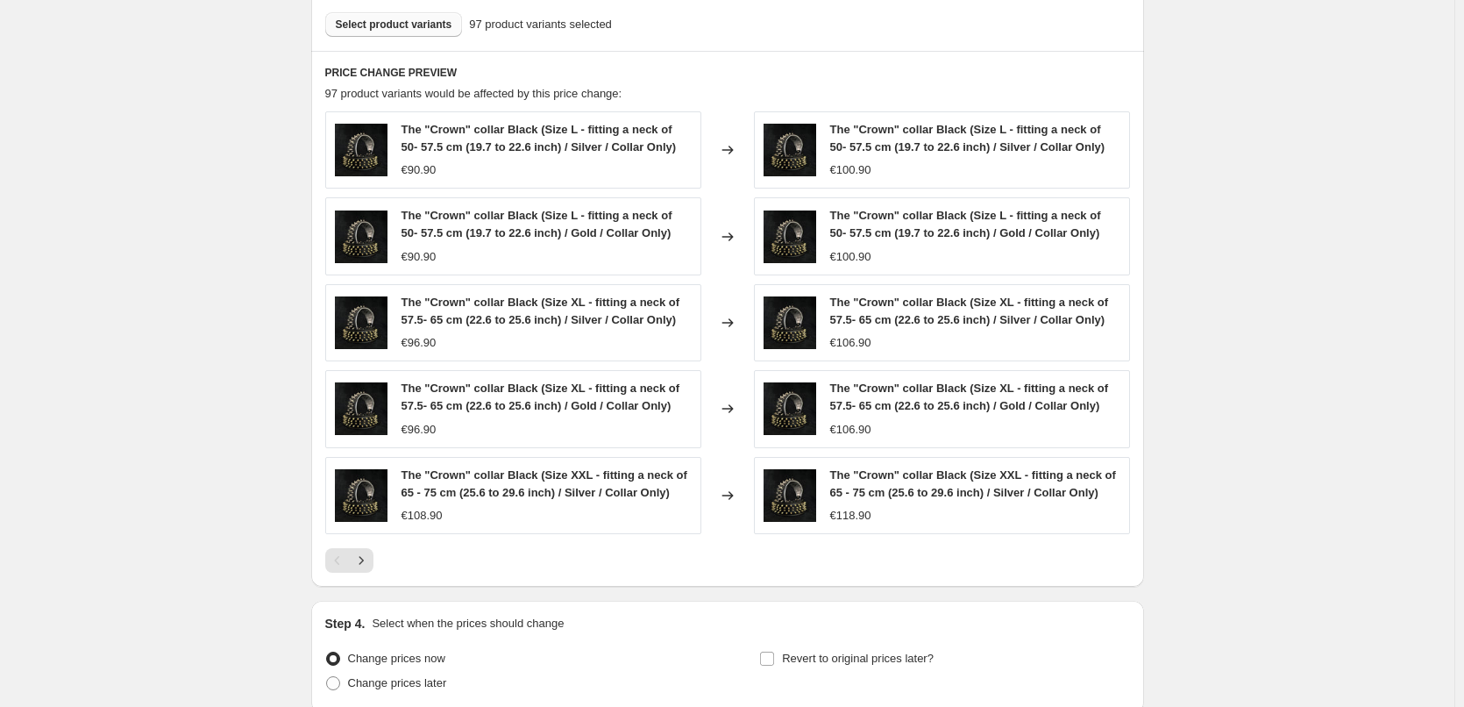
scroll to position [1230, 0]
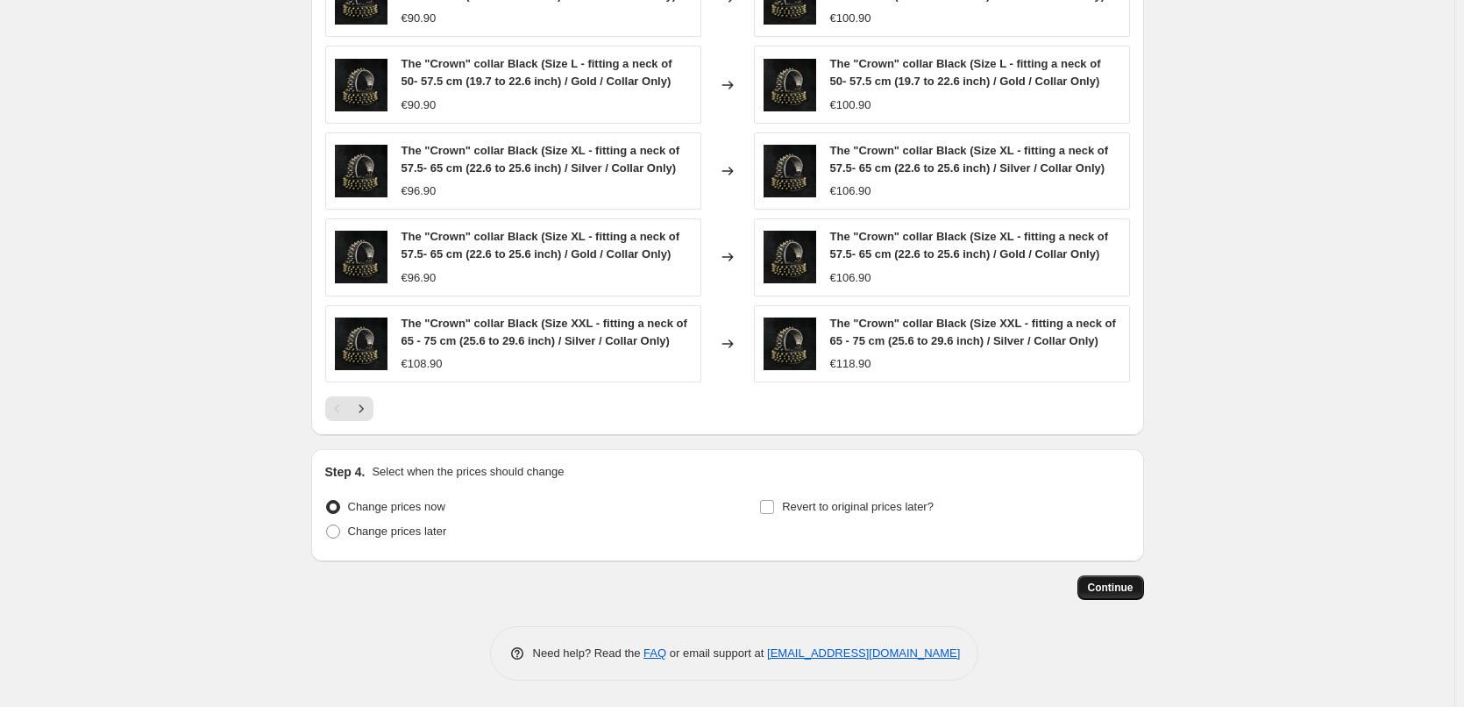
click at [1102, 586] on span "Continue" at bounding box center [1111, 587] width 46 height 14
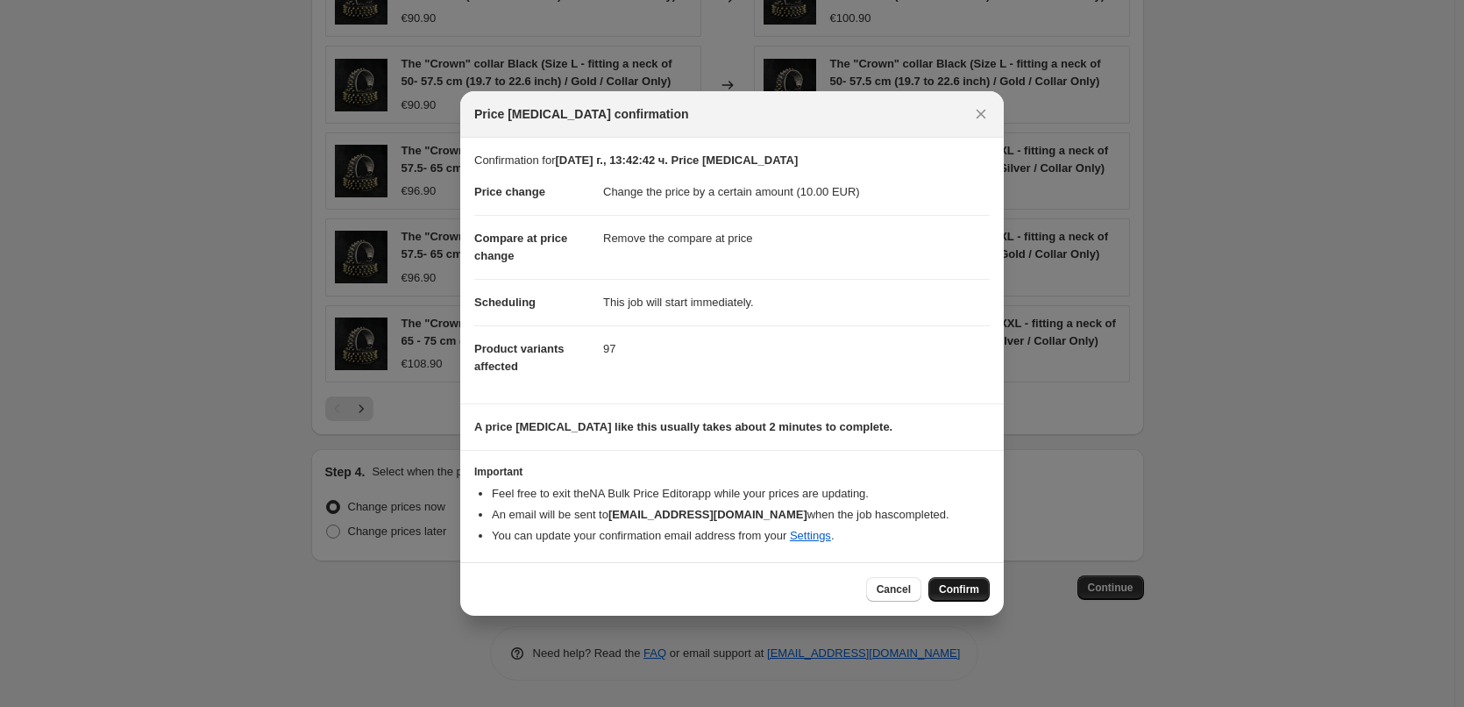
click at [973, 588] on span "Confirm" at bounding box center [959, 589] width 40 height 14
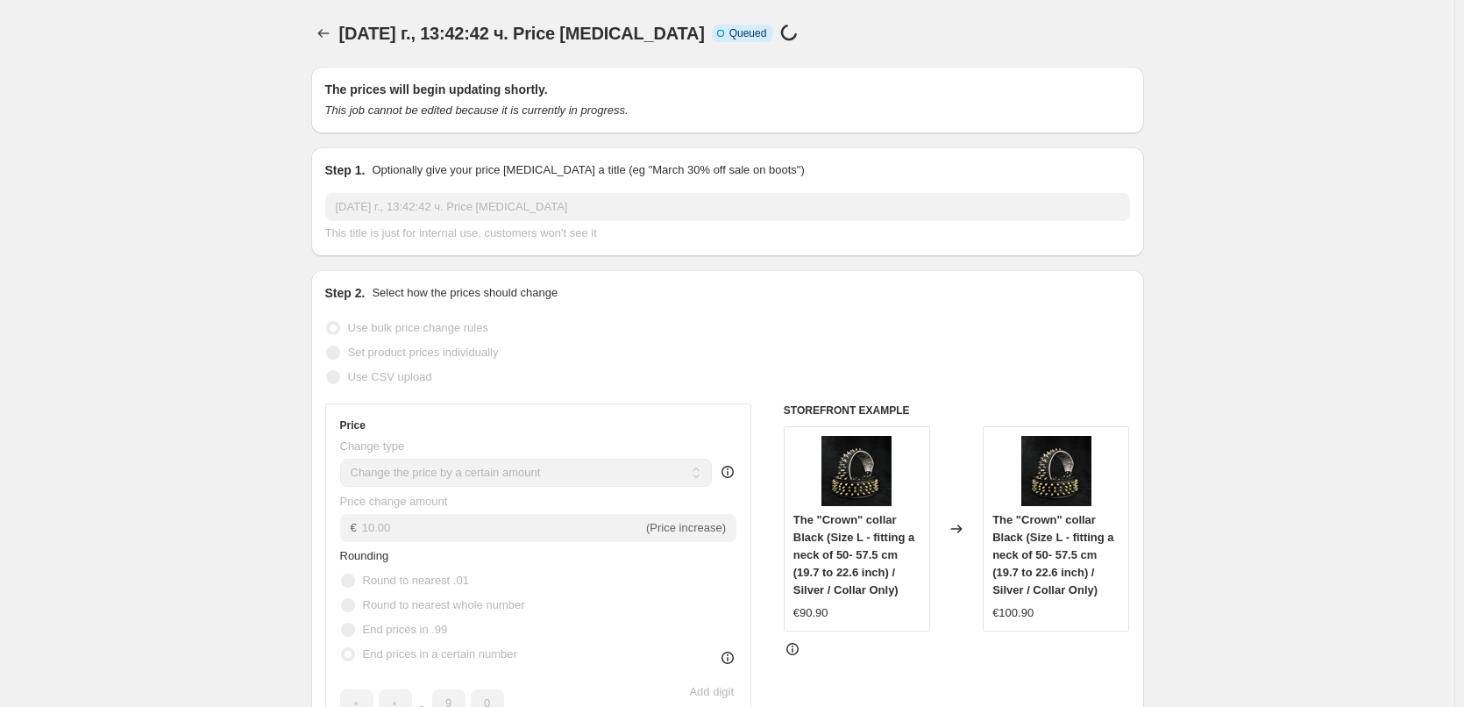
scroll to position [1230, 0]
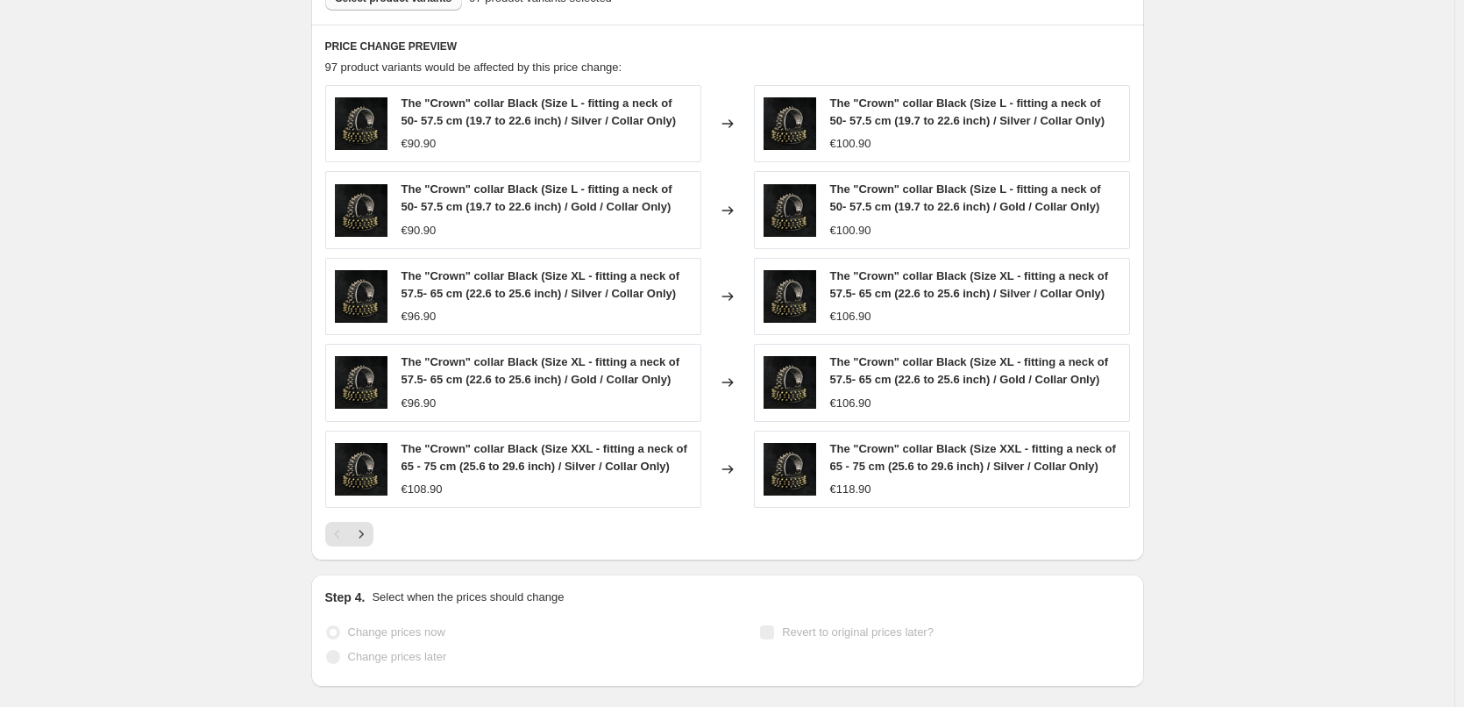
select select "by"
select select "remove"
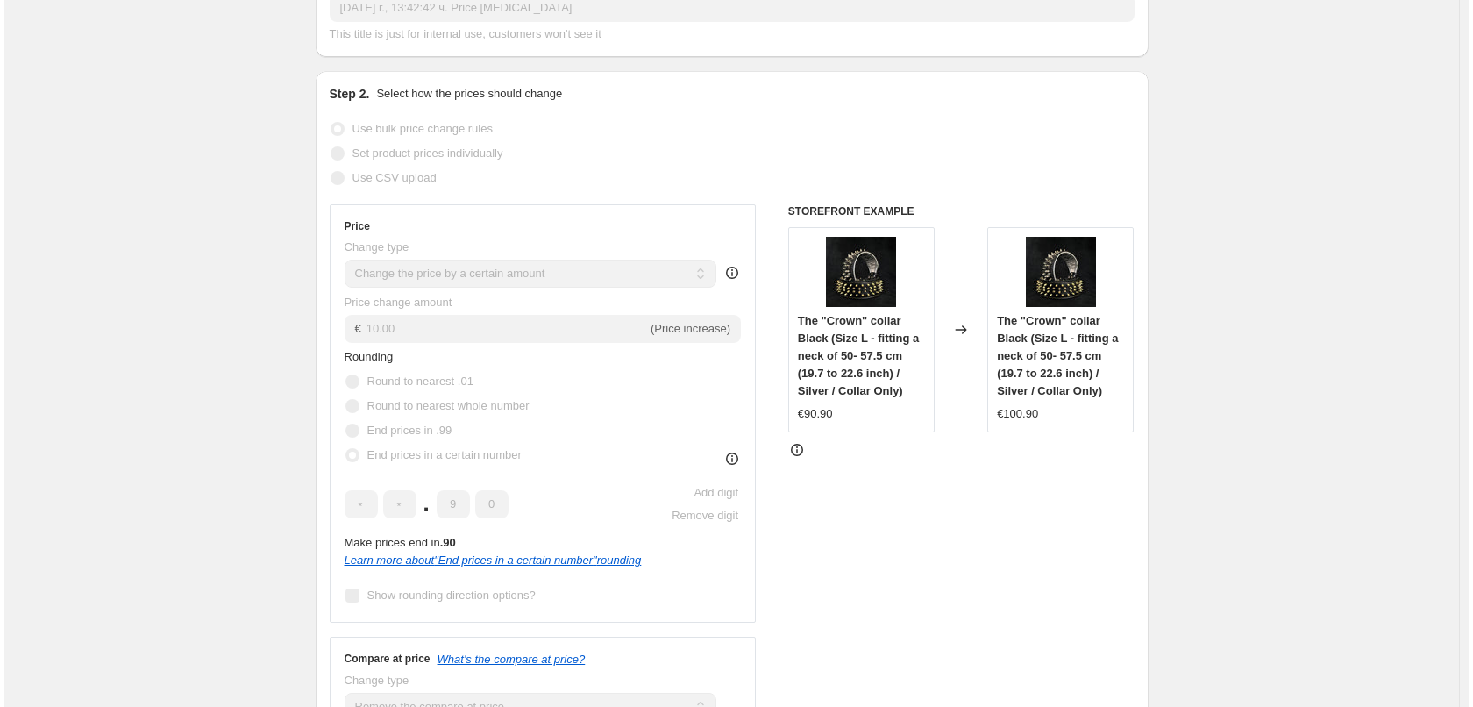
scroll to position [0, 0]
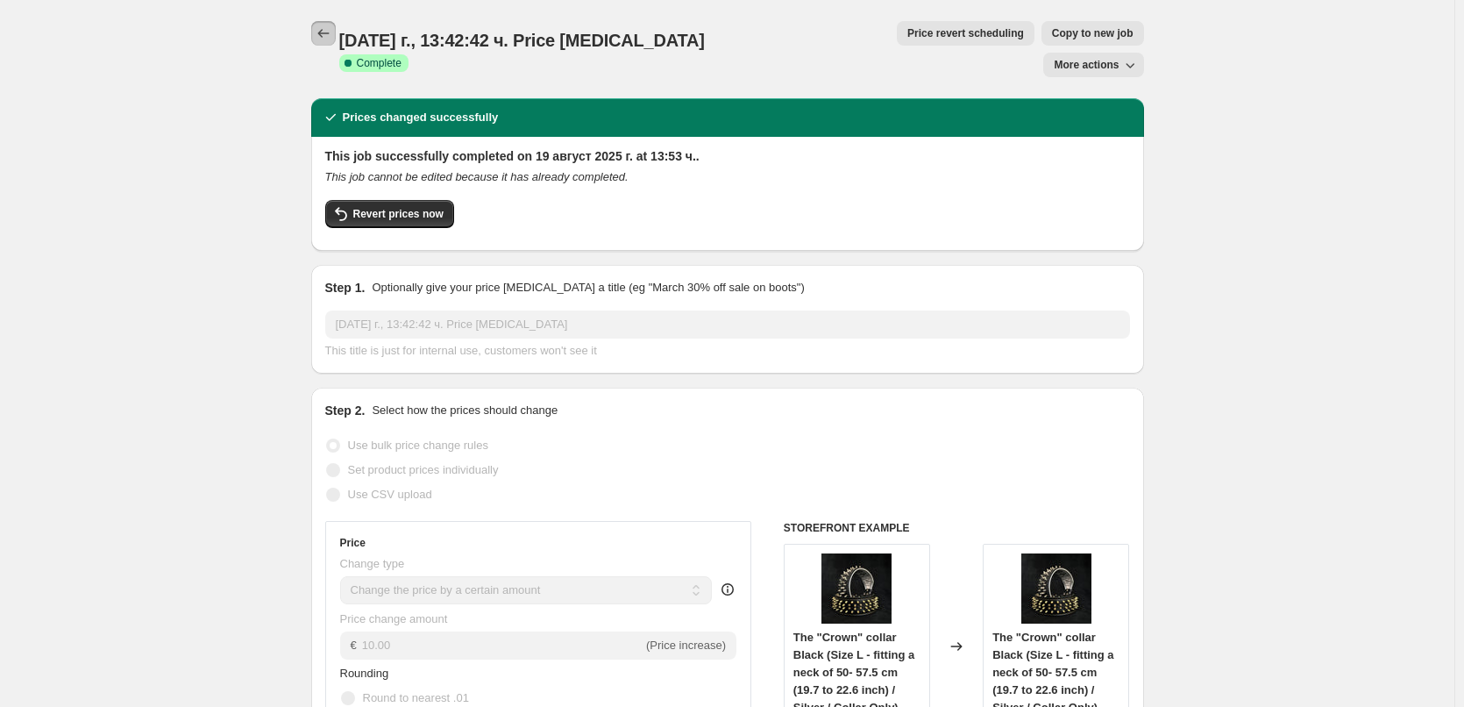
click at [332, 31] on icon "Price change jobs" at bounding box center [324, 34] width 18 height 18
